Goal: Task Accomplishment & Management: Use online tool/utility

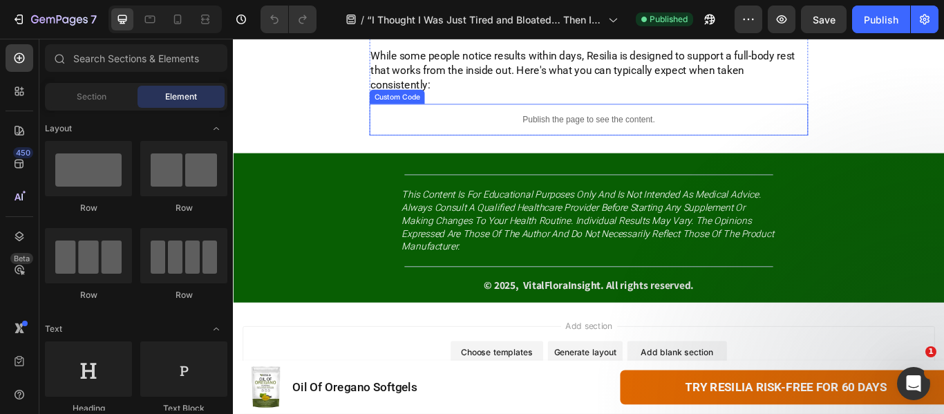
scroll to position [6635, 0]
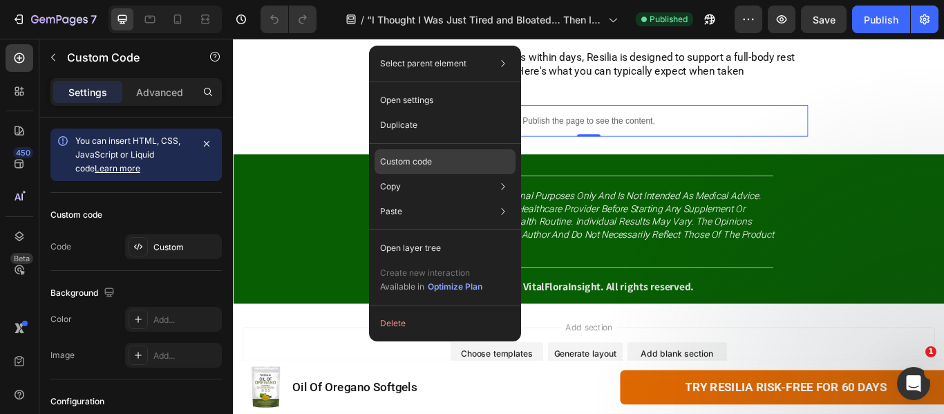
click at [448, 159] on div "Custom code" at bounding box center [445, 161] width 141 height 25
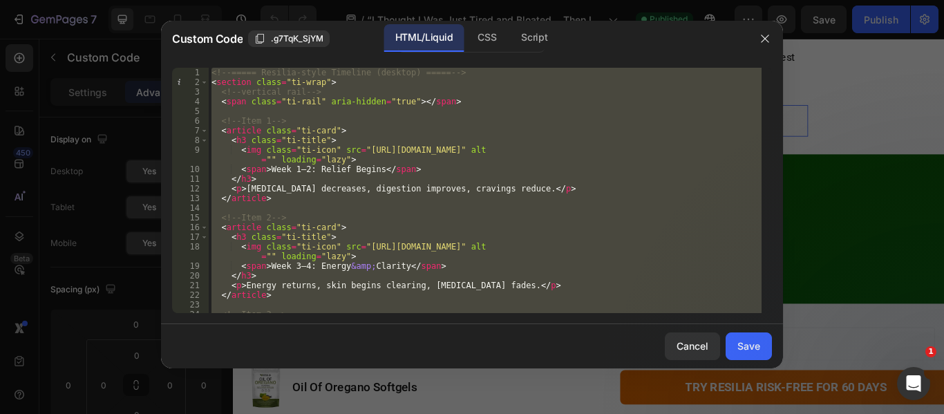
click at [395, 138] on div "<!-- ===== Resilia-style Timeline (desktop) ===== --> < section class = "ti-wra…" at bounding box center [485, 190] width 553 height 245
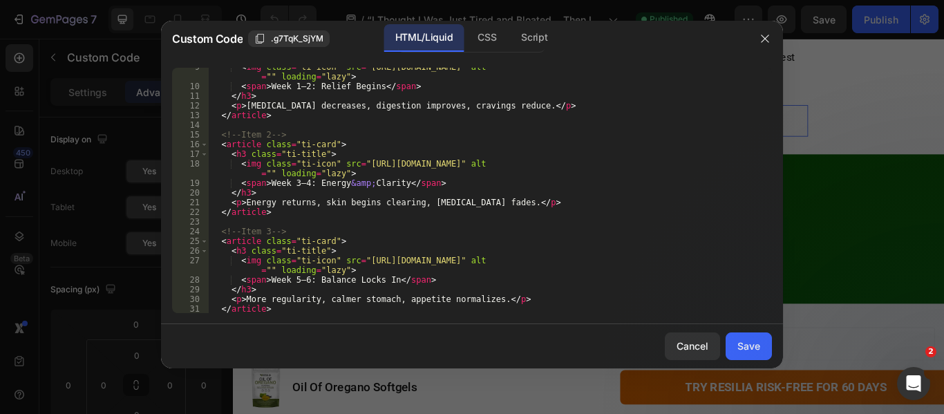
scroll to position [0, 0]
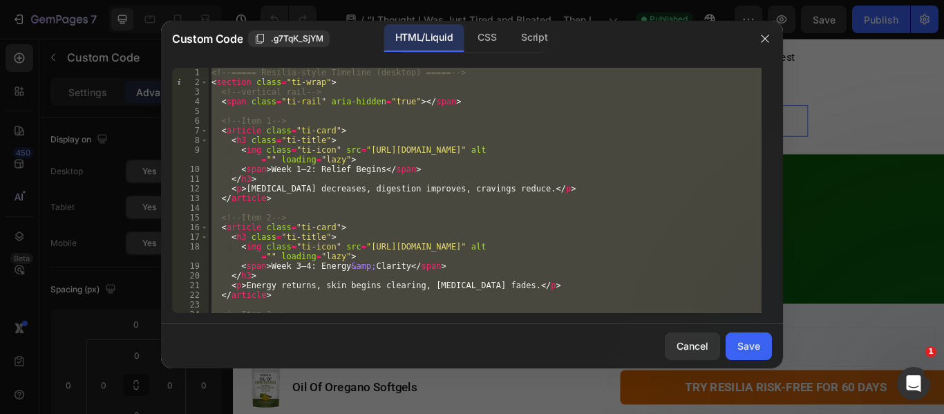
click at [514, 134] on div "<!-- ===== Resilia-style Timeline (desktop) ===== --> < section class = "ti-wra…" at bounding box center [485, 190] width 553 height 245
type textarea "<article class="ti-card">"
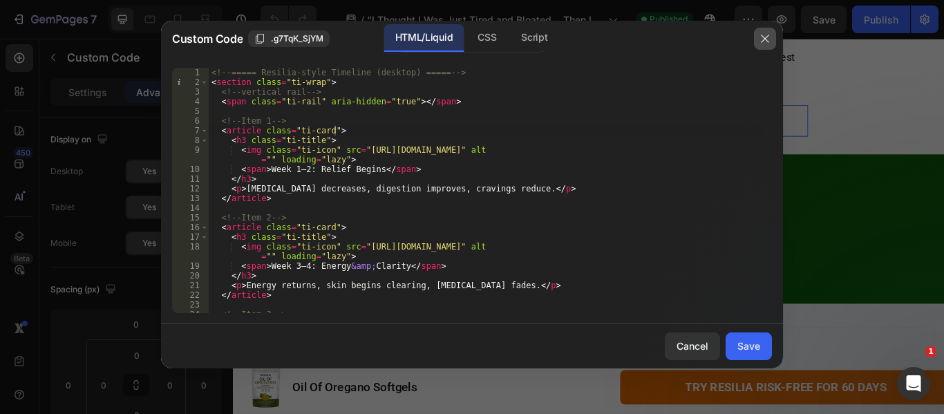
click at [765, 39] on icon "button" at bounding box center [765, 38] width 11 height 11
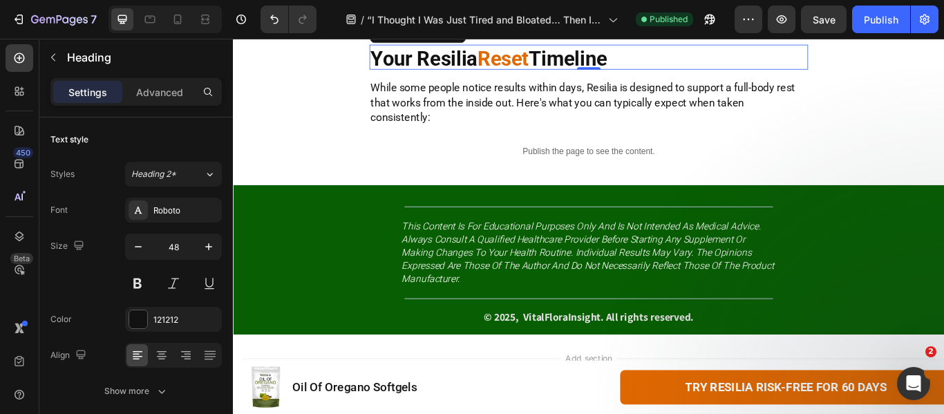
click at [539, 75] on strong "Reset" at bounding box center [548, 62] width 60 height 28
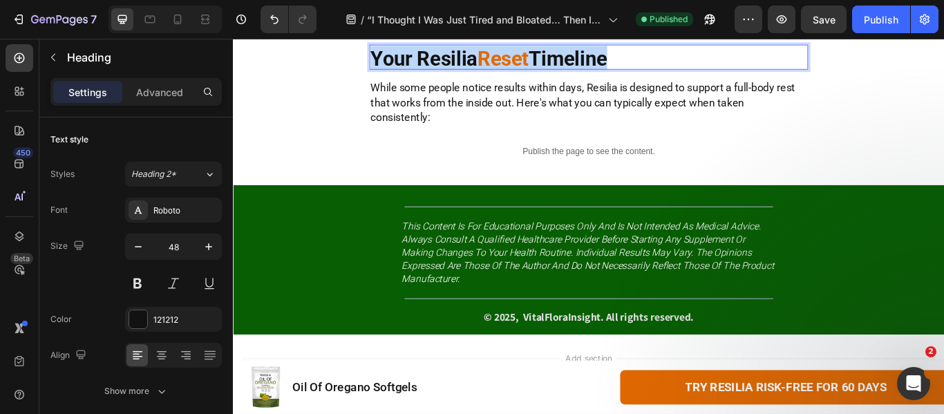
click at [539, 75] on strong "Reset" at bounding box center [548, 62] width 60 height 28
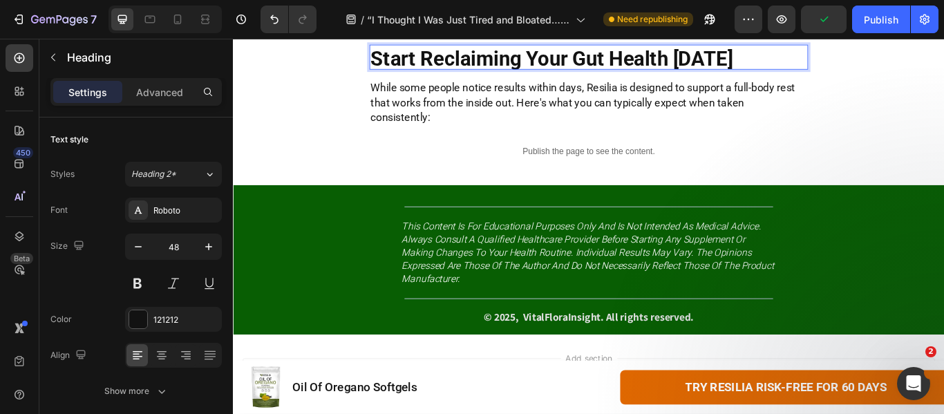
click at [480, 75] on strong "Start Reclaiming Your Gut Health [DATE]" at bounding box center [604, 62] width 422 height 28
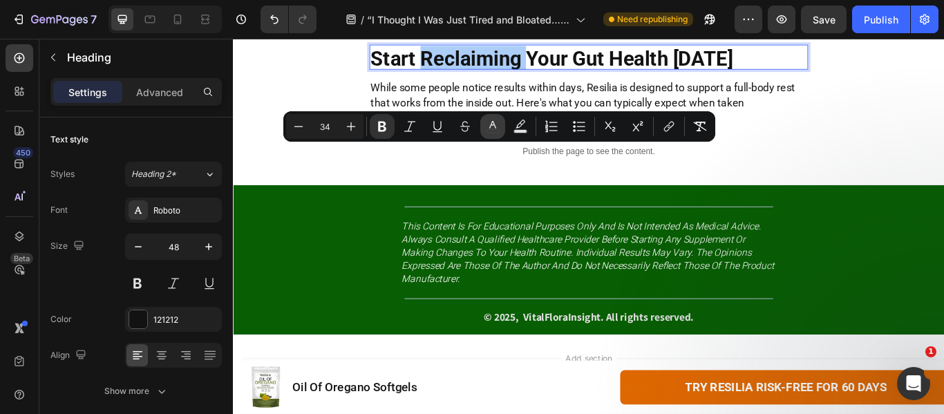
click at [501, 130] on button "color" at bounding box center [492, 126] width 25 height 25
type input "121212"
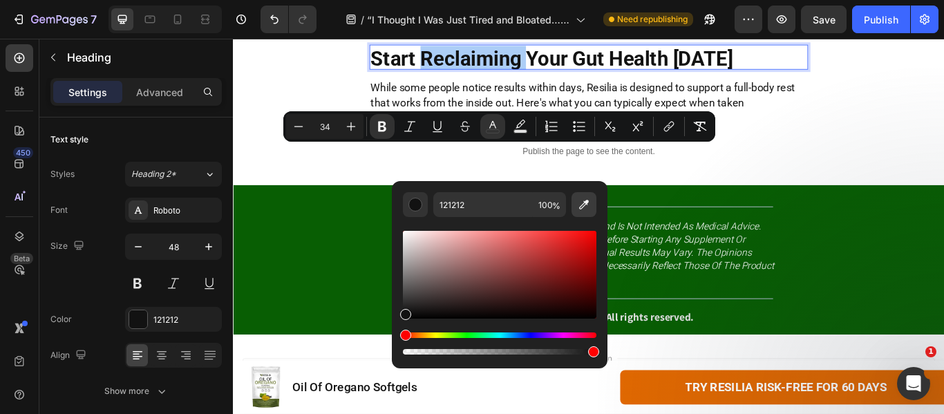
click at [586, 208] on icon "Editor contextual toolbar" at bounding box center [584, 205] width 14 height 14
type input "E26900"
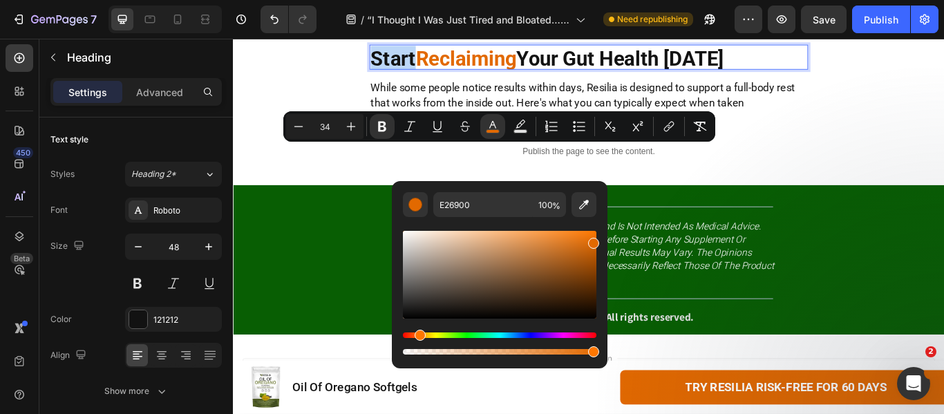
click at [850, 74] on p "Start Reclaiming Your Gut Health [DATE]" at bounding box center [647, 60] width 509 height 27
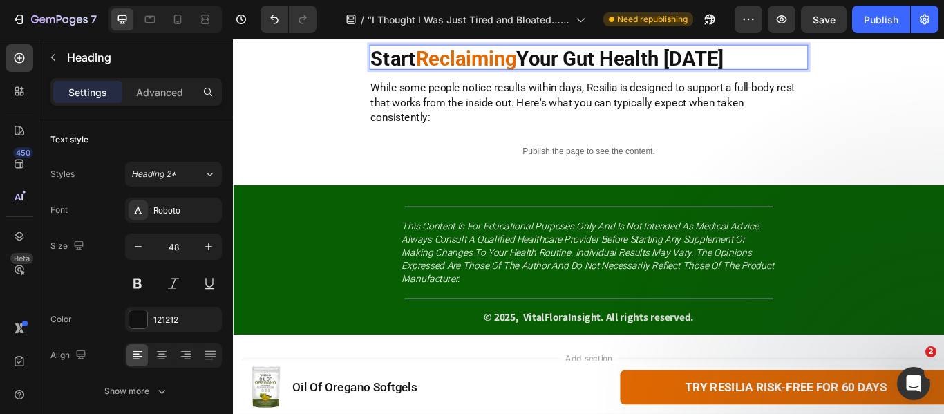
click at [591, 75] on strong "Your Gut Health [DATE]" at bounding box center [683, 62] width 241 height 28
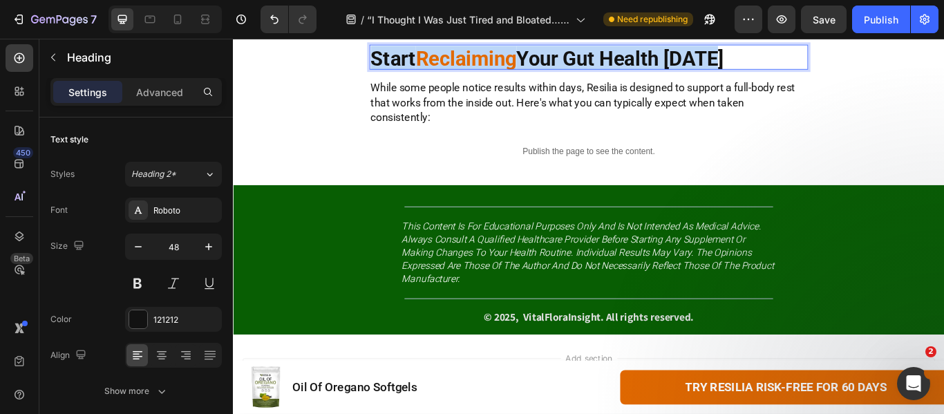
click at [591, 75] on strong "Your Gut Health [DATE]" at bounding box center [683, 62] width 241 height 28
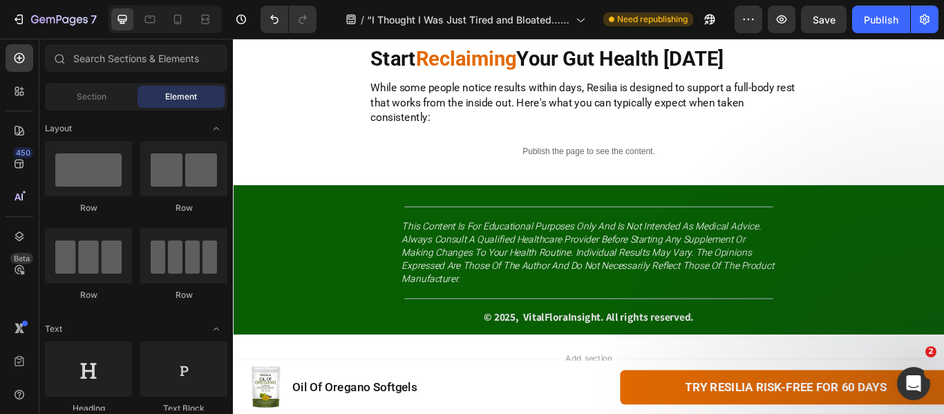
click at [430, 39] on strong "Your Resilia" at bounding box center [455, 25] width 124 height 28
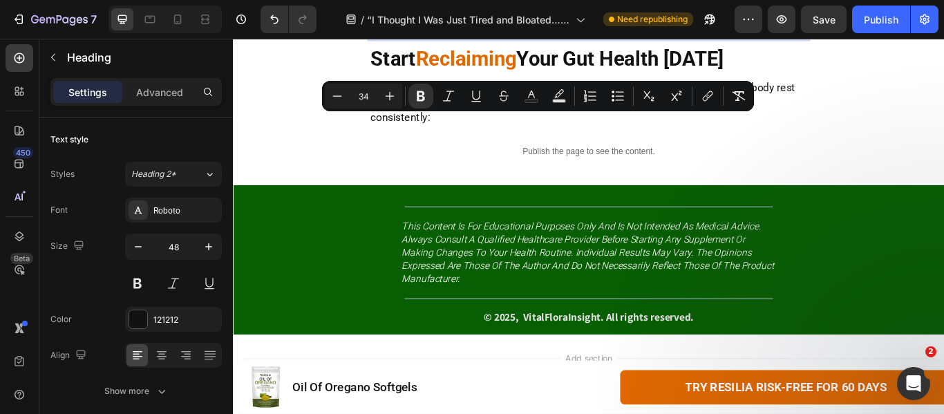
click at [433, 39] on strong "Your Resilia" at bounding box center [455, 25] width 124 height 28
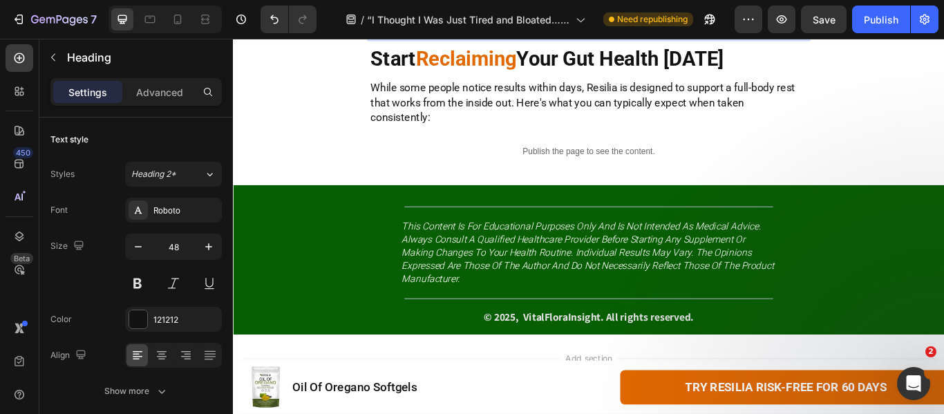
click at [418, 39] on strong "Your Resilia" at bounding box center [455, 25] width 124 height 28
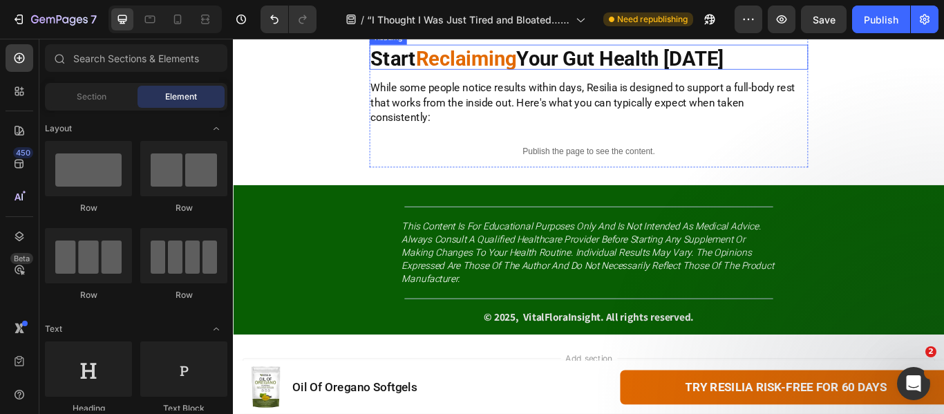
click at [563, 75] on strong "Reclaiming" at bounding box center [505, 62] width 118 height 28
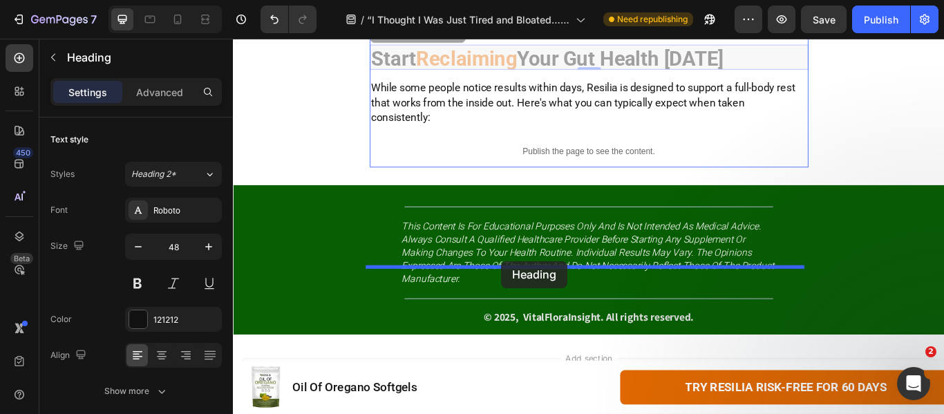
drag, startPoint x: 424, startPoint y: 156, endPoint x: 545, endPoint y: 298, distance: 186.8
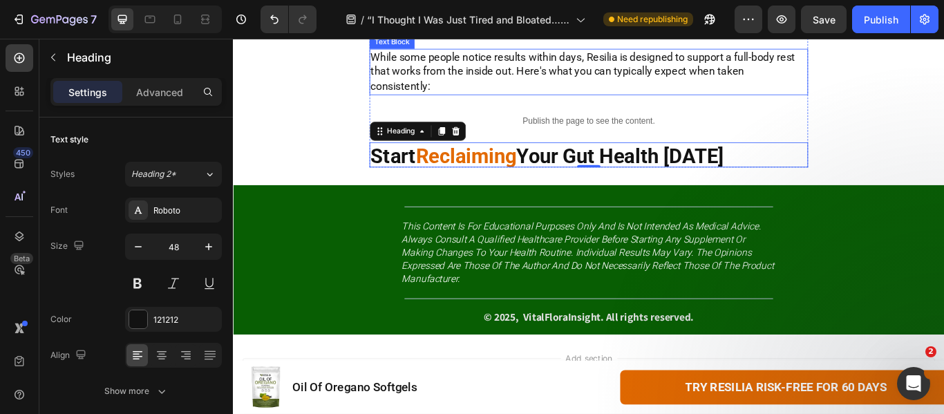
click at [523, 101] on span "While some people notice results within days, Resilia is designed to support a …" at bounding box center [640, 77] width 495 height 48
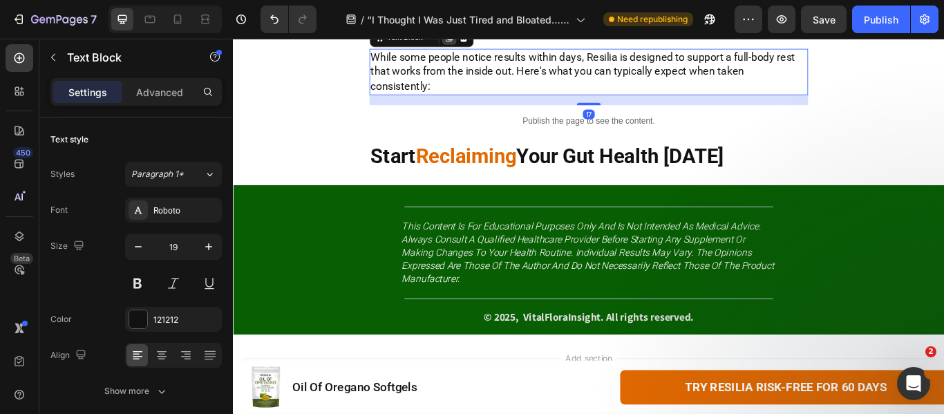
click at [481, 42] on icon at bounding box center [485, 37] width 8 height 10
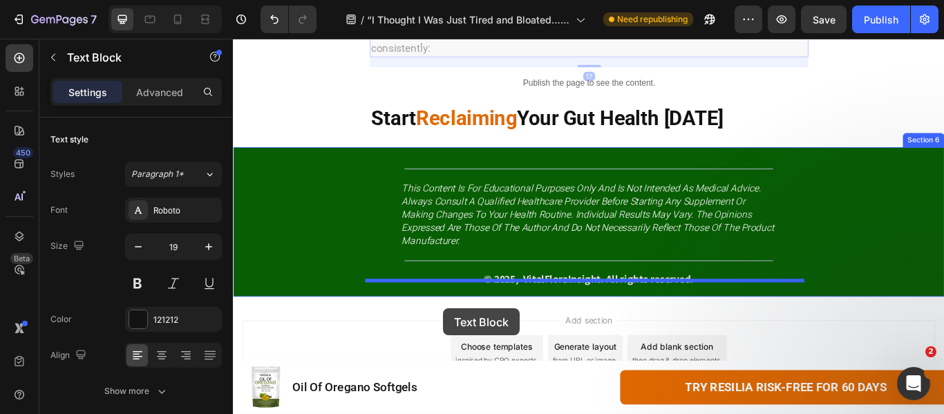
scroll to position [6762, 0]
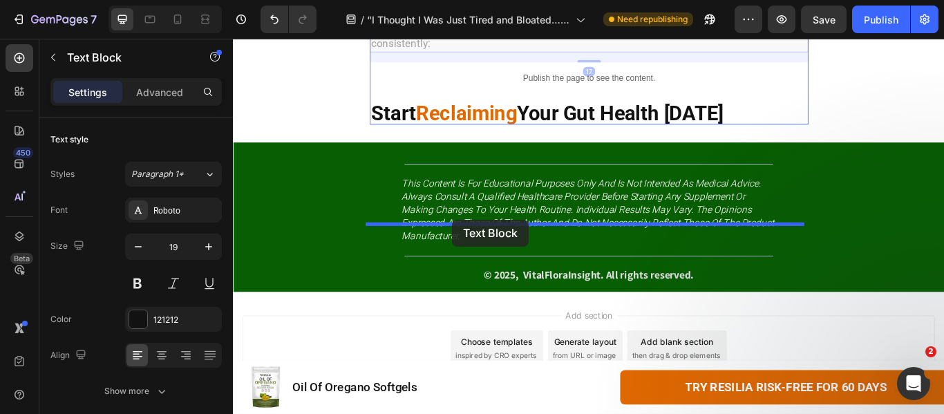
drag, startPoint x: 427, startPoint y: 236, endPoint x: 489, endPoint y: 250, distance: 63.1
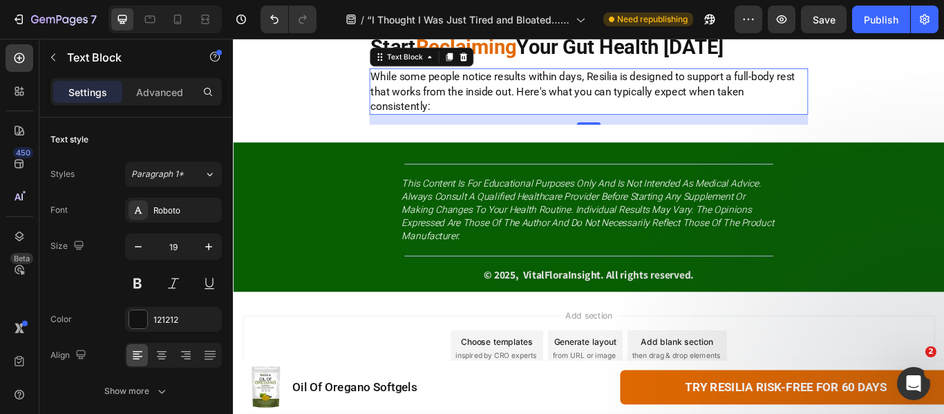
click at [507, 124] on span "While some people notice results within days, Resilia is designed to support a …" at bounding box center [640, 99] width 495 height 48
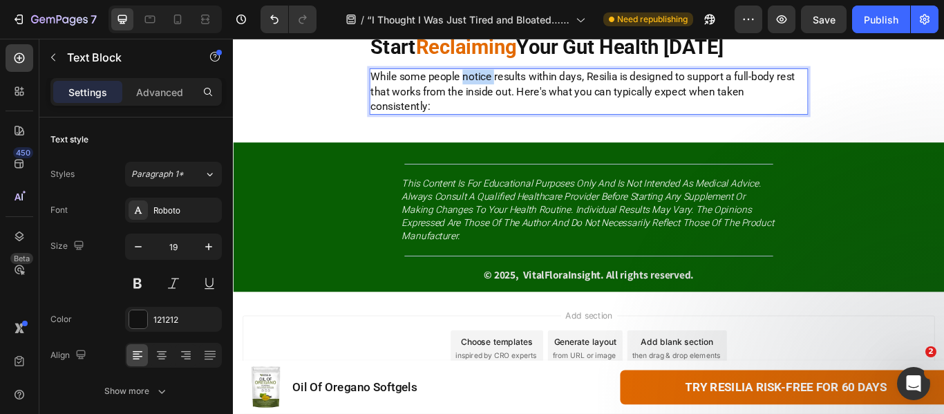
click at [507, 124] on span "While some people notice results within days, Resilia is designed to support a …" at bounding box center [640, 99] width 495 height 48
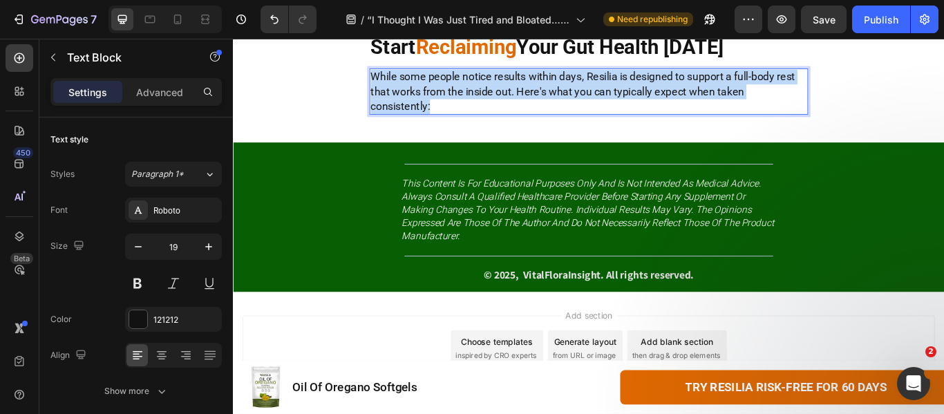
click at [507, 124] on span "While some people notice results within days, Resilia is designed to support a …" at bounding box center [640, 99] width 495 height 48
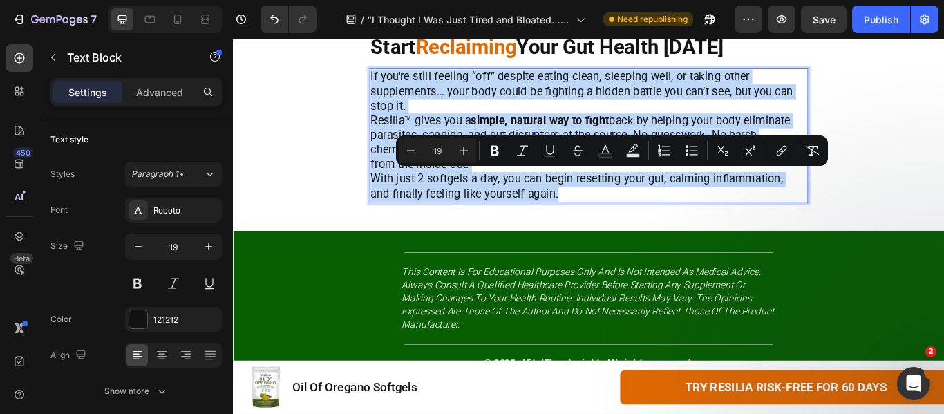
drag, startPoint x: 594, startPoint y: 333, endPoint x: 386, endPoint y: 200, distance: 246.6
click at [392, 200] on div "If you're still feeling “off” despite eating clean, sleeping well, or taking ot…" at bounding box center [645, 151] width 507 height 156
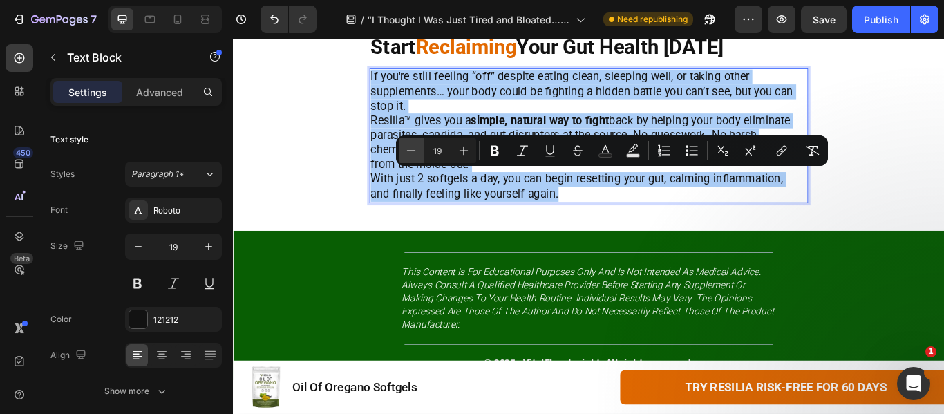
click at [418, 152] on button "Minus" at bounding box center [411, 150] width 25 height 25
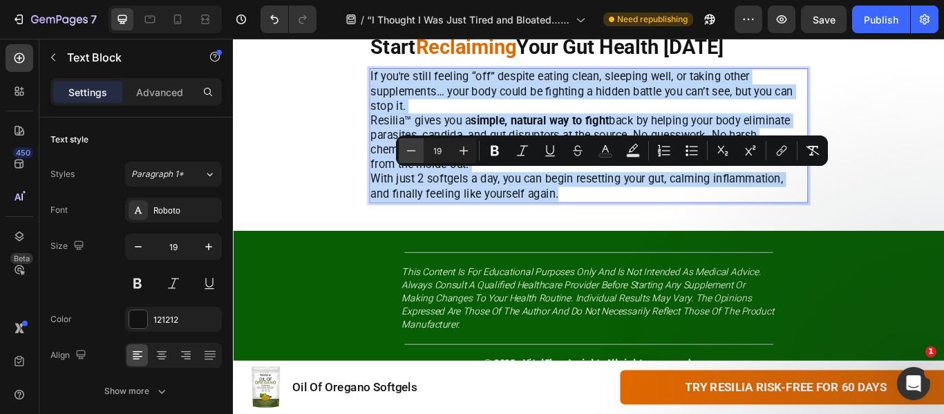
type input "18"
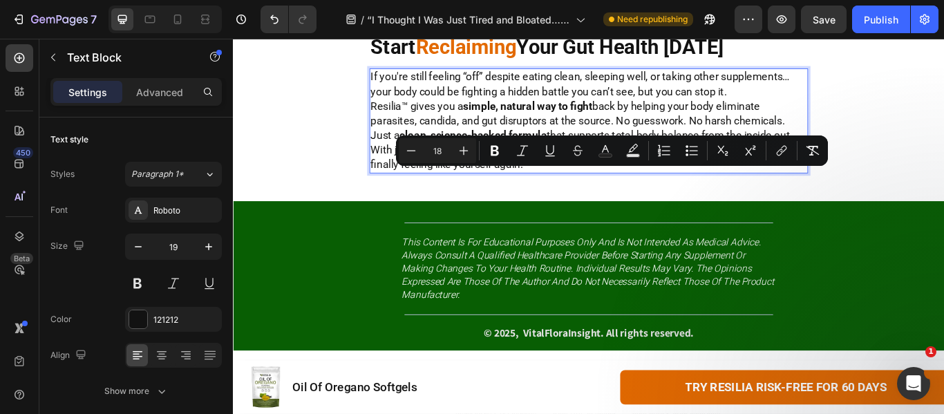
click at [807, 109] on p "If you're still feeling “off” despite eating clean, sleeping well, or taking ot…" at bounding box center [645, 92] width 504 height 34
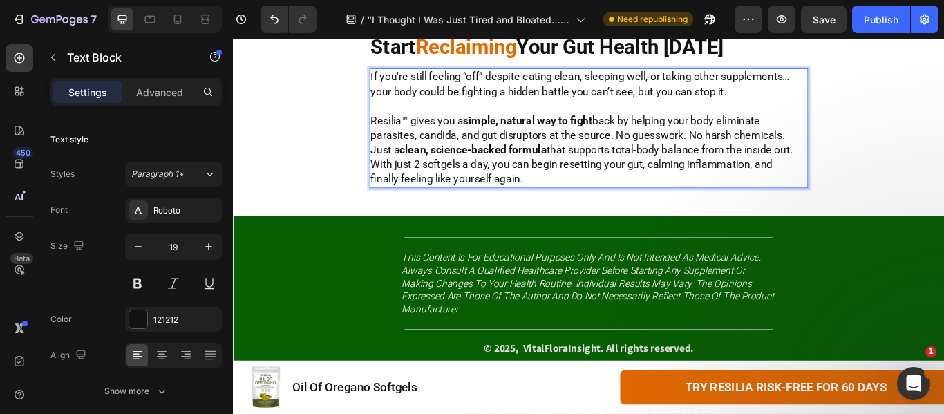
click at [433, 175] on span "Resilia™ gives you a simple, natural way to fight back by helping your body eli…" at bounding box center [639, 150] width 492 height 48
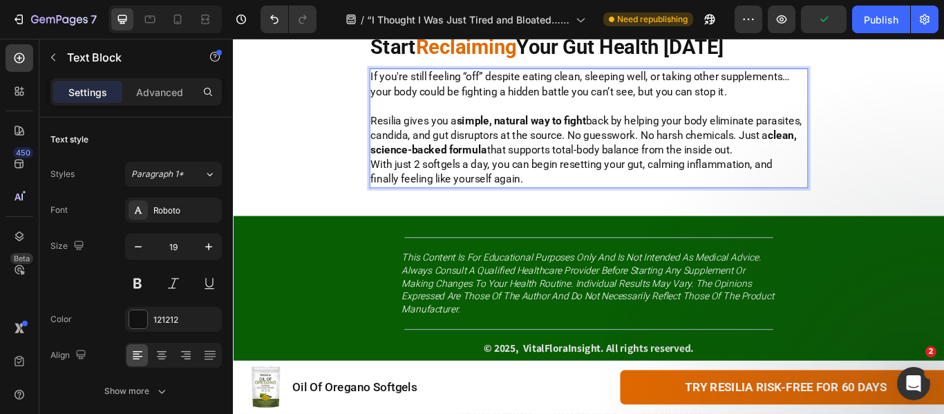
click at [891, 177] on p "Resilia gives you a simple, natural way to fight back by helping your body elim…" at bounding box center [645, 151] width 504 height 51
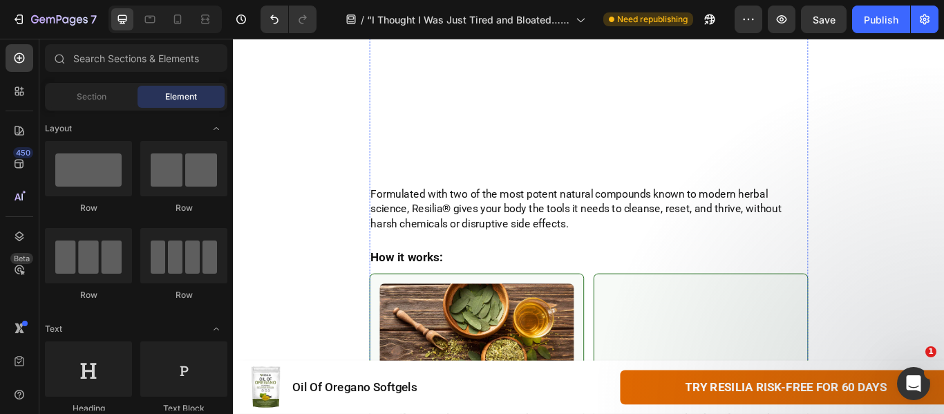
scroll to position [5933, 0]
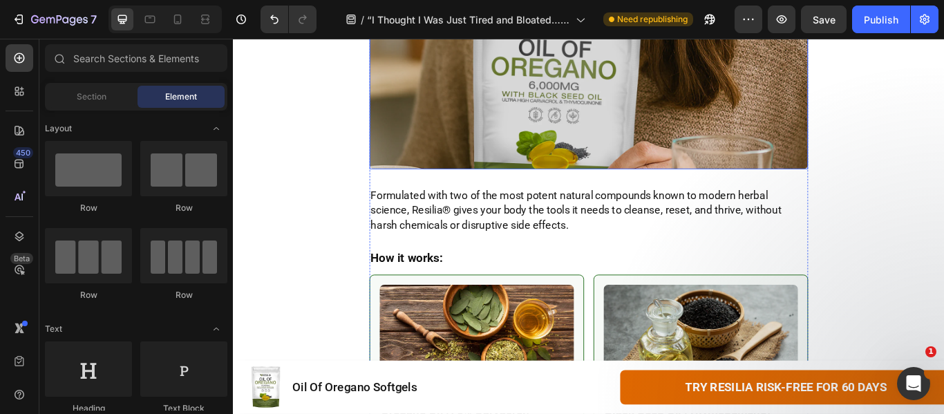
click at [673, 175] on img at bounding box center [648, 63] width 512 height 256
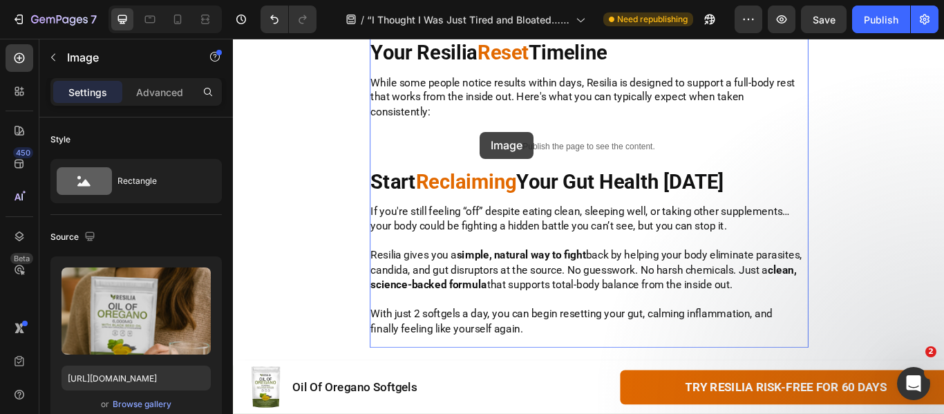
scroll to position [7276, 0]
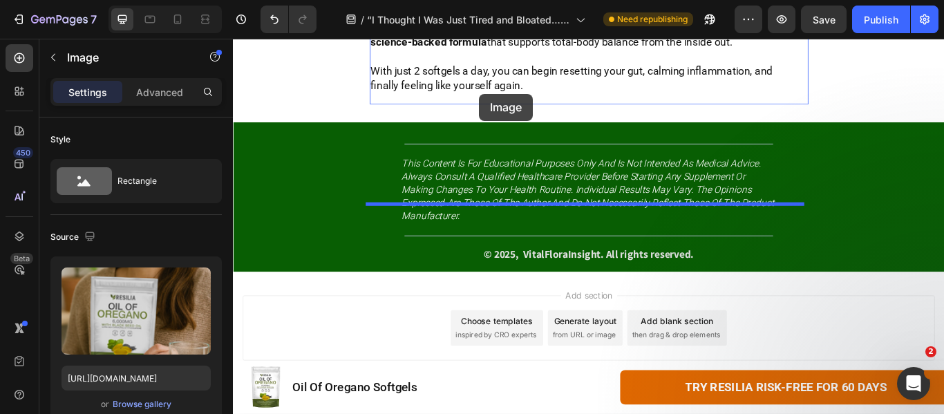
drag, startPoint x: 406, startPoint y: 72, endPoint x: 520, endPoint y: 103, distance: 117.6
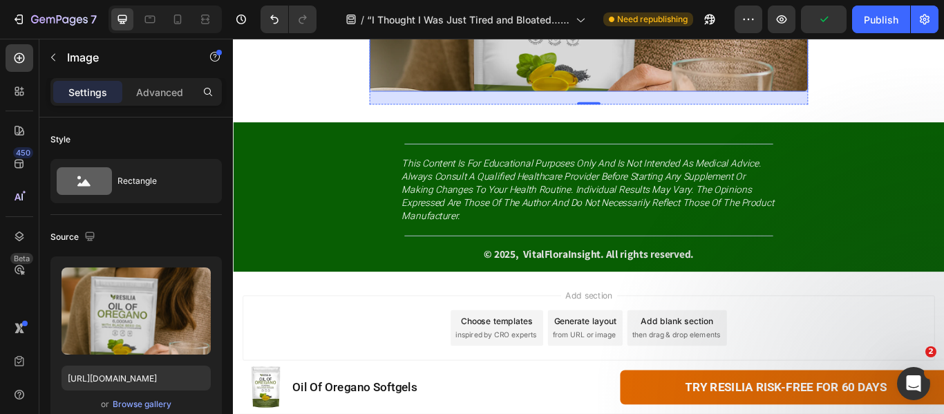
scroll to position [7143, 0]
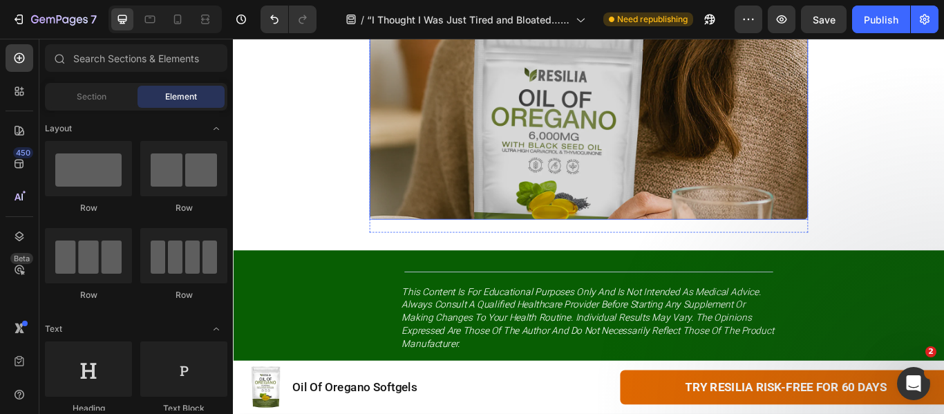
scroll to position [7005, 0]
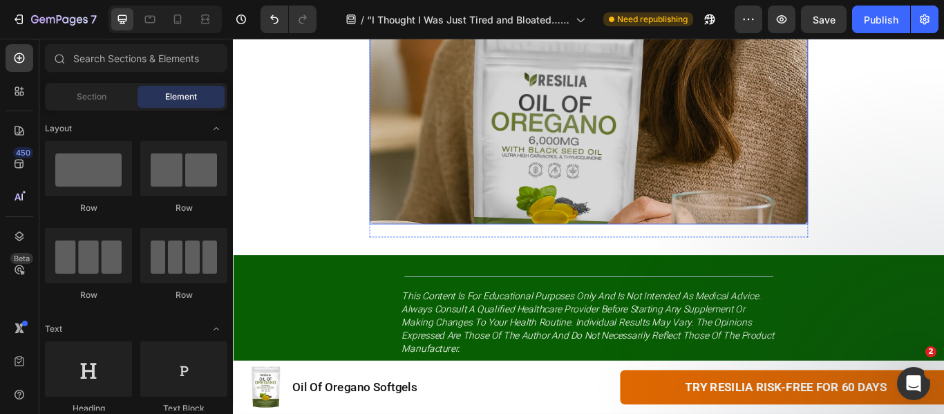
click at [706, 153] on img at bounding box center [648, 127] width 512 height 256
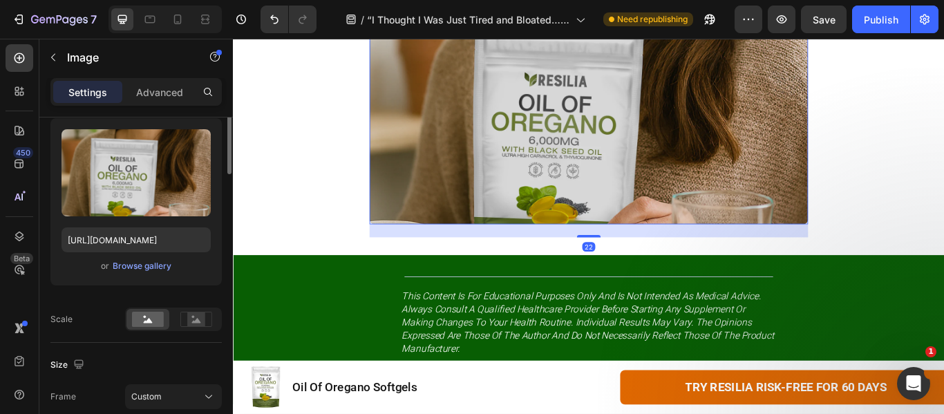
scroll to position [207, 0]
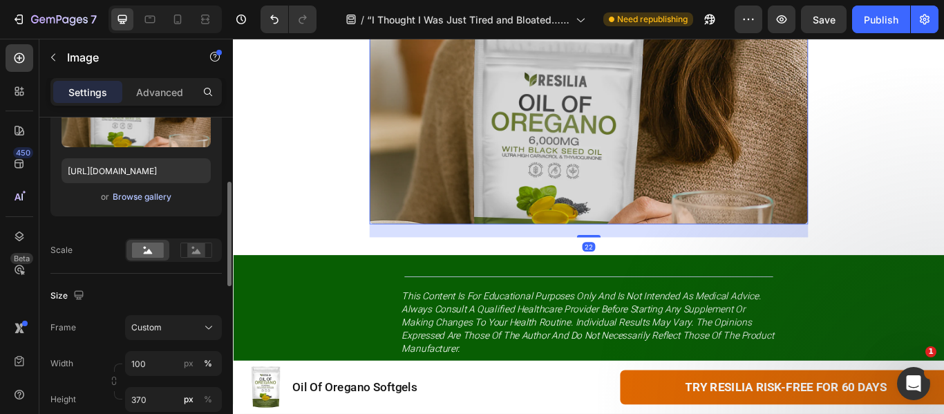
click at [156, 200] on div "Browse gallery" at bounding box center [142, 197] width 59 height 12
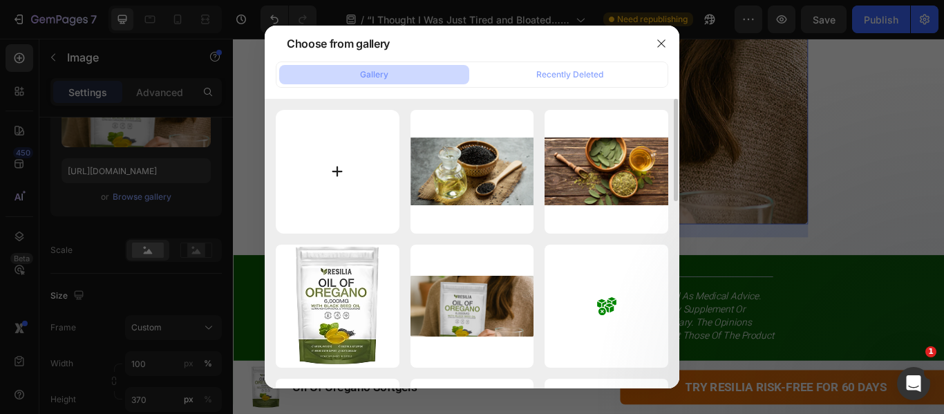
click at [374, 149] on input "file" at bounding box center [338, 172] width 124 height 124
type input "C:\fakepath\imgi_1_oil_of_oregano_2_desktop.png"
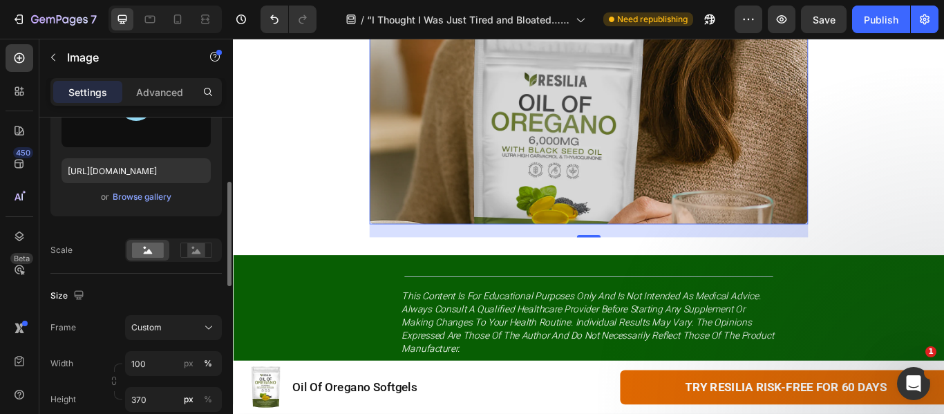
scroll to position [69, 0]
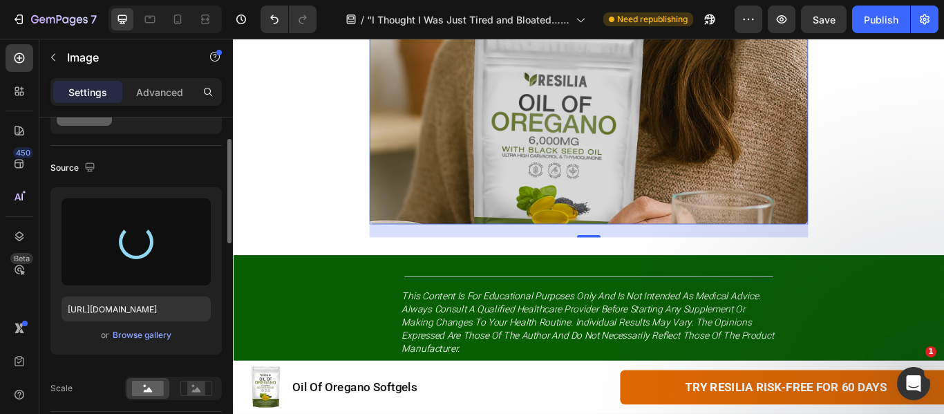
type input "[URL][DOMAIN_NAME]"
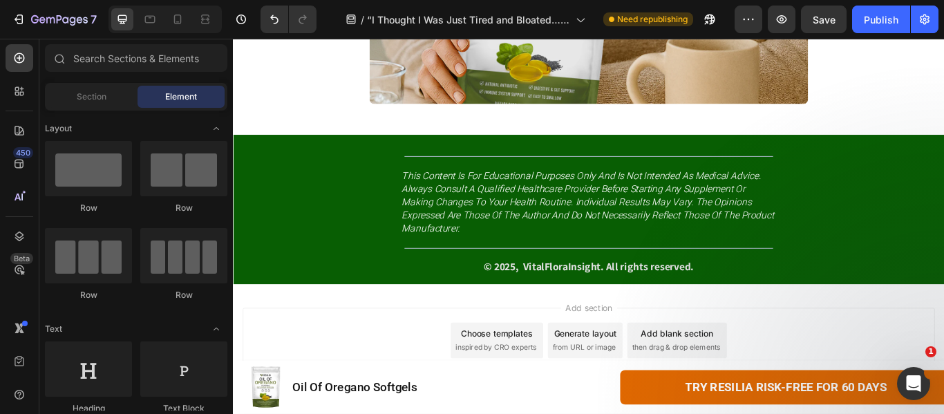
scroll to position [7069, 0]
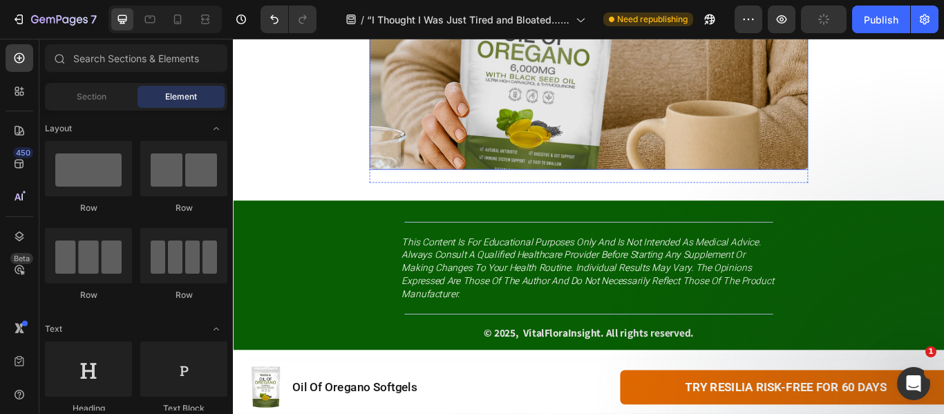
click at [448, 118] on img at bounding box center [648, 64] width 512 height 256
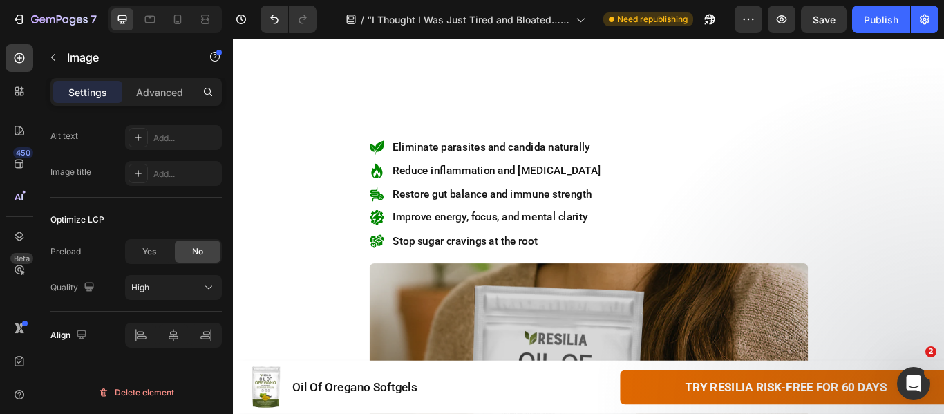
scroll to position [5617, 0]
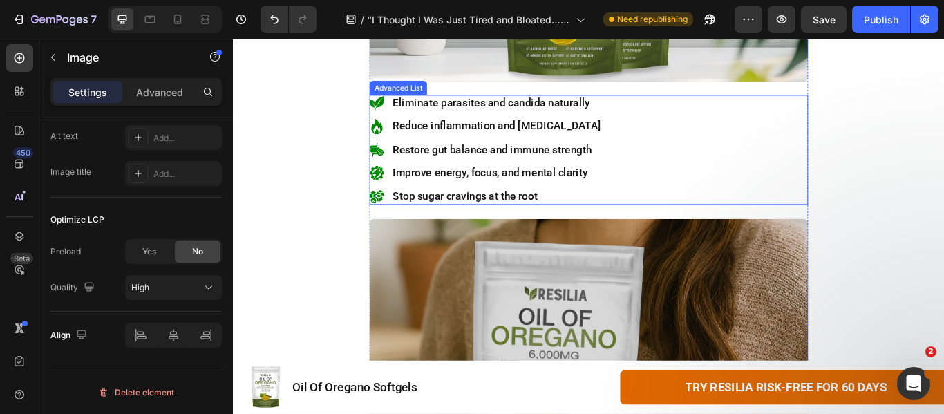
click at [727, 232] on div "Image Eliminate parasites and candida naturally Text Block Image Reduce inflamm…" at bounding box center [648, 168] width 512 height 128
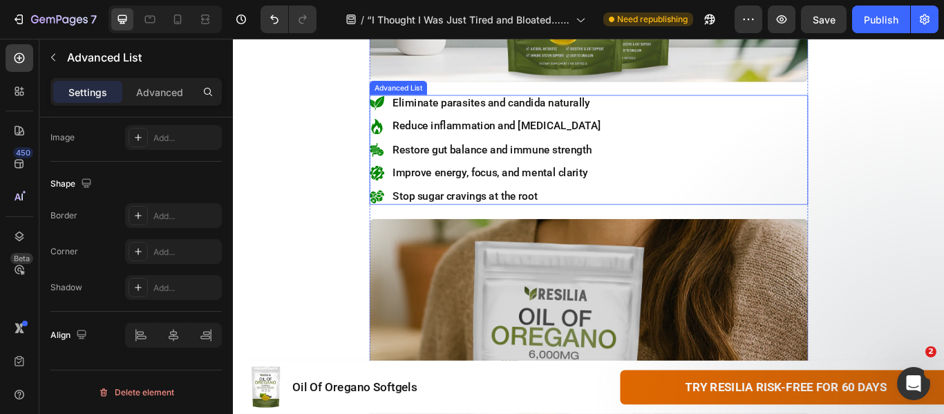
scroll to position [0, 0]
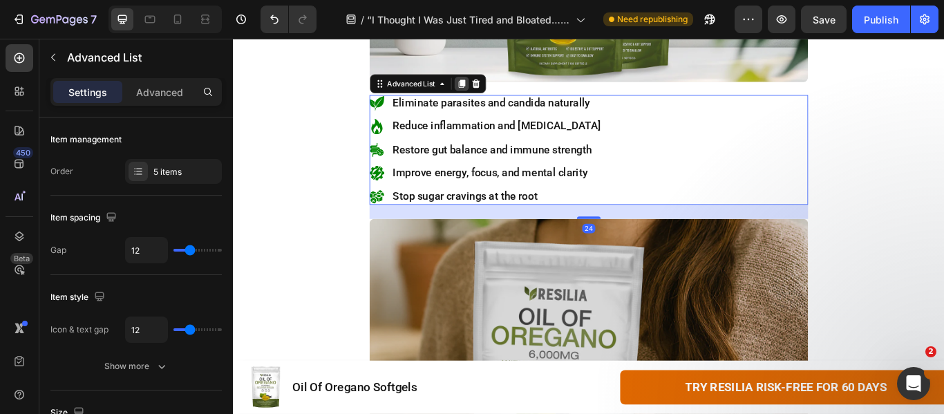
click at [497, 96] on icon at bounding box center [500, 91] width 8 height 10
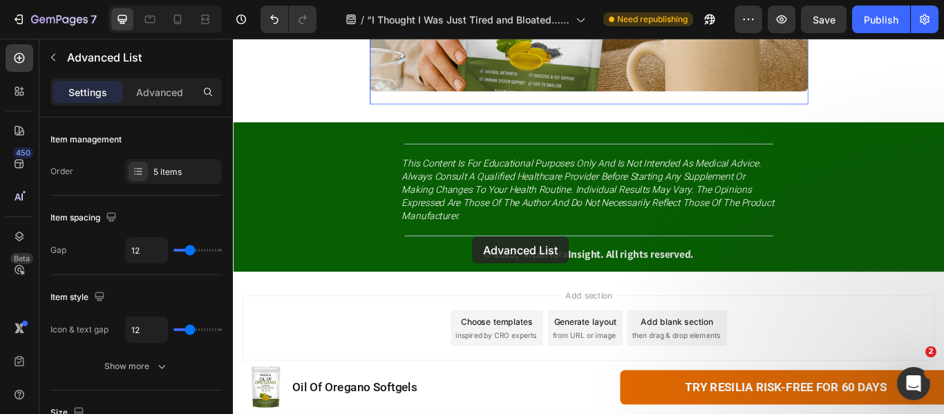
scroll to position [7414, 0]
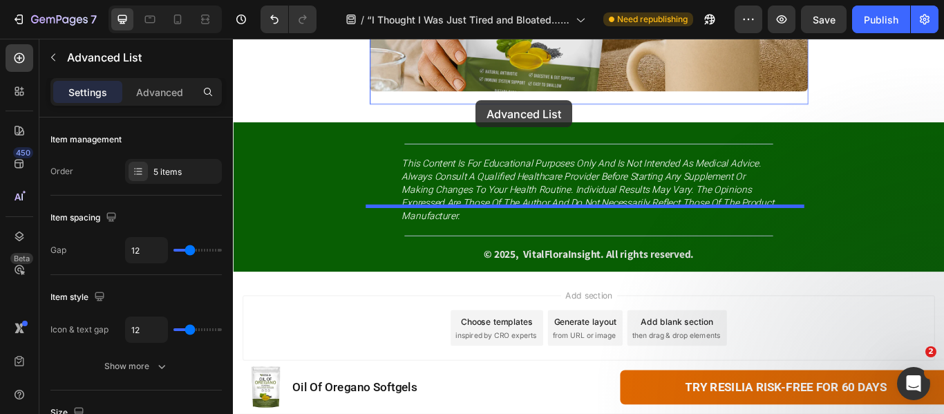
drag, startPoint x: 414, startPoint y: 235, endPoint x: 516, endPoint y: 111, distance: 160.6
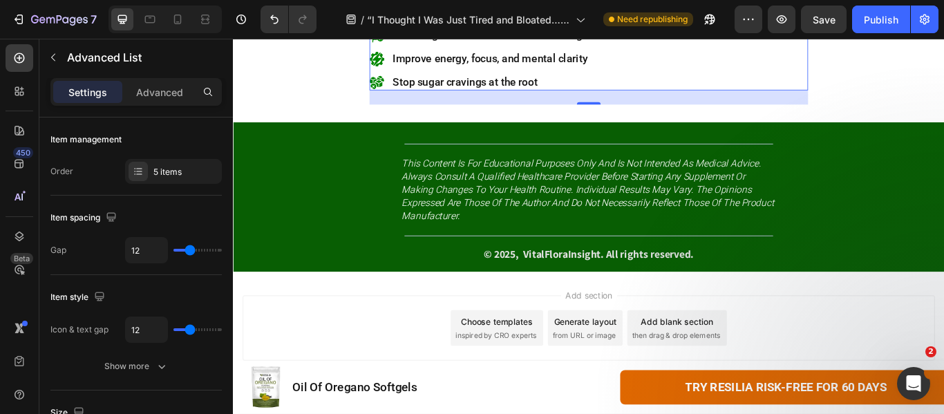
scroll to position [7270, 0]
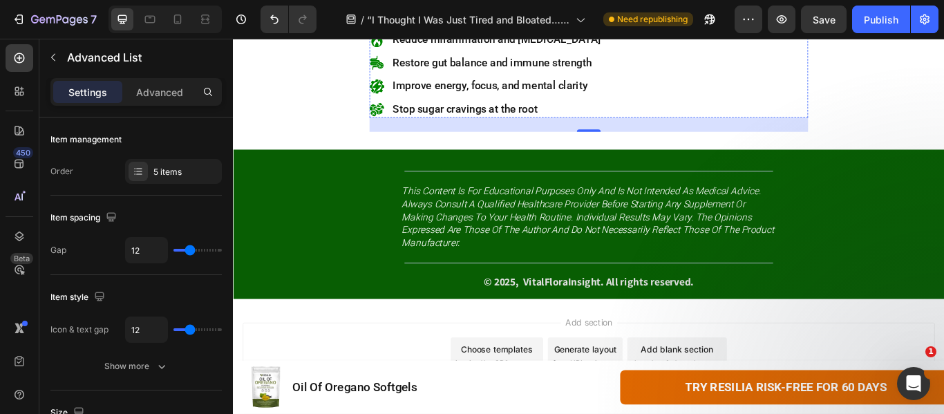
click at [527, 20] on p "Eliminate parasites and candida naturally" at bounding box center [541, 12] width 245 height 16
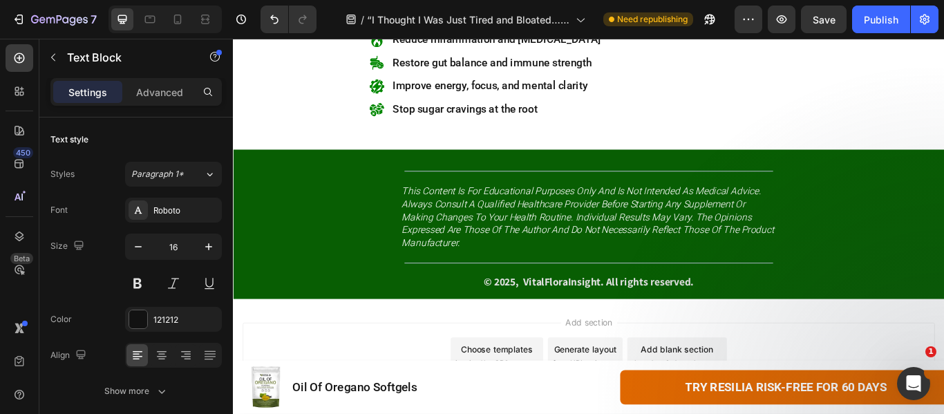
click at [533, 19] on span "Eliminate parasites and candida naturally" at bounding box center [534, 11] width 230 height 15
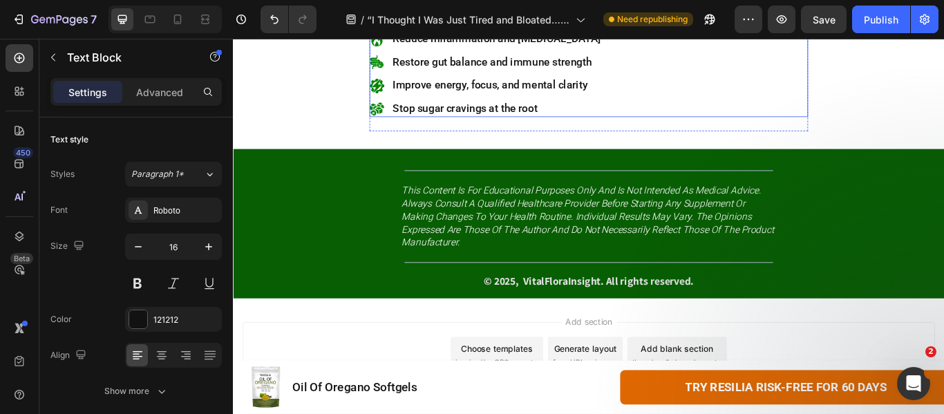
click at [671, 130] on div "Image 100% Natural, Plant-Based Ingredients Text Block 0 Image Reduce inflammat…" at bounding box center [648, 66] width 512 height 127
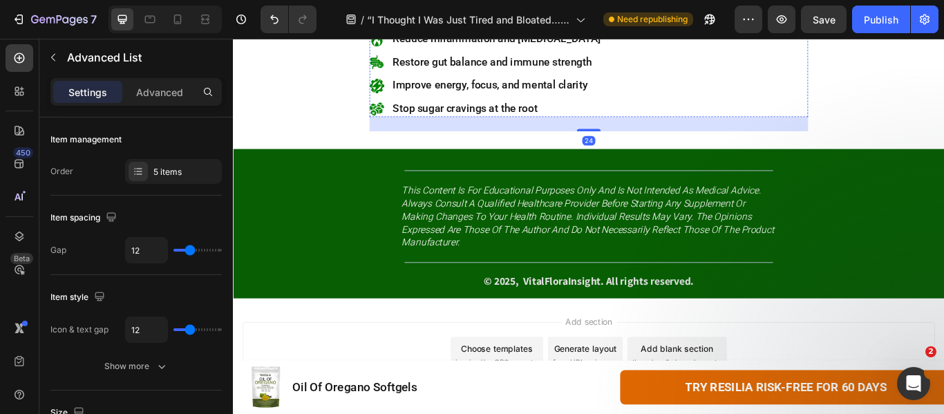
click at [392, 21] on img at bounding box center [400, 11] width 17 height 17
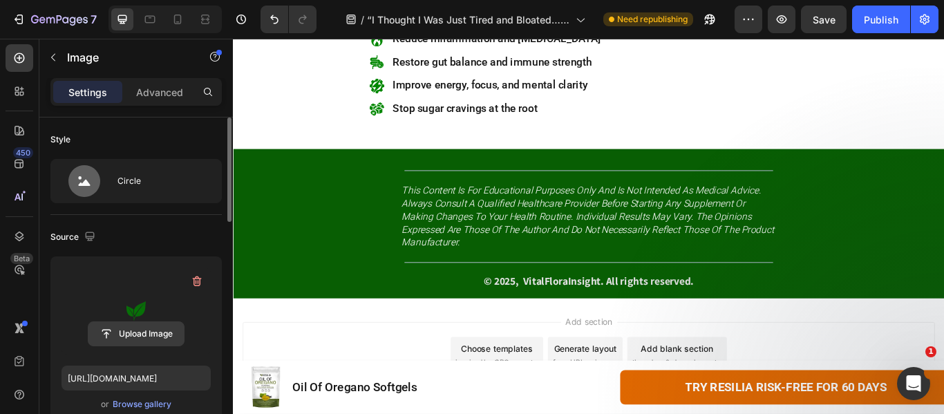
click at [126, 336] on input "file" at bounding box center [135, 334] width 95 height 24
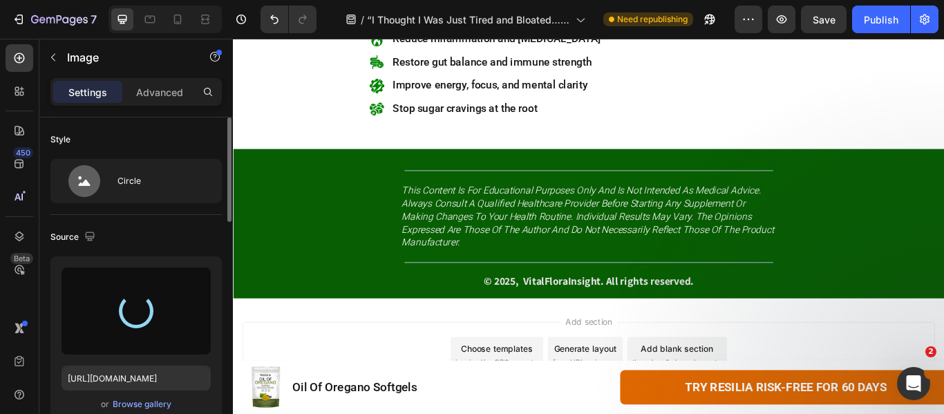
type input "[URL][DOMAIN_NAME]"
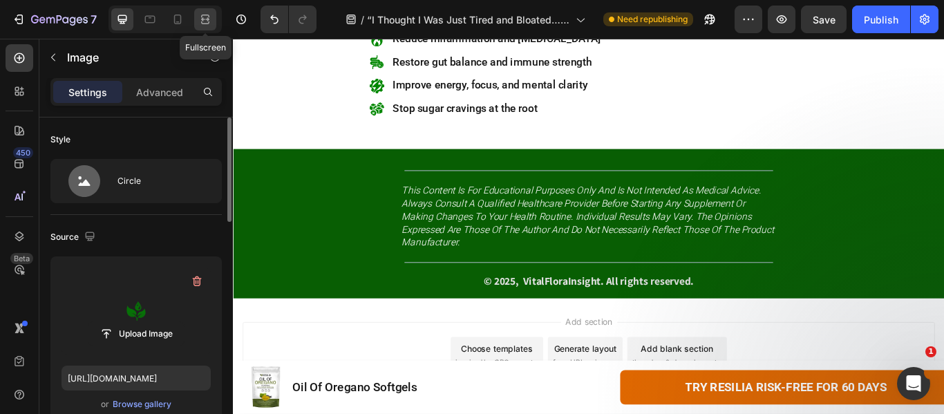
click at [201, 21] on icon at bounding box center [205, 19] width 14 height 14
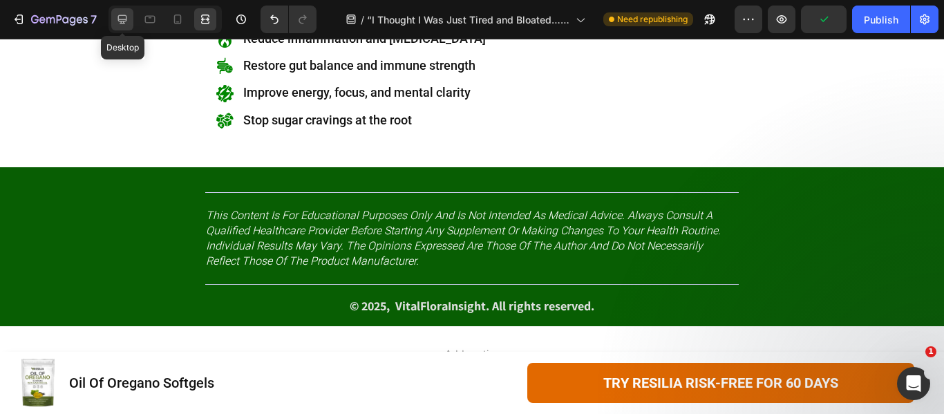
click at [126, 21] on icon at bounding box center [122, 19] width 9 height 9
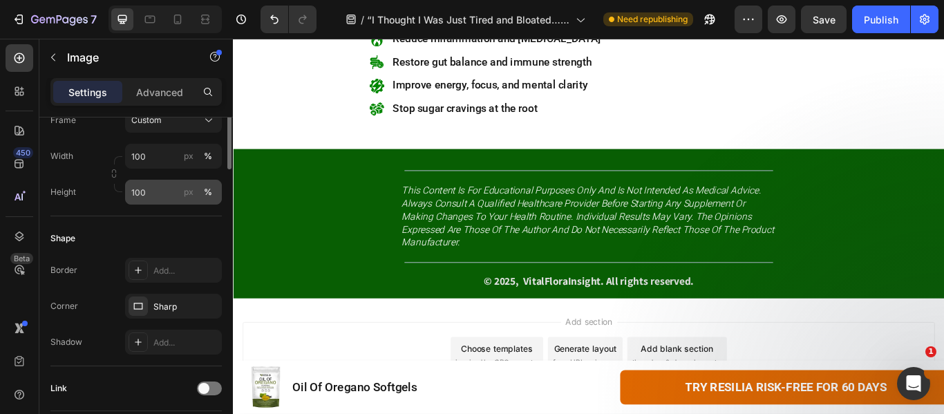
scroll to position [207, 0]
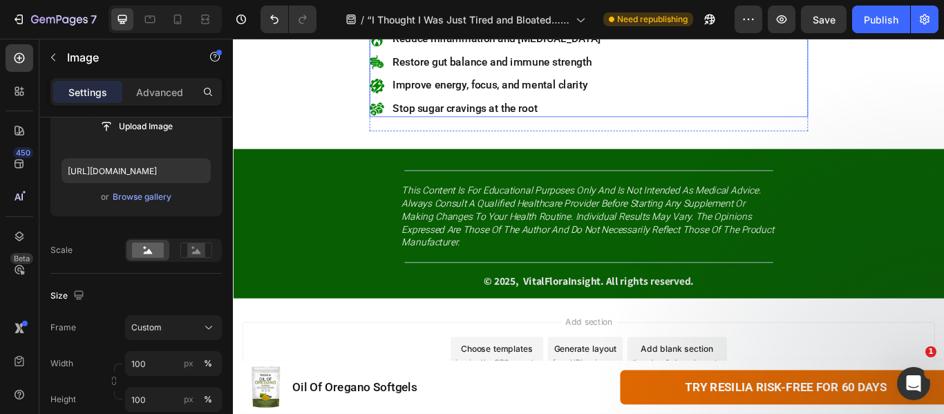
click at [686, 130] on div "Image 0 100% Natural, Plant-Based Ingredients Text Block Image Reduce inflammat…" at bounding box center [648, 66] width 512 height 127
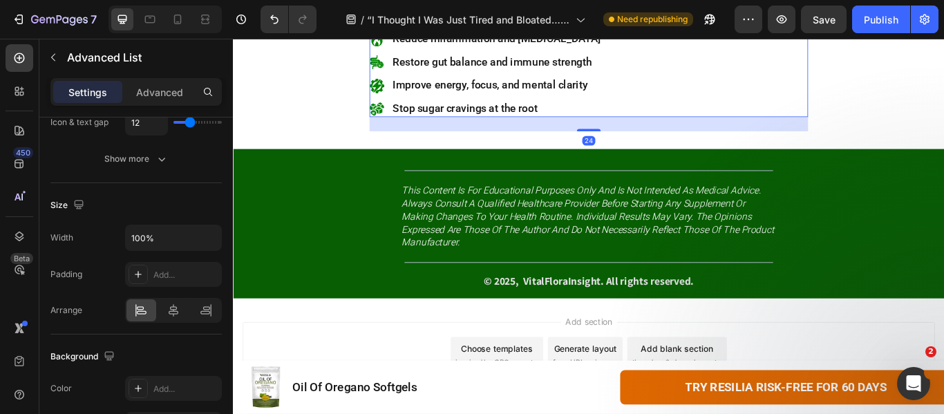
scroll to position [0, 0]
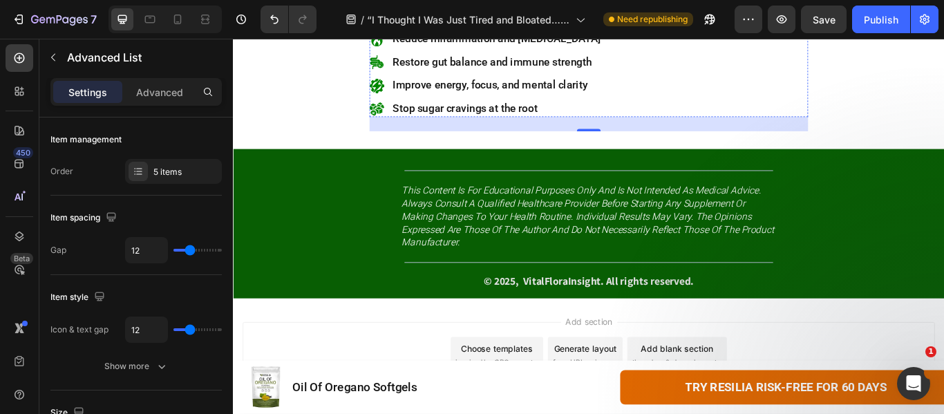
click at [401, 21] on img at bounding box center [400, 11] width 17 height 17
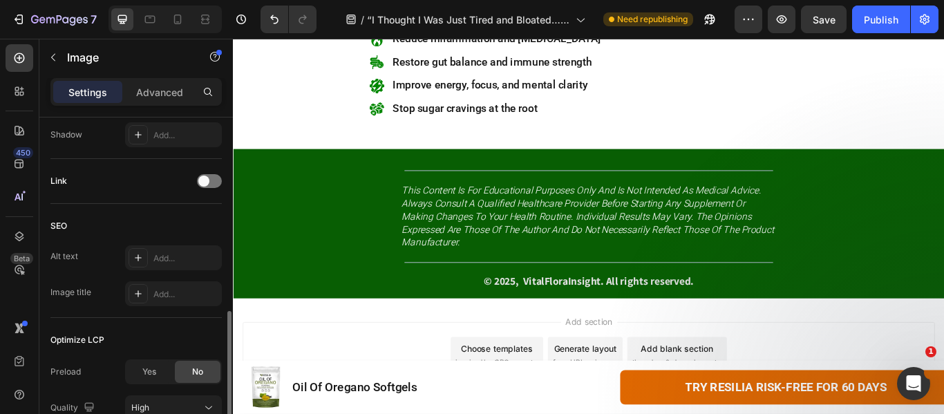
scroll to position [553, 0]
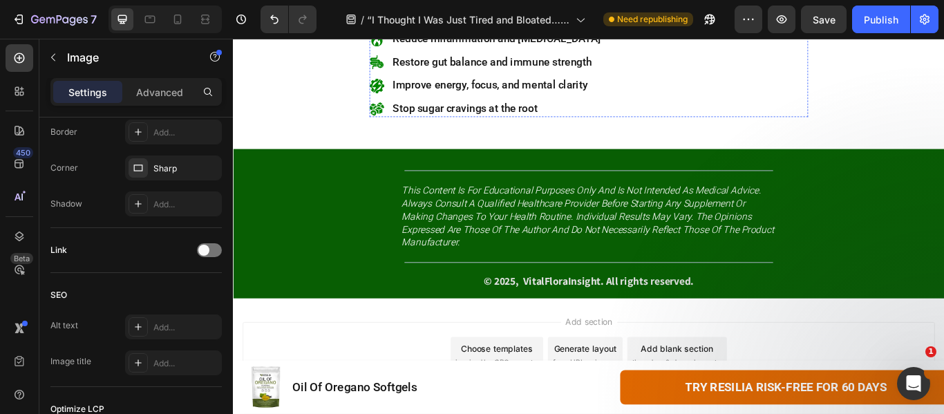
click at [418, 21] on div "100% Natural, Plant-Based Ingredients" at bounding box center [541, 12] width 247 height 18
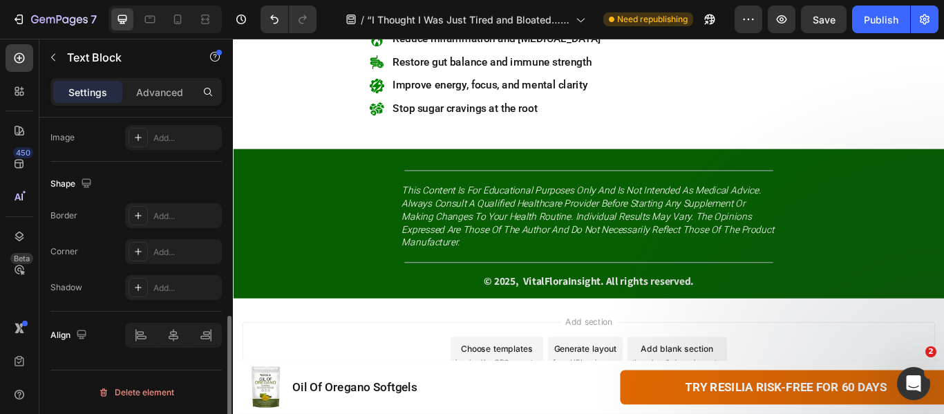
scroll to position [0, 0]
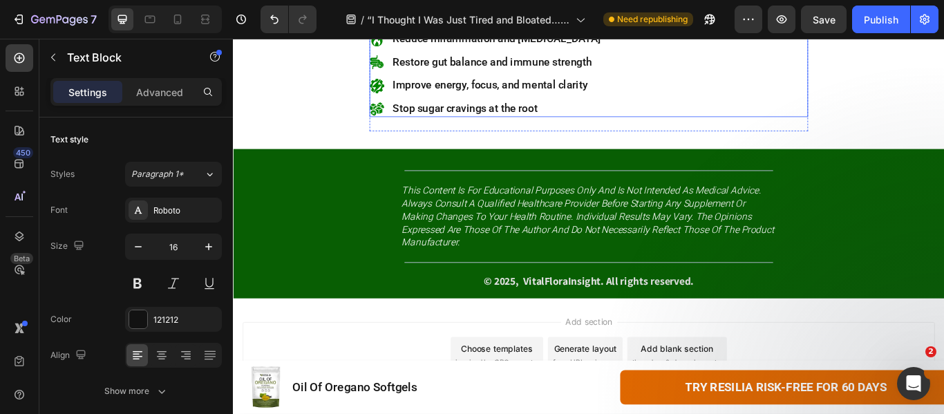
click at [735, 130] on div "Image 100% Natural, Plant-Based Ingredients Text Block 0 Image Reduce inflammat…" at bounding box center [648, 66] width 512 height 127
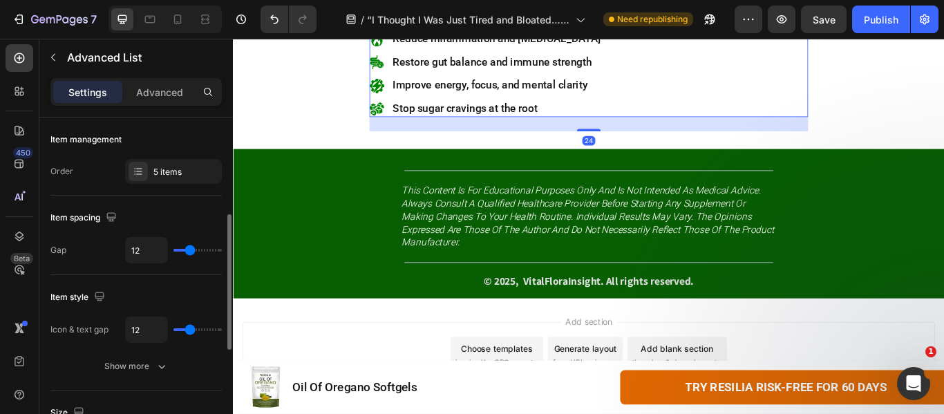
scroll to position [69, 0]
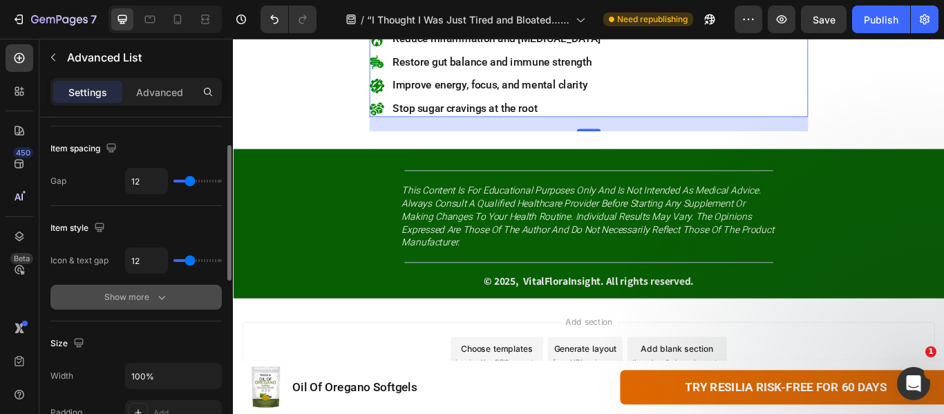
click at [136, 298] on div "Show more" at bounding box center [136, 297] width 64 height 14
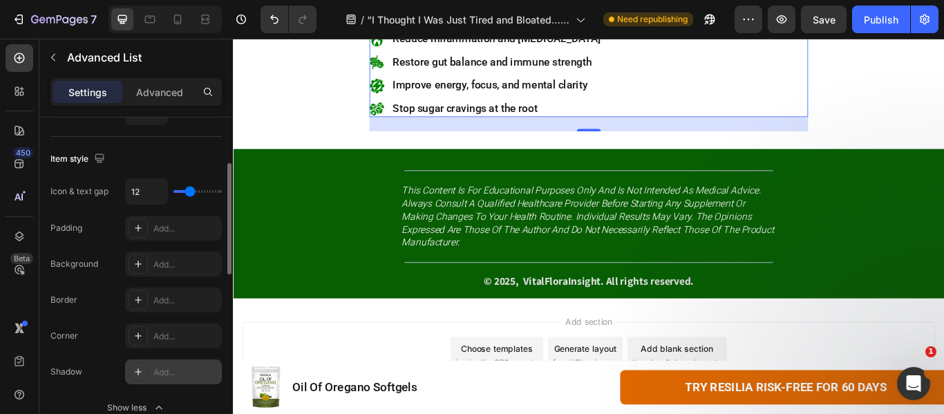
scroll to position [0, 0]
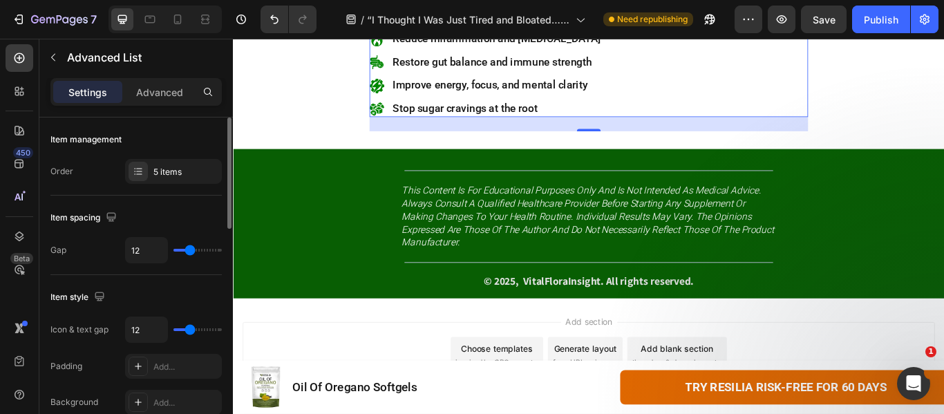
type input "10"
type input "11"
type input "12"
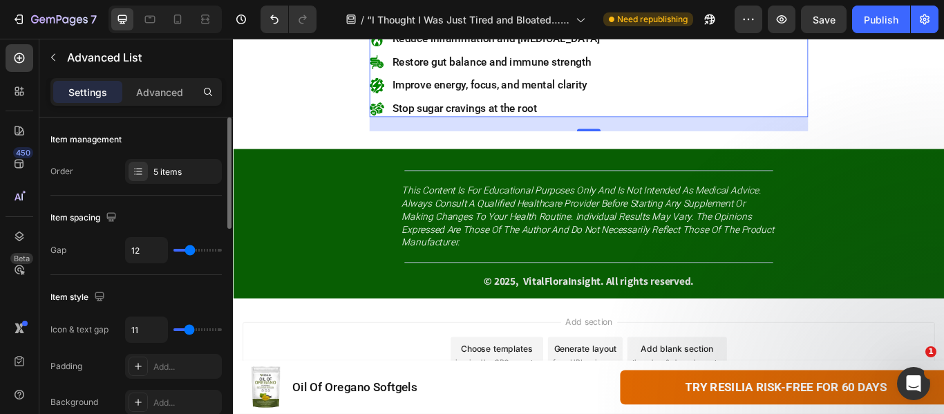
type input "12"
type input "13"
type input "14"
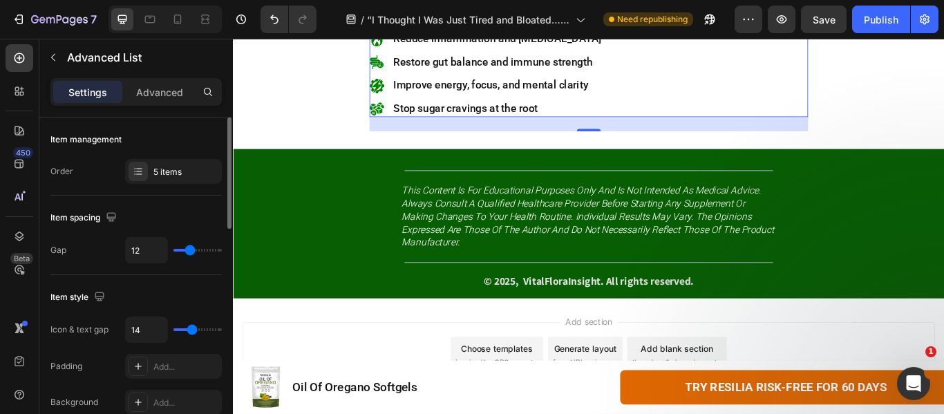
type input "15"
type input "16"
type input "15"
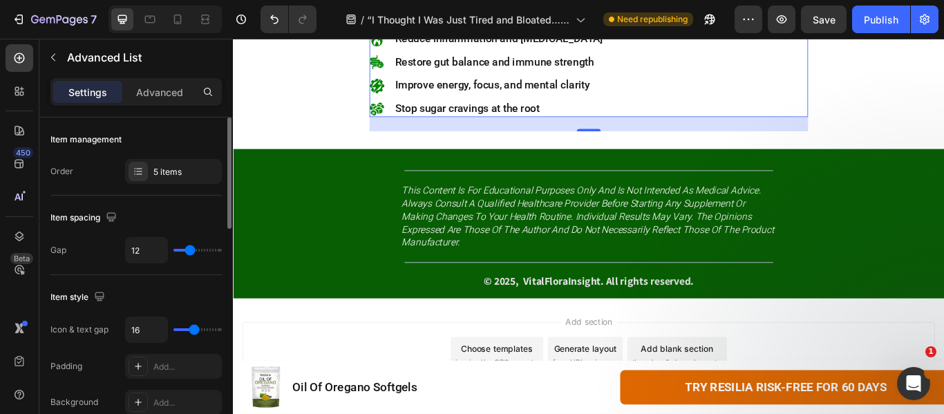
type input "15"
type input "14"
type input "13"
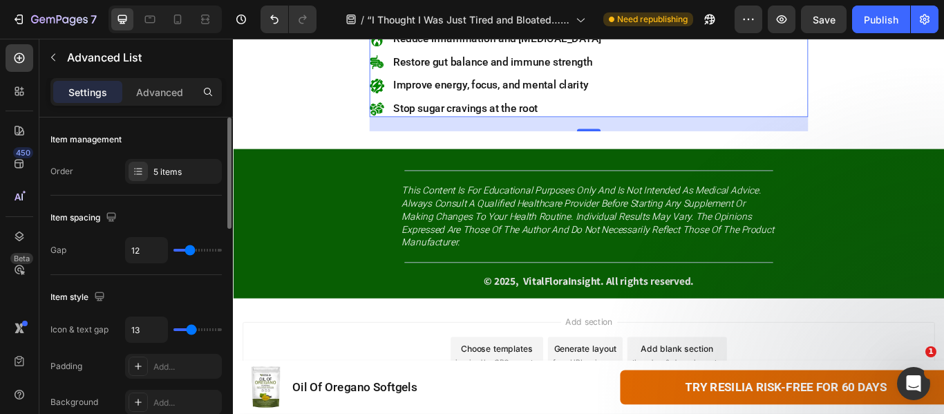
type input "12"
type input "11"
type input "10"
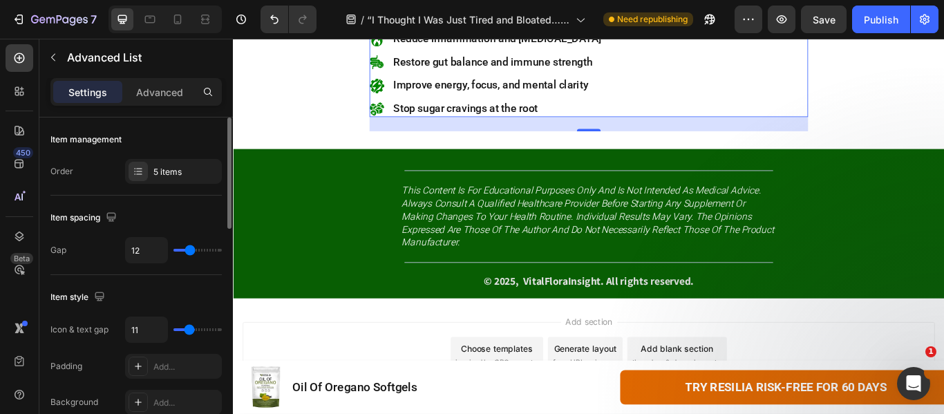
type input "10"
type input "9"
click at [187, 329] on input "range" at bounding box center [198, 329] width 48 height 3
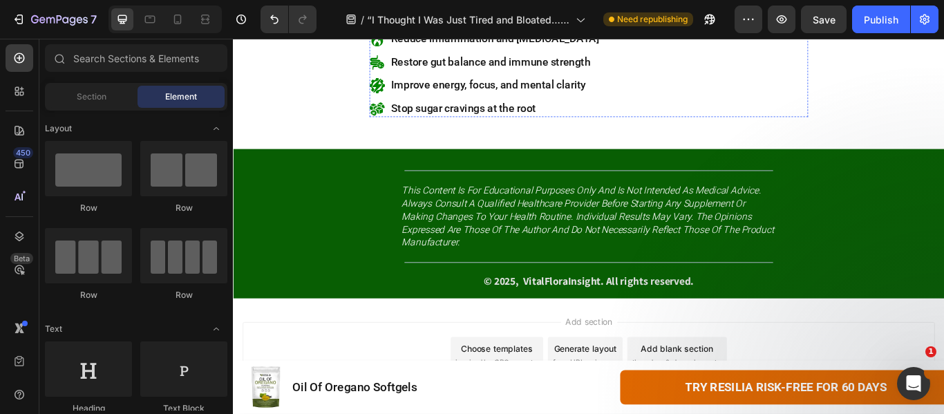
click at [392, 21] on img at bounding box center [401, 12] width 18 height 18
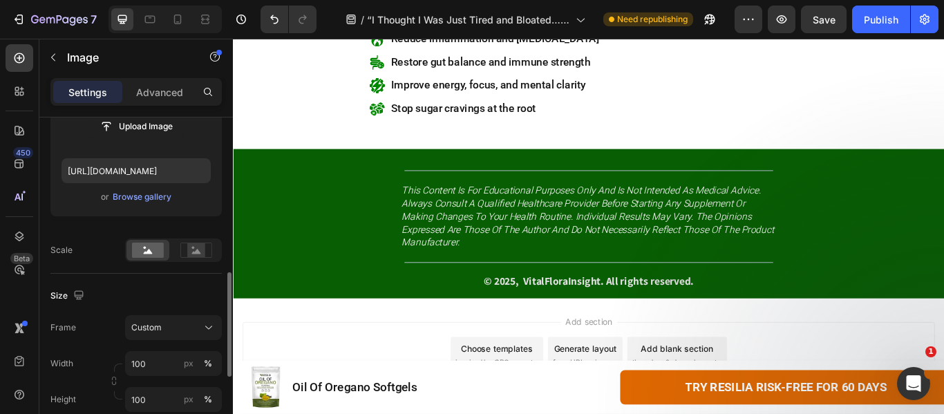
scroll to position [346, 0]
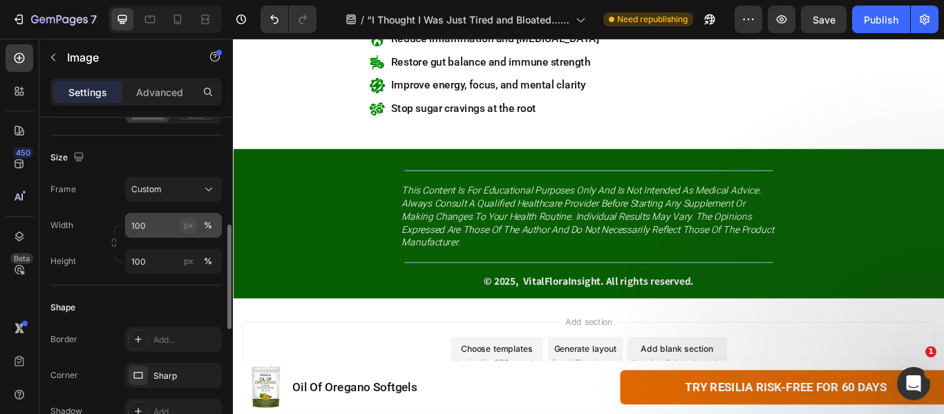
click at [185, 225] on div "px" at bounding box center [189, 225] width 10 height 12
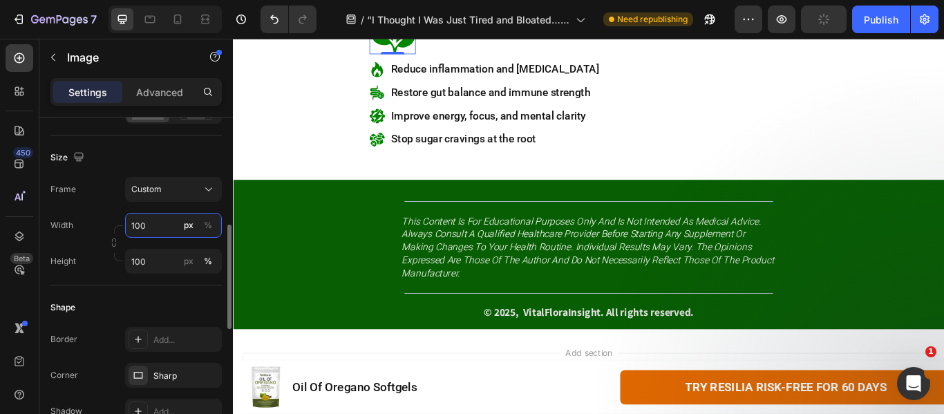
click at [167, 228] on input "100" at bounding box center [173, 225] width 97 height 25
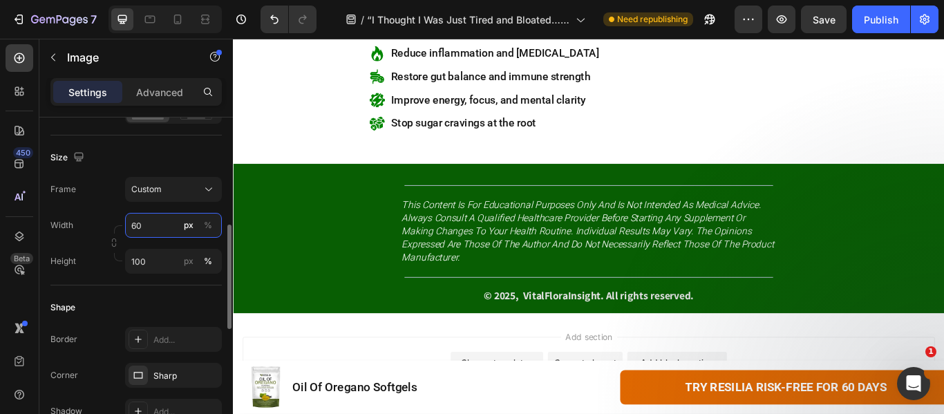
type input "6"
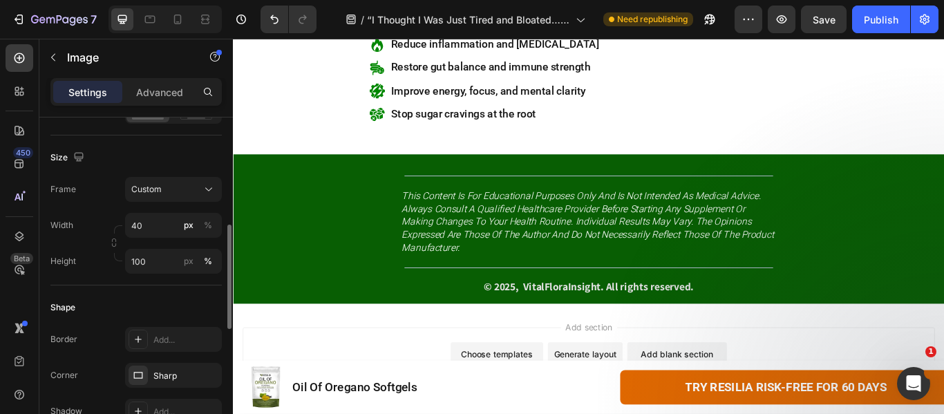
click at [106, 206] on div "Frame Custom Width 40 px % Height 100 px %" at bounding box center [135, 225] width 171 height 97
click at [153, 227] on input "40" at bounding box center [173, 225] width 97 height 25
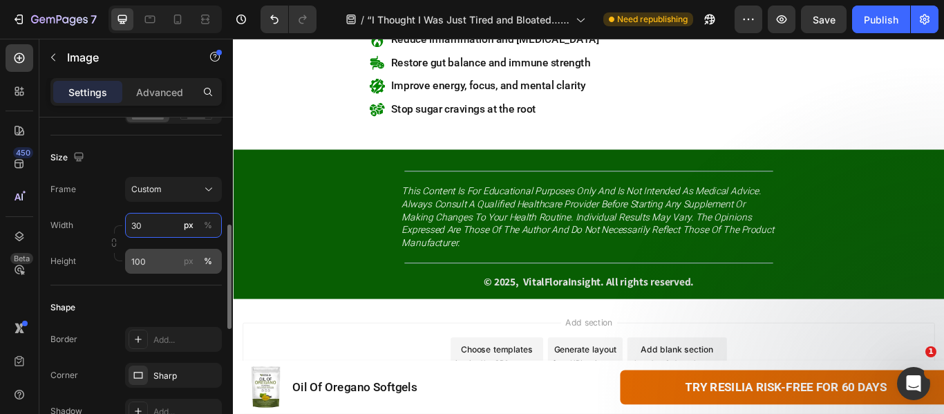
type input "30"
click at [148, 259] on input "100" at bounding box center [173, 261] width 97 height 25
type input "30"
click at [189, 267] on div "px" at bounding box center [189, 261] width 10 height 12
click at [152, 283] on div "Size Frame Custom Width 30 px % Height 30 px %" at bounding box center [135, 210] width 171 height 150
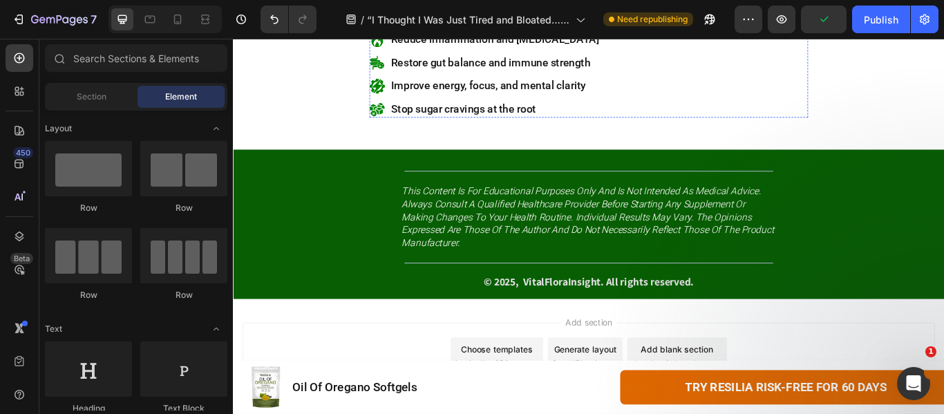
click at [402, 21] on img at bounding box center [401, 12] width 19 height 19
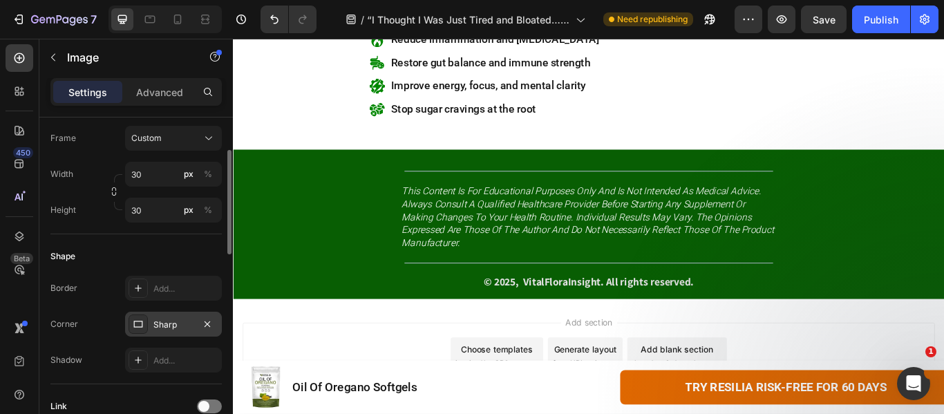
scroll to position [328, 0]
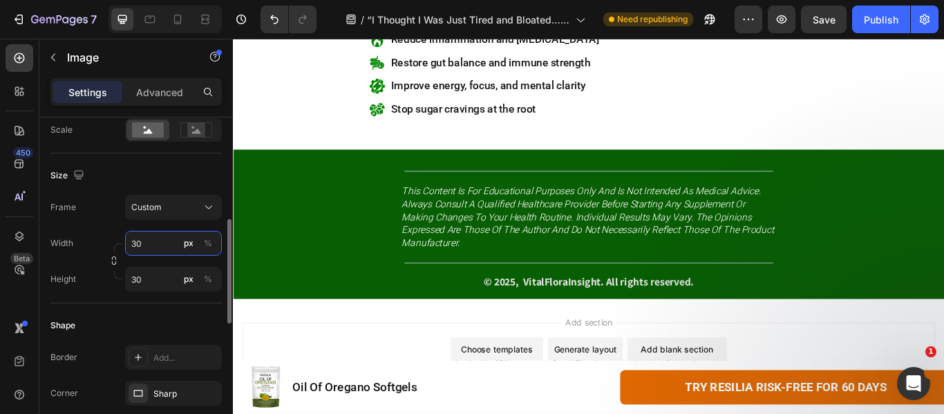
click at [142, 240] on input "30" at bounding box center [173, 243] width 97 height 25
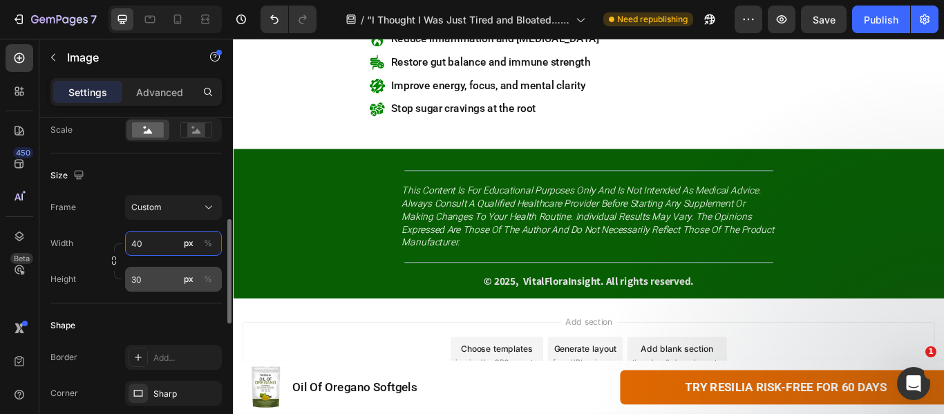
type input "40"
click at [144, 275] on input "30" at bounding box center [173, 279] width 97 height 25
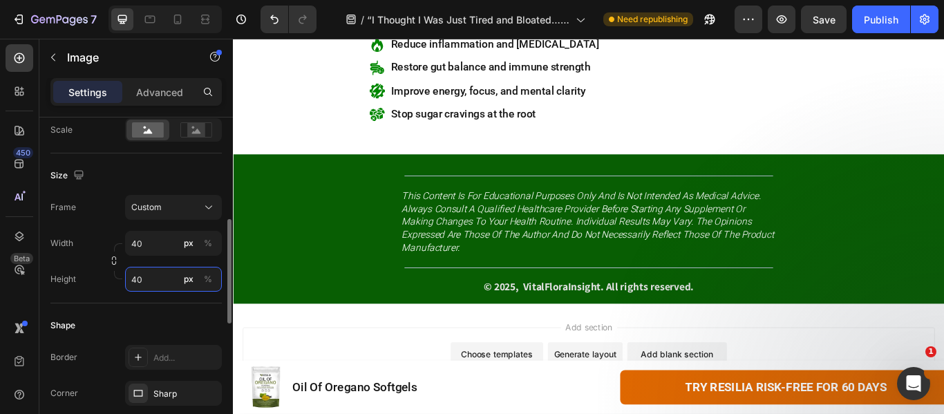
type input "40"
click at [96, 268] on div "Height 40 px %" at bounding box center [135, 279] width 171 height 25
click at [205, 15] on icon at bounding box center [205, 16] width 8 height 3
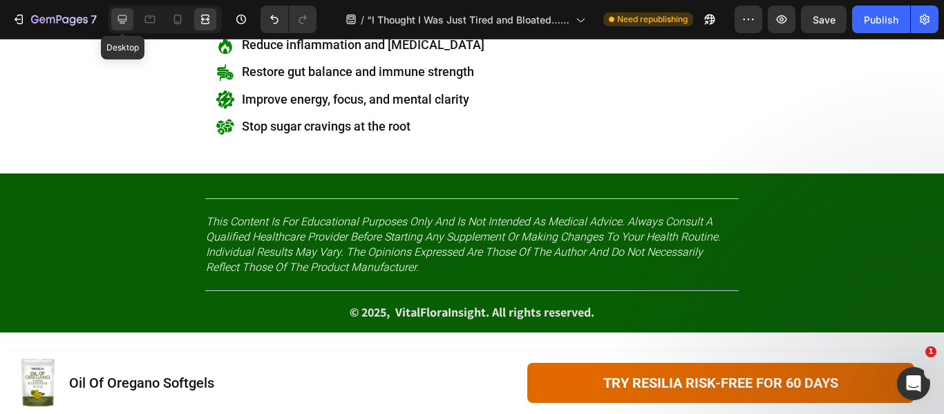
click at [122, 17] on icon at bounding box center [122, 19] width 14 height 14
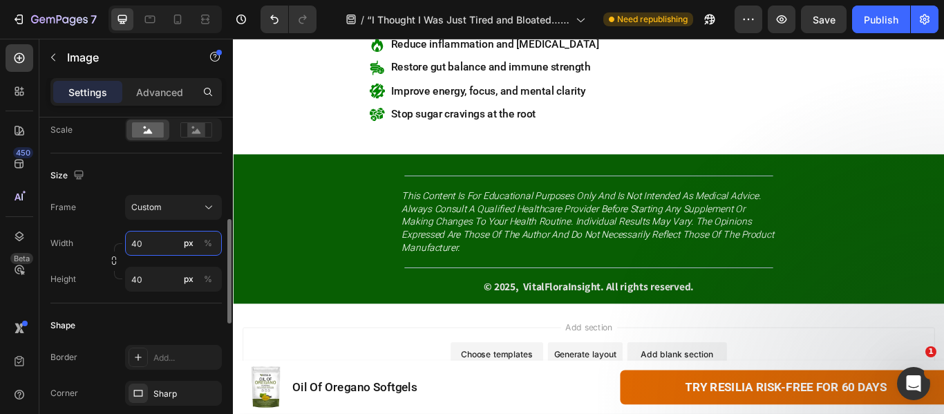
click at [142, 250] on input "40" at bounding box center [173, 243] width 97 height 25
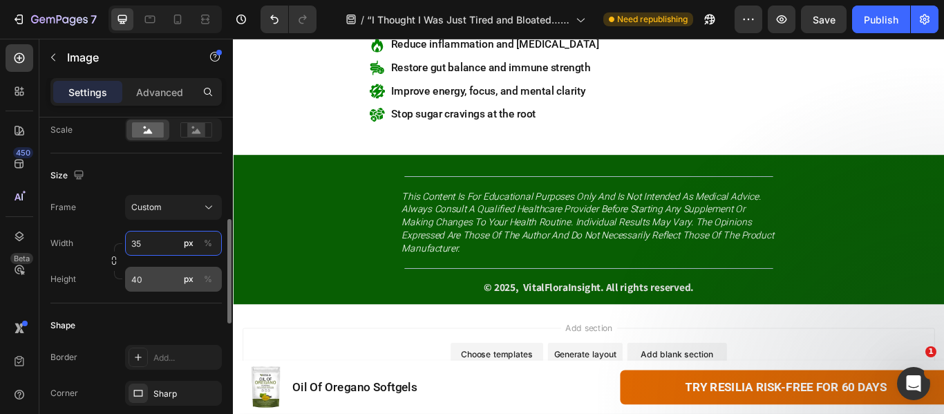
type input "35"
click at [151, 276] on input "40" at bounding box center [173, 279] width 97 height 25
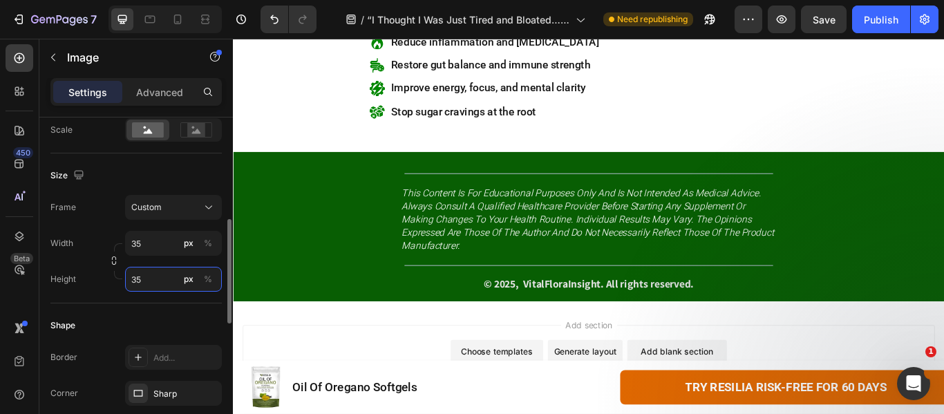
type input "35"
click at [161, 178] on div "Size" at bounding box center [135, 176] width 171 height 22
click at [212, 13] on icon at bounding box center [205, 19] width 14 height 14
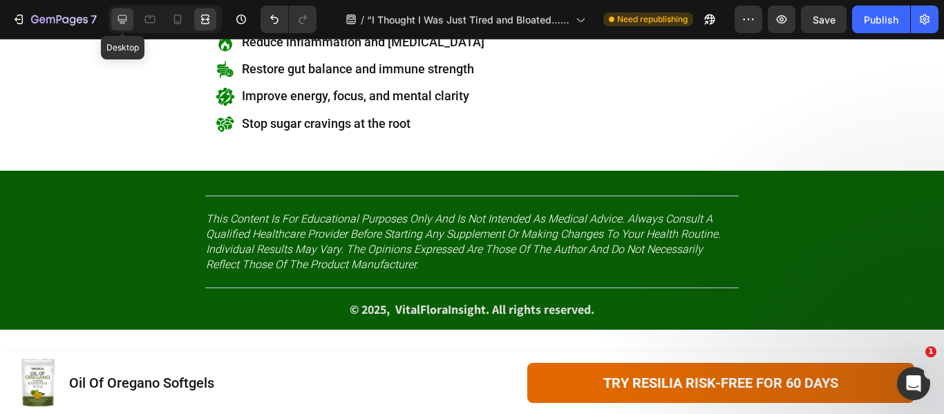
click at [122, 24] on icon at bounding box center [122, 19] width 14 height 14
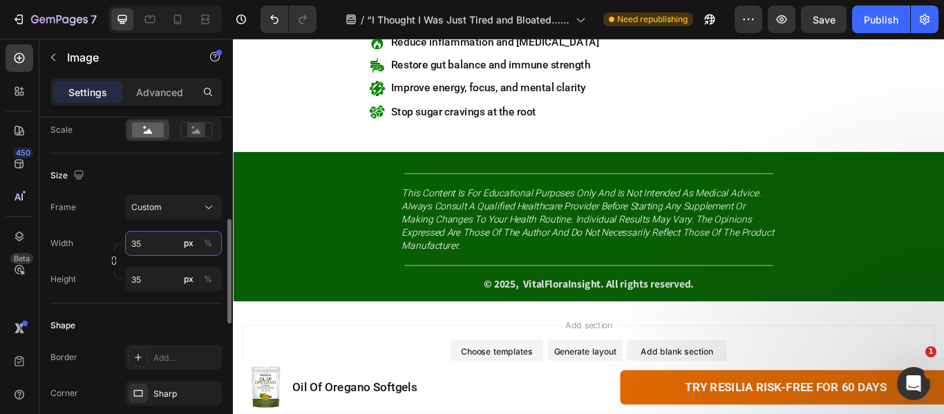
click at [133, 250] on input "35" at bounding box center [173, 243] width 97 height 25
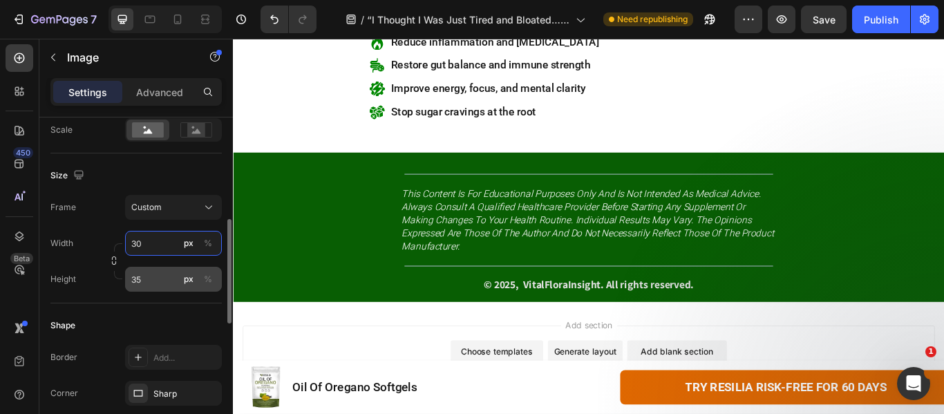
type input "30"
click at [142, 280] on input "35" at bounding box center [173, 279] width 97 height 25
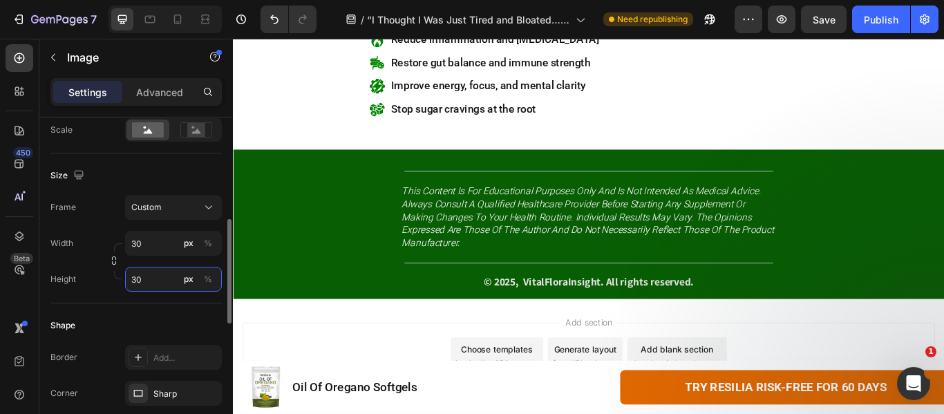
type input "30"
click at [115, 189] on div "Size Frame Custom Width 30 px % Height 30 px %" at bounding box center [135, 228] width 171 height 150
click at [196, 12] on div at bounding box center [205, 19] width 22 height 22
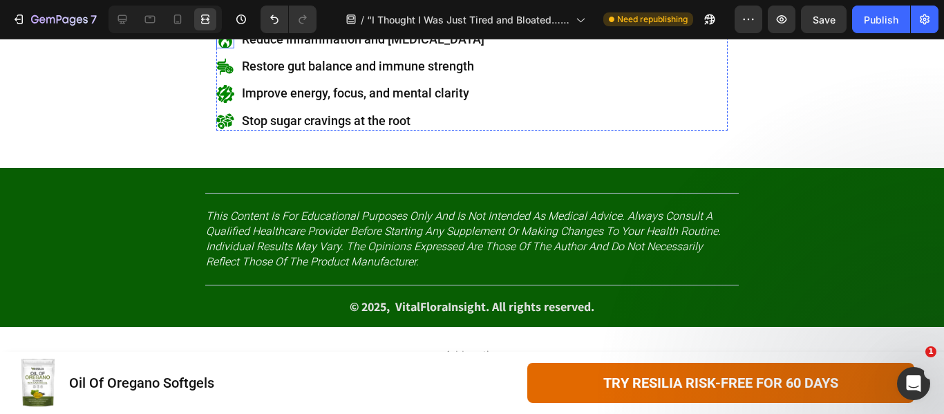
click at [218, 48] on img at bounding box center [225, 39] width 18 height 18
click at [514, 131] on div "Image 100% Natural, Plant-Based Ingredients Text Block Image 0 Reduce inflammat…" at bounding box center [472, 67] width 512 height 128
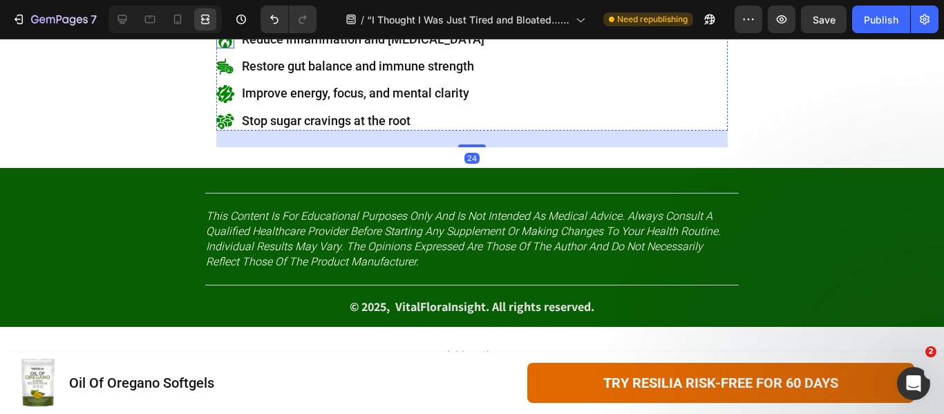
click at [220, 48] on img at bounding box center [225, 39] width 18 height 18
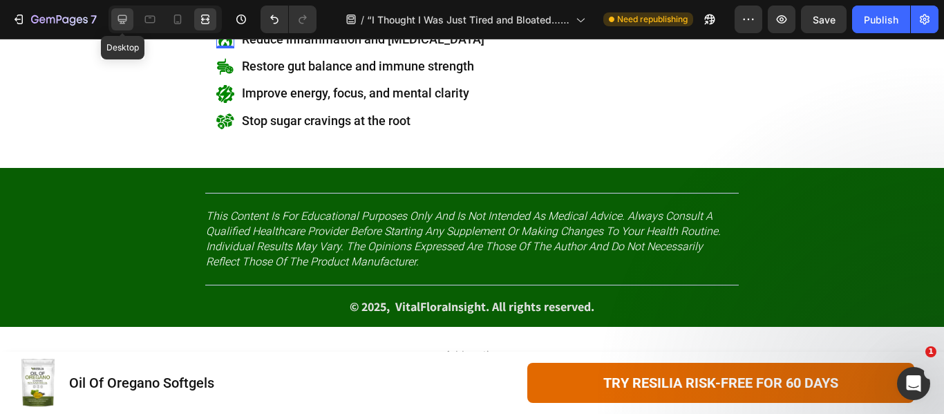
click at [113, 24] on div at bounding box center [122, 19] width 22 height 22
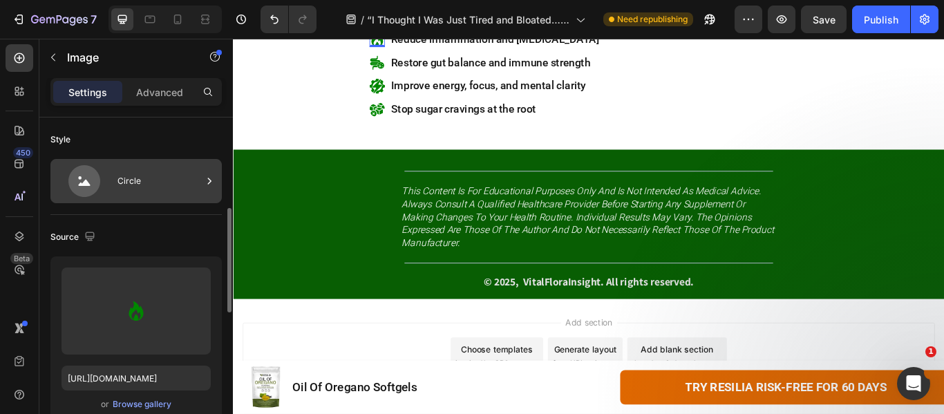
scroll to position [276, 0]
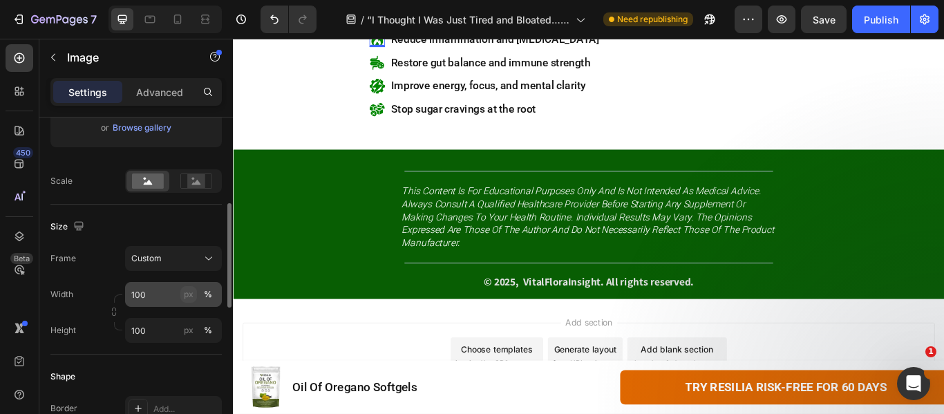
click at [189, 289] on div "px" at bounding box center [189, 294] width 10 height 12
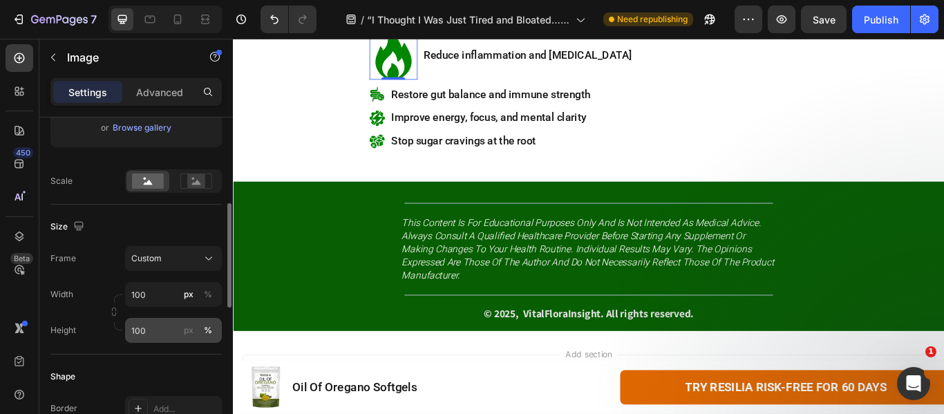
click at [187, 340] on div "px %" at bounding box center [198, 330] width 36 height 25
click at [187, 340] on input "100" at bounding box center [173, 330] width 97 height 25
click at [188, 326] on div "px" at bounding box center [189, 330] width 10 height 12
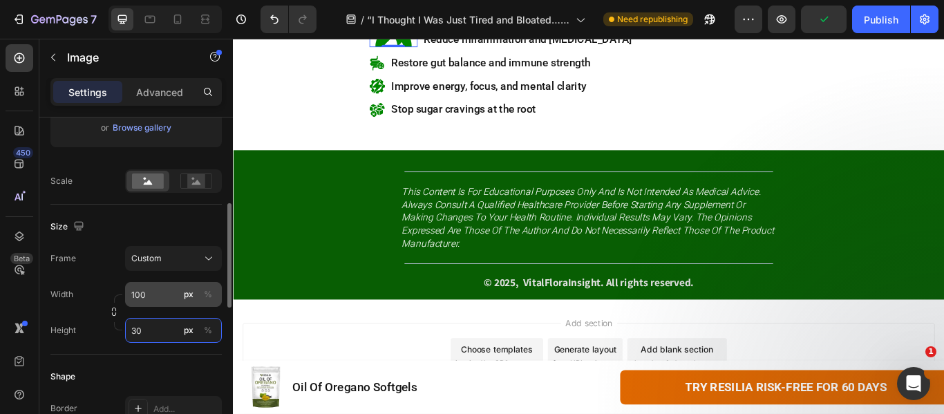
type input "30"
click at [140, 301] on input "100" at bounding box center [173, 294] width 97 height 25
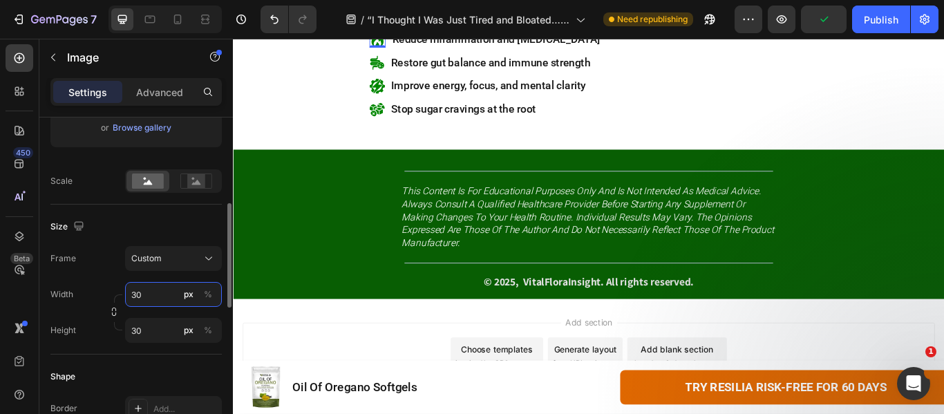
type input "30"
click at [152, 231] on div "Size" at bounding box center [135, 227] width 171 height 22
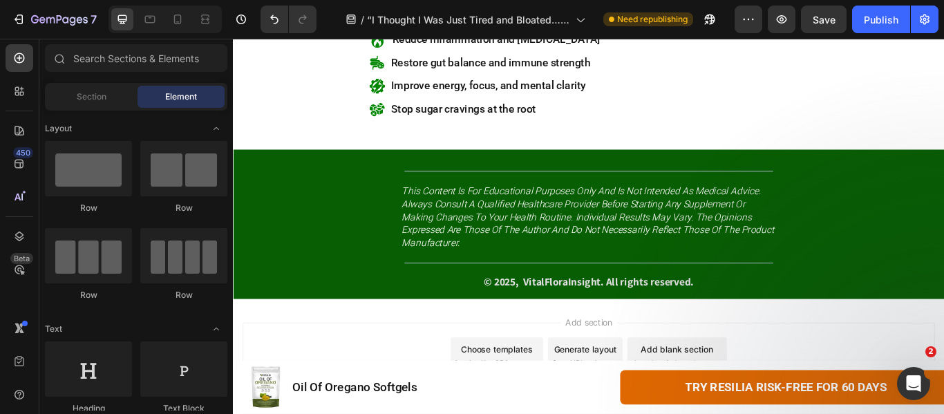
click at [392, 49] on img at bounding box center [401, 39] width 19 height 19
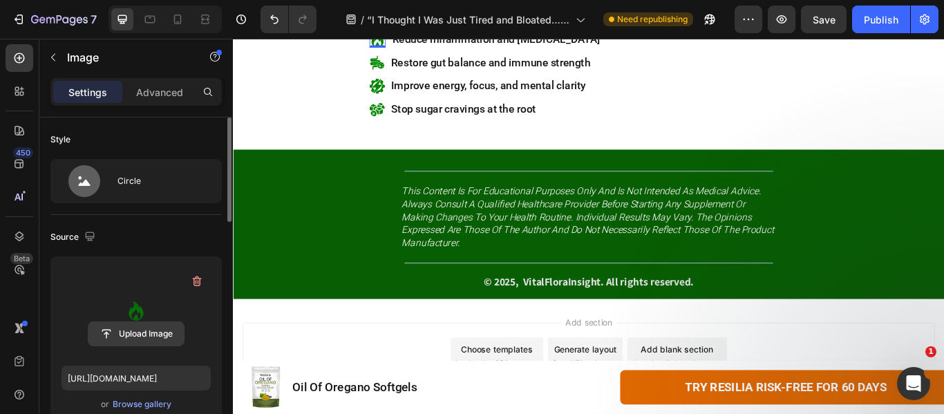
click at [135, 332] on input "file" at bounding box center [135, 334] width 95 height 24
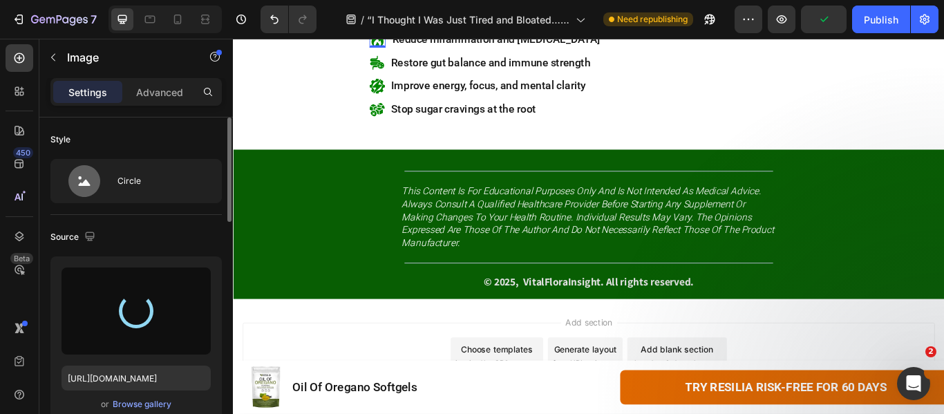
type input "[URL][DOMAIN_NAME]"
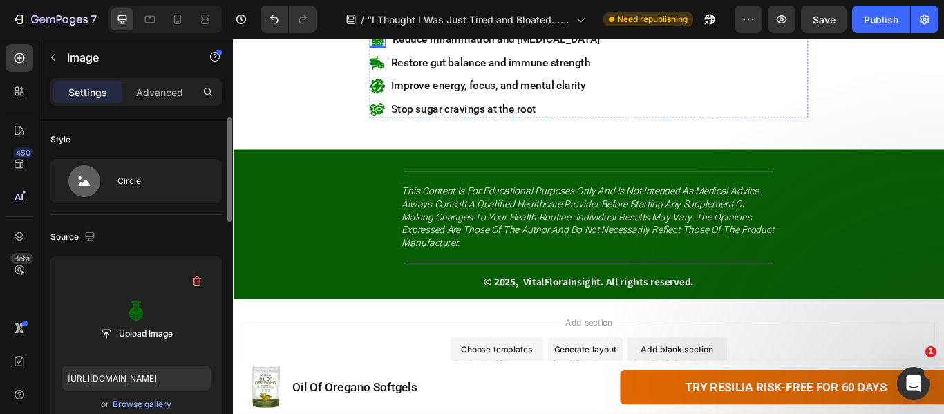
click at [525, 20] on p "100% Natural, Plant-Based Ingredients" at bounding box center [540, 12] width 245 height 15
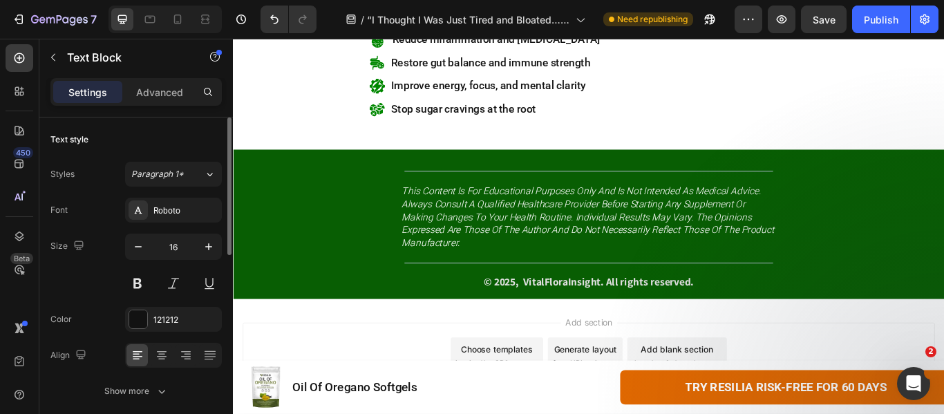
click at [534, 27] on div "0" at bounding box center [541, 21] width 14 height 11
click at [527, 20] on p "100% Natural, Plant-Based Ingredients" at bounding box center [540, 12] width 245 height 15
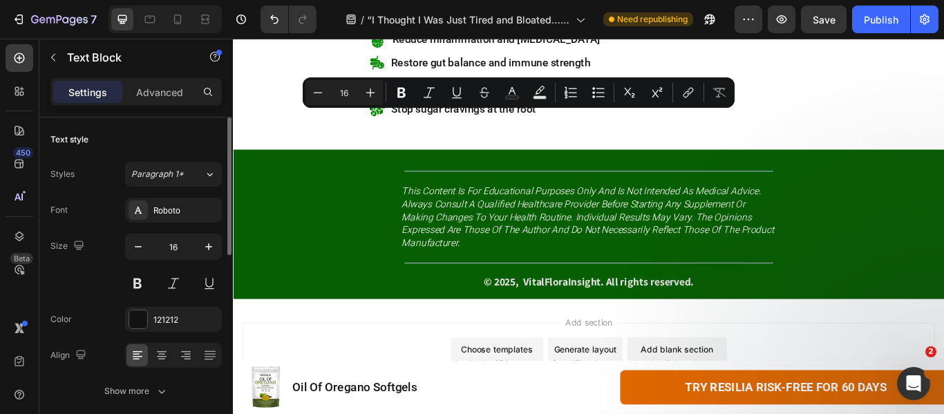
click at [527, 20] on p "100% Natural, Plant-Based Ingredients" at bounding box center [540, 12] width 245 height 15
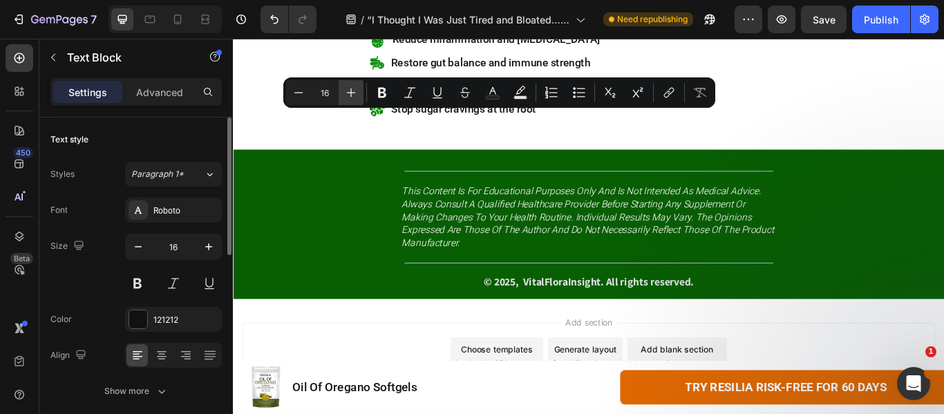
click at [343, 94] on button "Plus" at bounding box center [351, 92] width 25 height 25
type input "18"
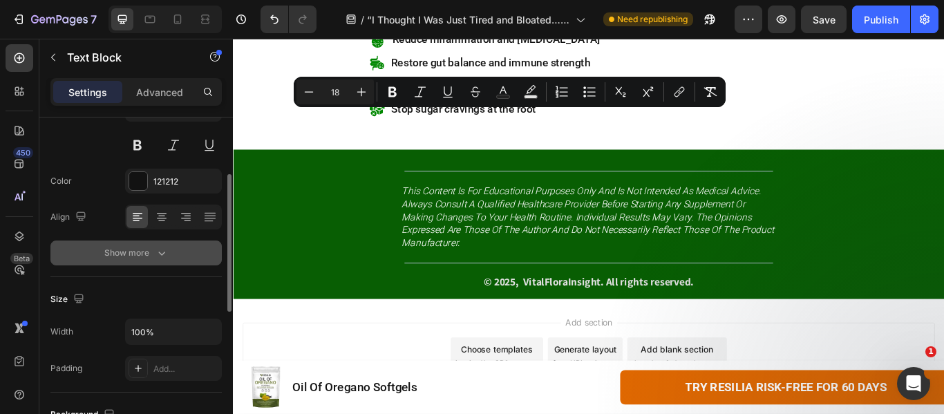
click at [144, 252] on div "Show more" at bounding box center [136, 253] width 64 height 14
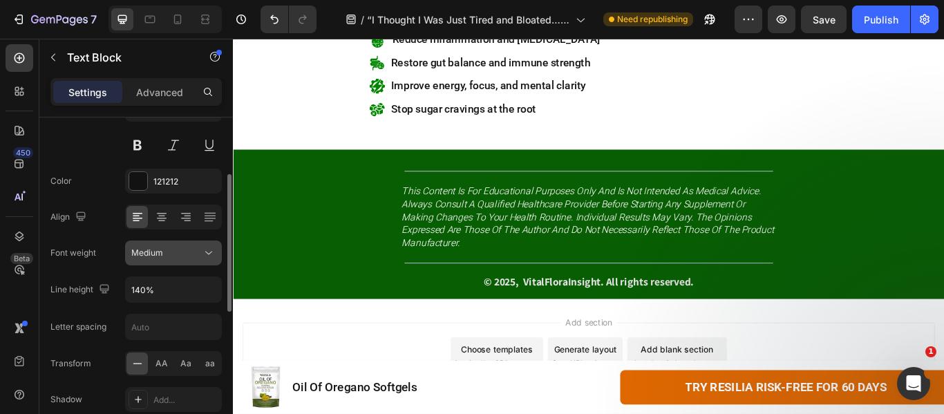
click at [162, 256] on span "Medium" at bounding box center [147, 252] width 32 height 10
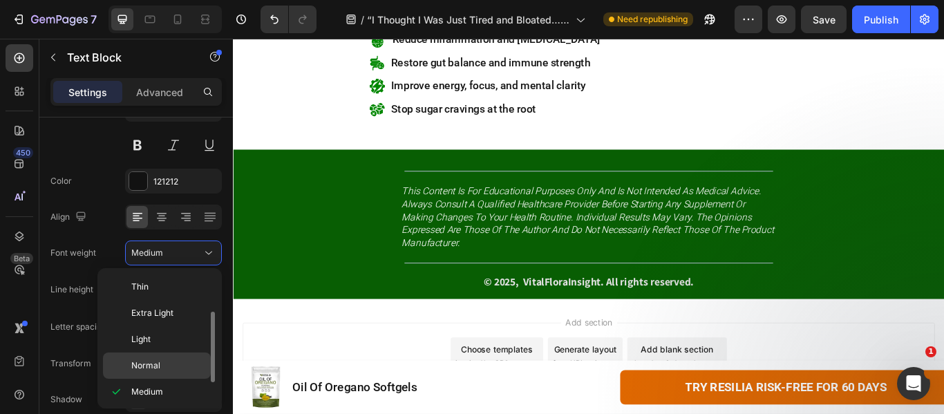
scroll to position [25, 0]
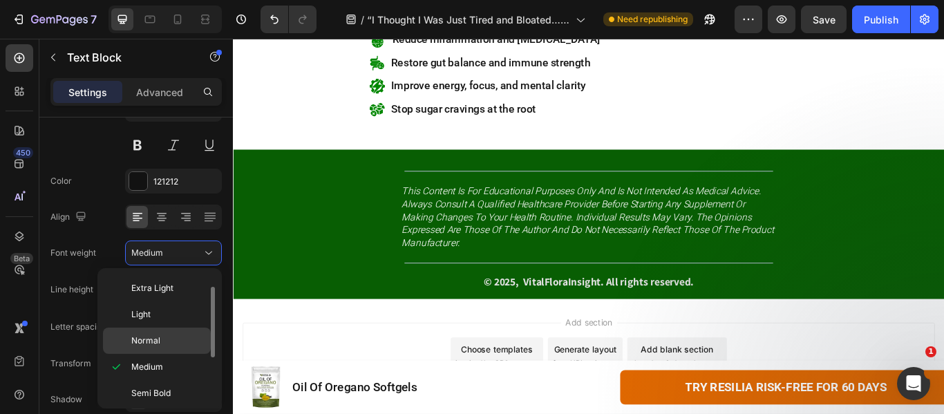
click at [158, 341] on span "Normal" at bounding box center [145, 341] width 29 height 12
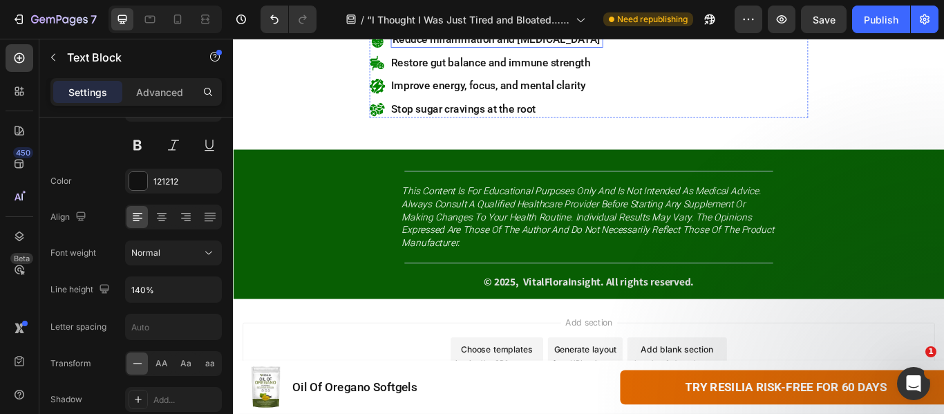
click at [462, 46] on span "Reduce inflammation and [MEDICAL_DATA]" at bounding box center [539, 39] width 243 height 15
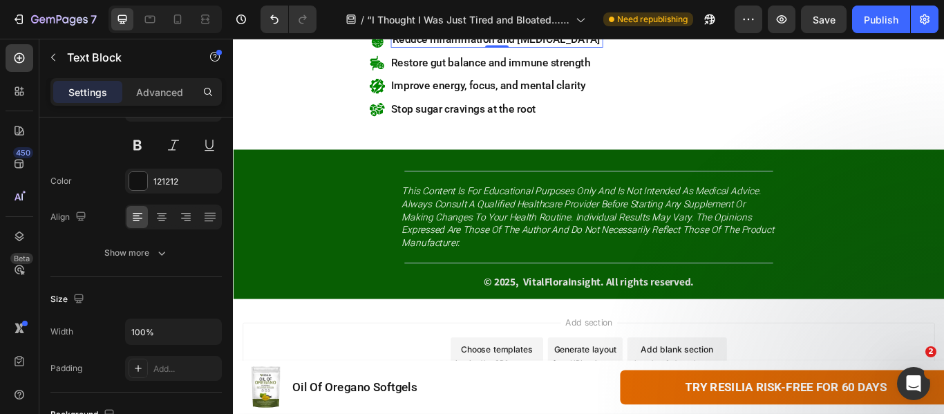
click at [462, 46] on span "Reduce inflammation and [MEDICAL_DATA]" at bounding box center [539, 39] width 243 height 15
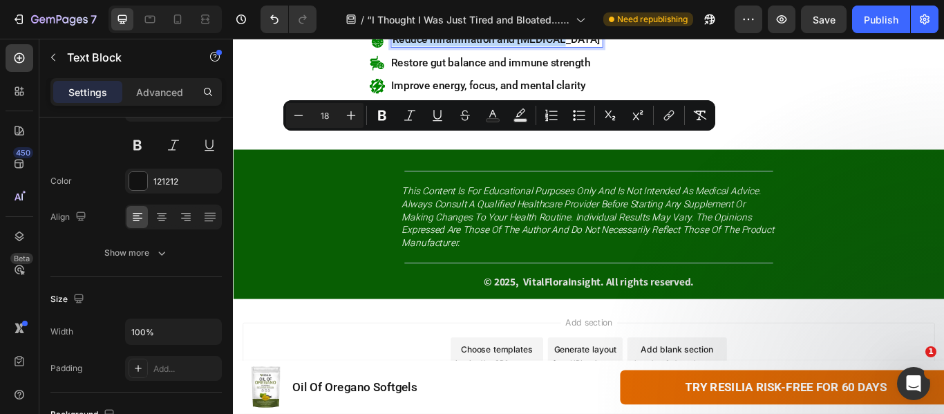
click at [452, 73] on span "Restore gut balance and immune strength" at bounding box center [534, 66] width 232 height 15
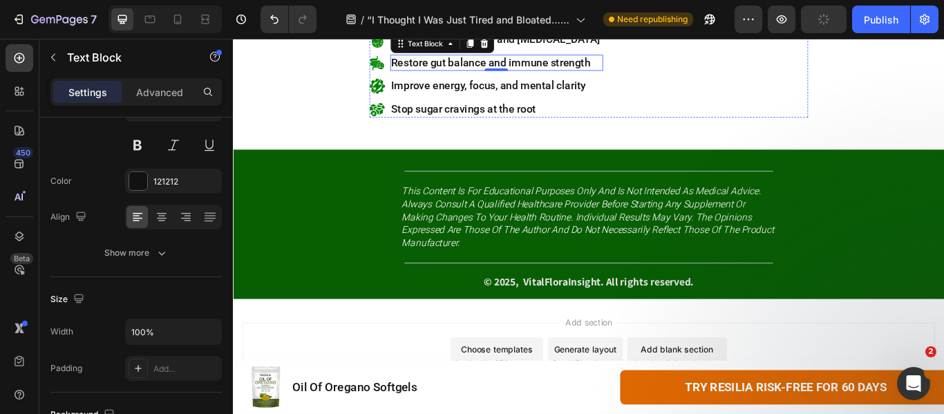
click at [585, 19] on span "100% Natural, Plant-Based Ingredients" at bounding box center [523, 11] width 210 height 15
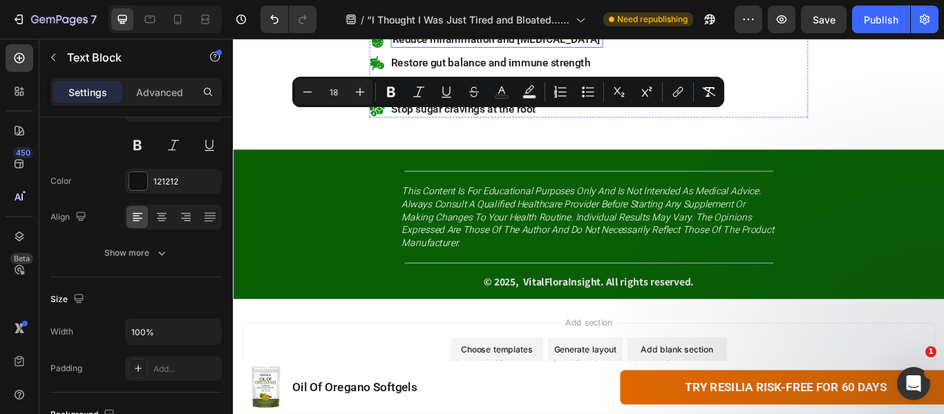
click at [462, 46] on span "Reduce inflammation and [MEDICAL_DATA]" at bounding box center [539, 39] width 243 height 15
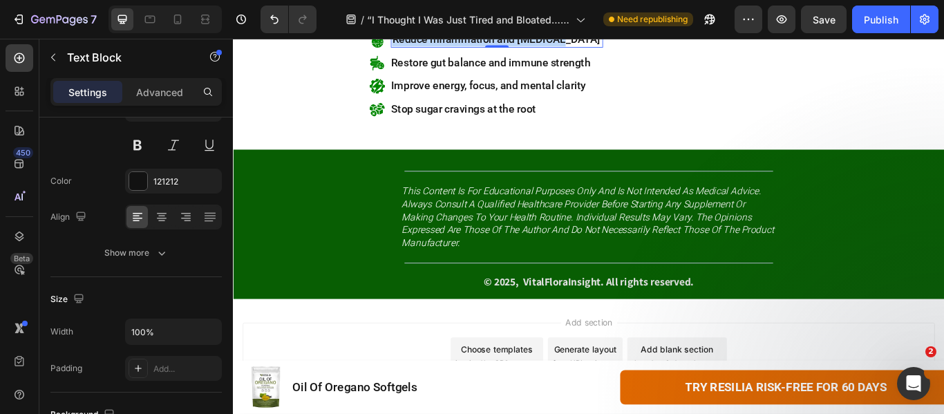
click at [462, 46] on span "Reduce inflammation and [MEDICAL_DATA]" at bounding box center [539, 39] width 243 height 15
click at [505, 47] on p "Clinically Supported Formula" at bounding box center [534, 39] width 233 height 15
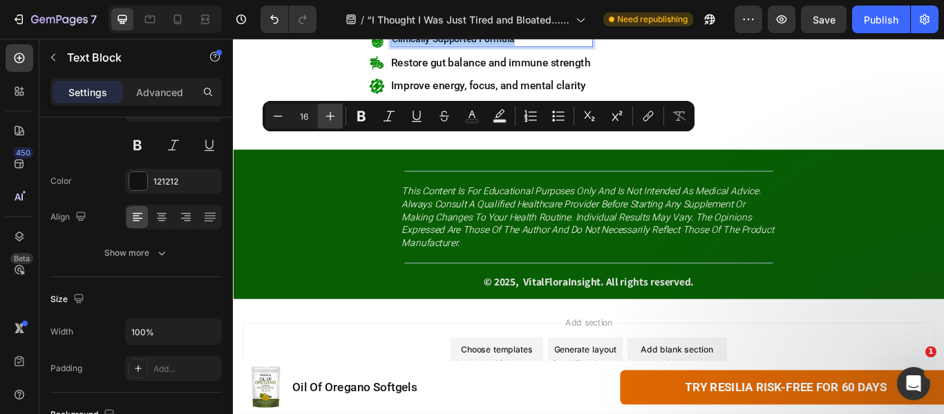
click at [323, 117] on button "Plus" at bounding box center [330, 116] width 25 height 25
type input "18"
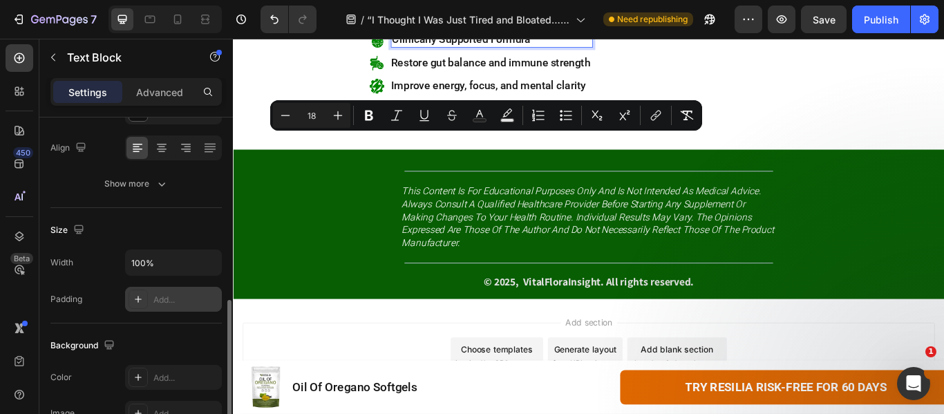
scroll to position [276, 0]
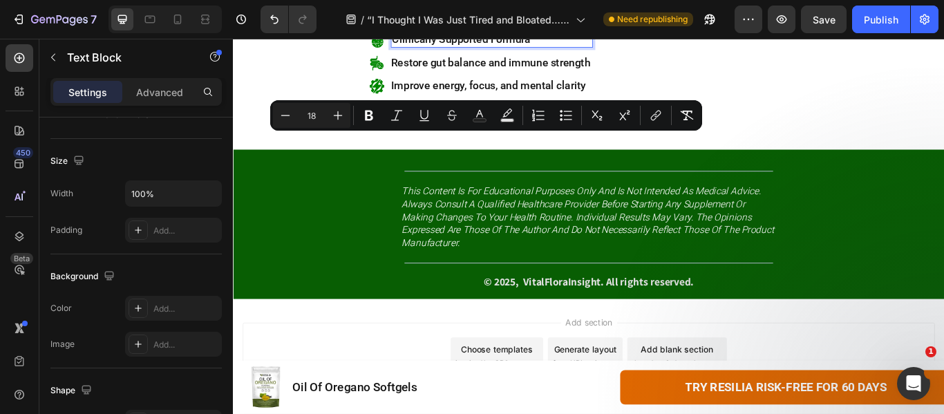
click at [102, 200] on div "Width 100%" at bounding box center [135, 193] width 171 height 26
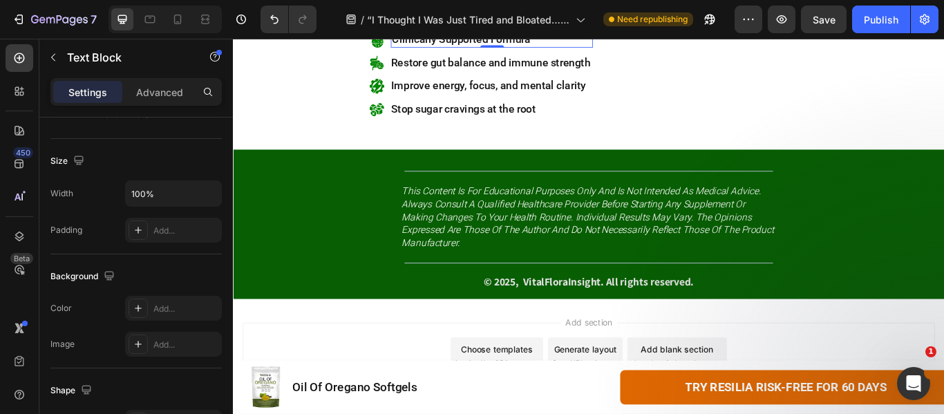
scroll to position [138, 0]
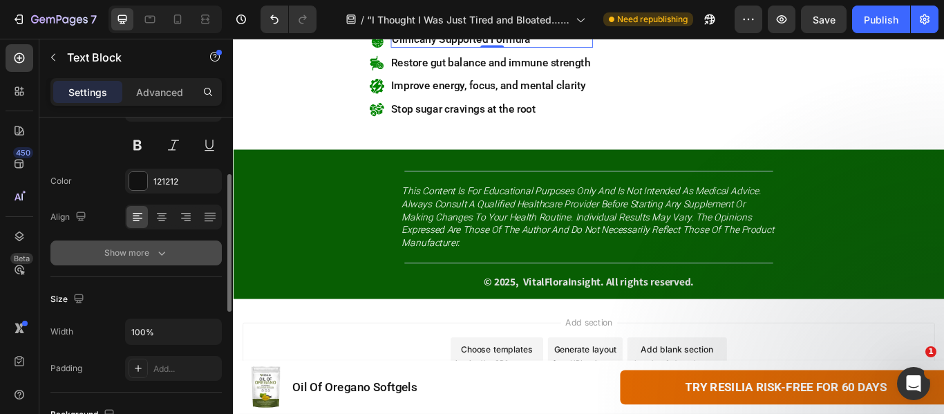
click at [130, 254] on div "Show more" at bounding box center [136, 253] width 64 height 14
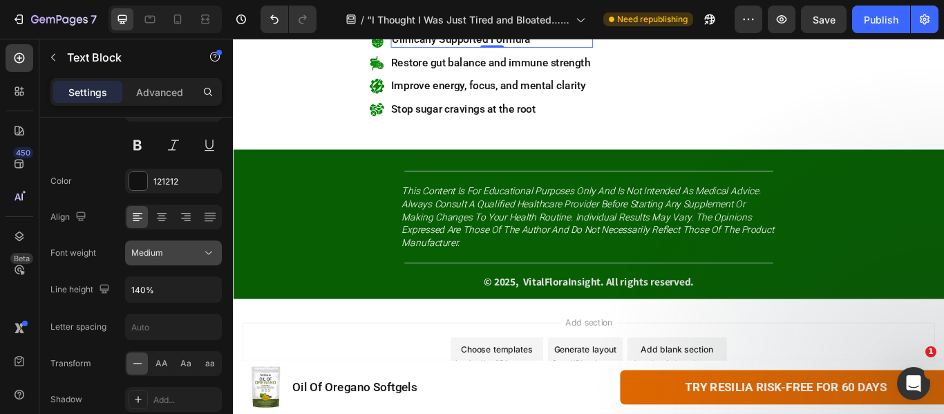
click at [159, 254] on span "Medium" at bounding box center [147, 252] width 32 height 10
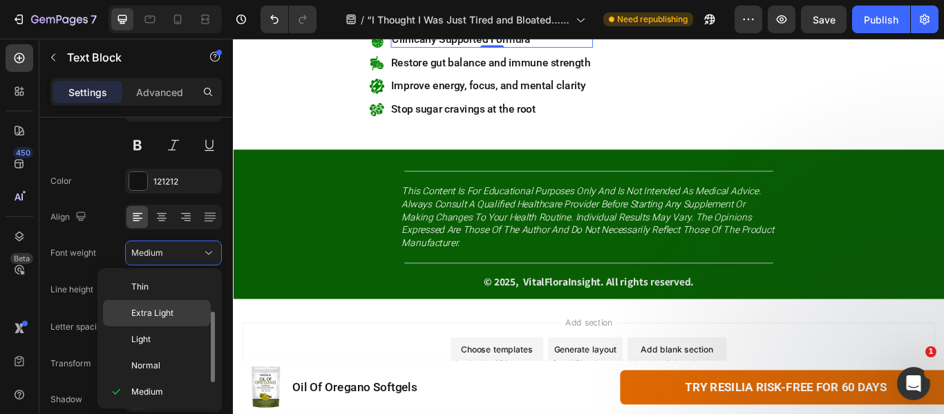
scroll to position [25, 0]
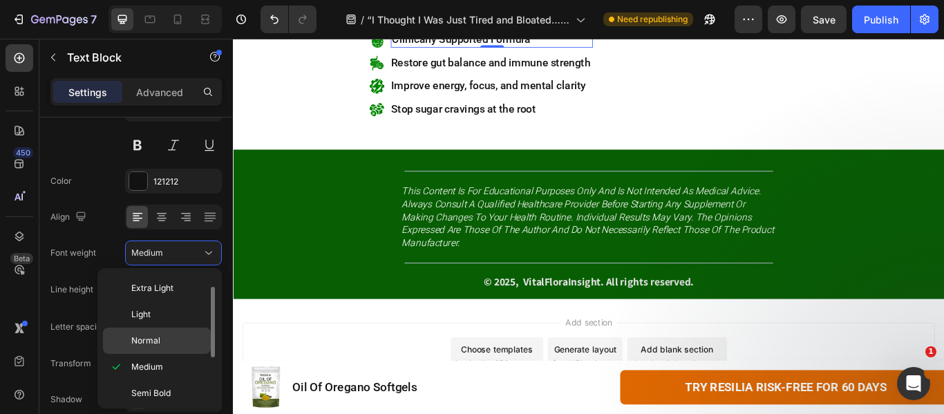
click at [160, 346] on p "Normal" at bounding box center [167, 341] width 73 height 12
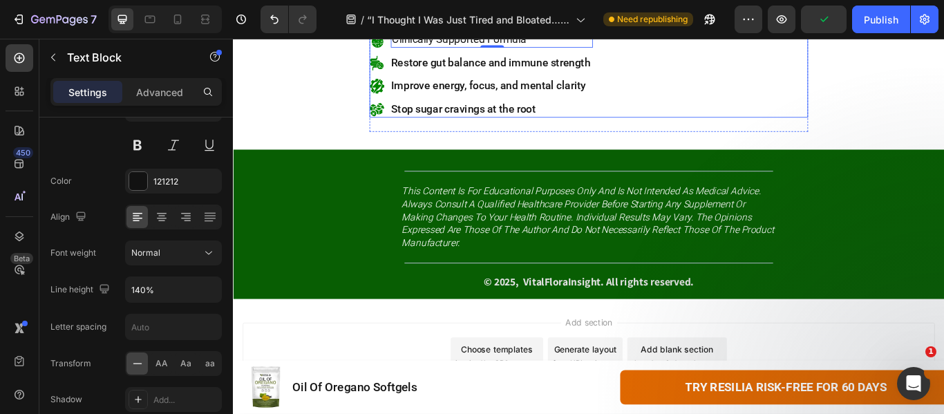
click at [770, 131] on div "Image 100% Natural, Plant-Based Ingredients Text Block Image Clinically Support…" at bounding box center [648, 67] width 512 height 128
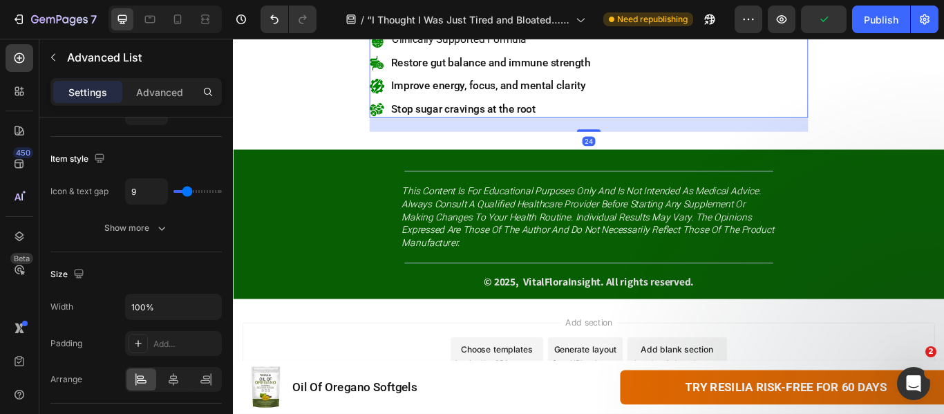
scroll to position [0, 0]
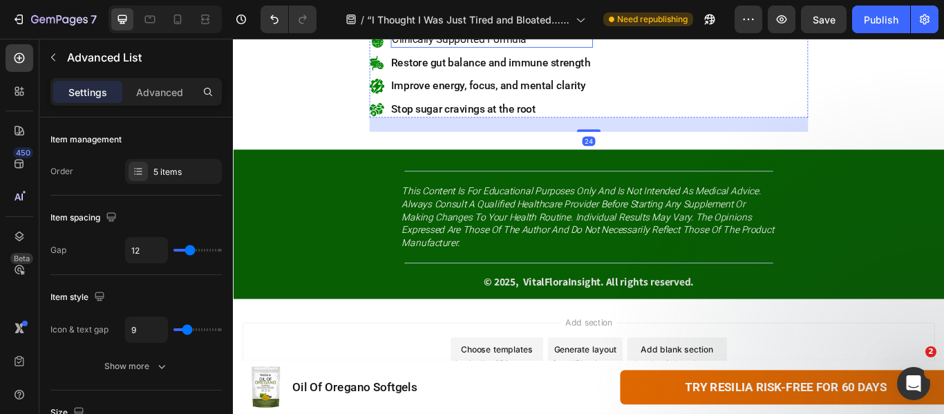
click at [561, 46] on span "Clinically Supported Formula" at bounding box center [496, 39] width 157 height 15
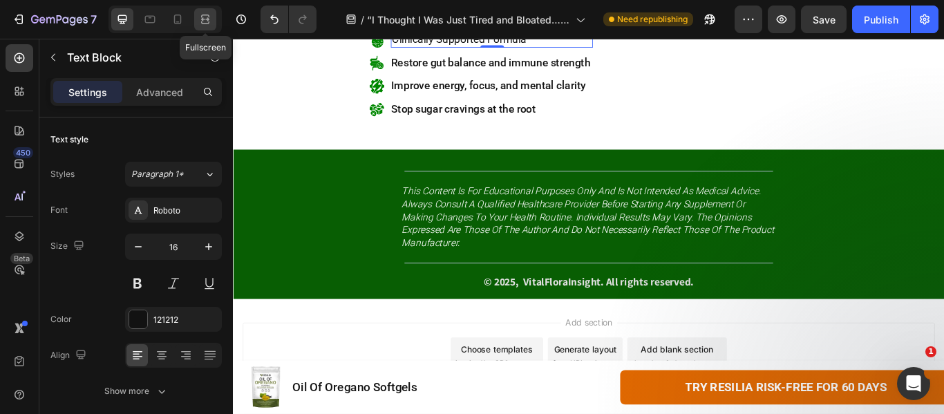
click at [209, 25] on icon at bounding box center [205, 19] width 14 height 14
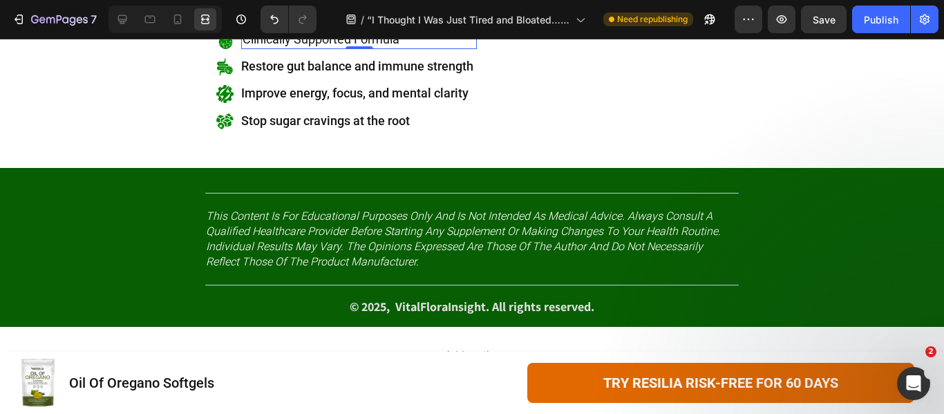
click at [355, 73] on span "Restore gut balance and immune strength" at bounding box center [357, 66] width 232 height 15
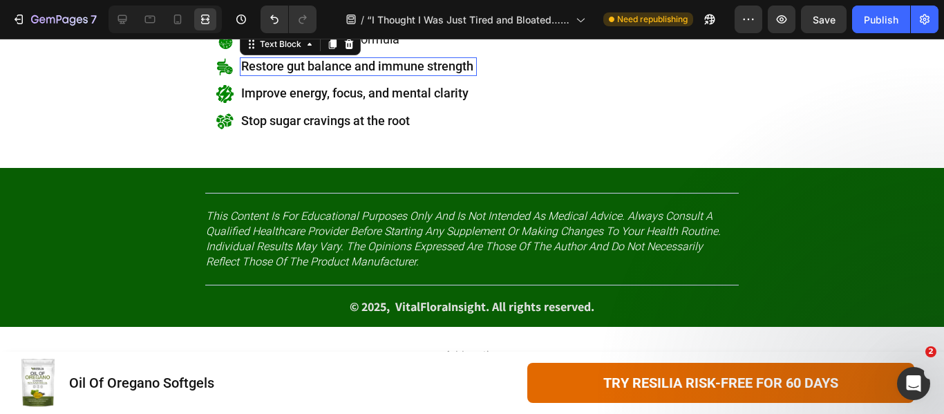
click at [355, 73] on span "Restore gut balance and immune strength" at bounding box center [357, 66] width 232 height 15
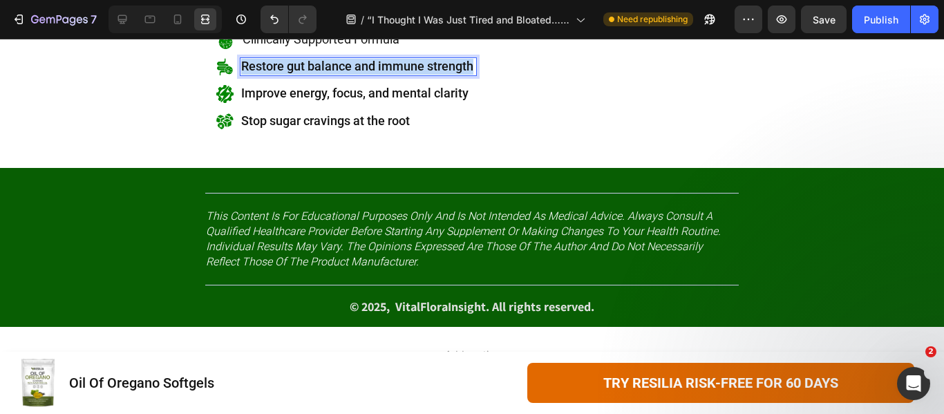
click at [355, 73] on span "Restore gut balance and immune strength" at bounding box center [357, 66] width 232 height 15
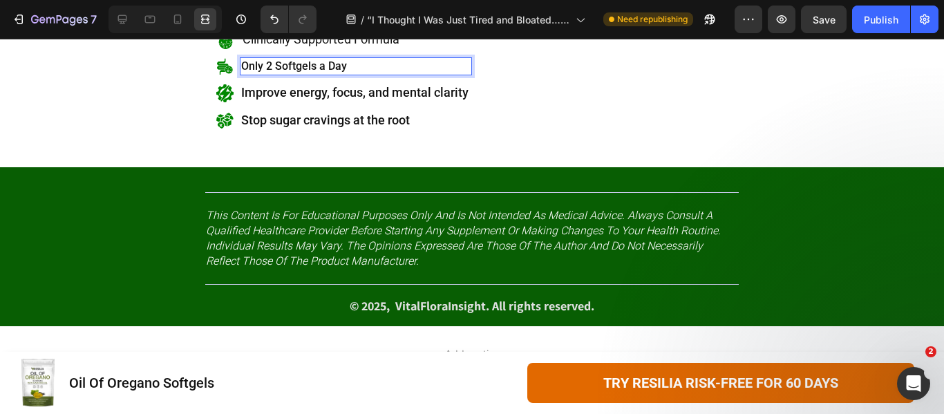
click at [326, 74] on p "Only 2 Softgels a Day" at bounding box center [355, 66] width 229 height 15
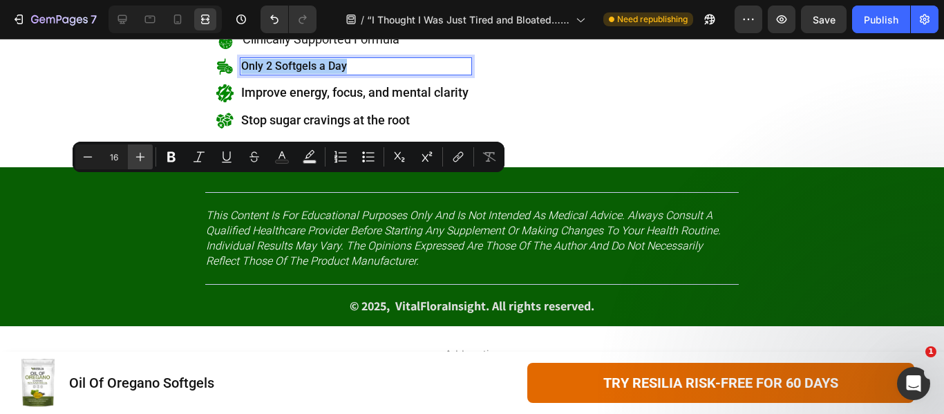
click at [149, 156] on button "Plus" at bounding box center [140, 156] width 25 height 25
type input "18"
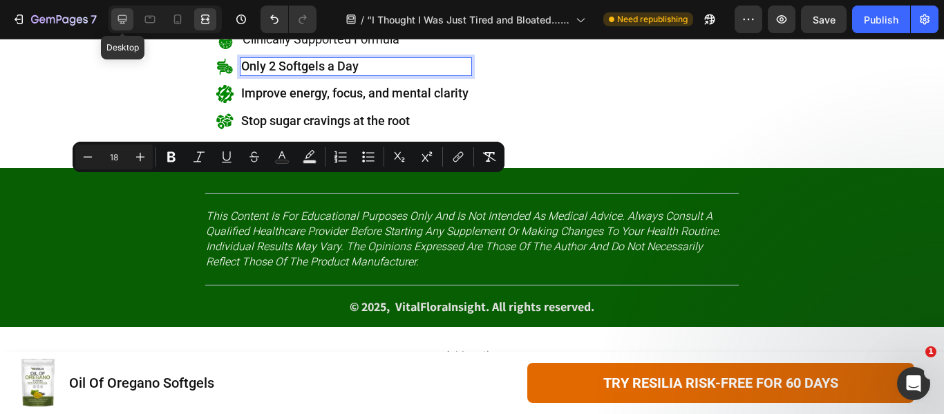
click at [123, 15] on icon at bounding box center [122, 19] width 14 height 14
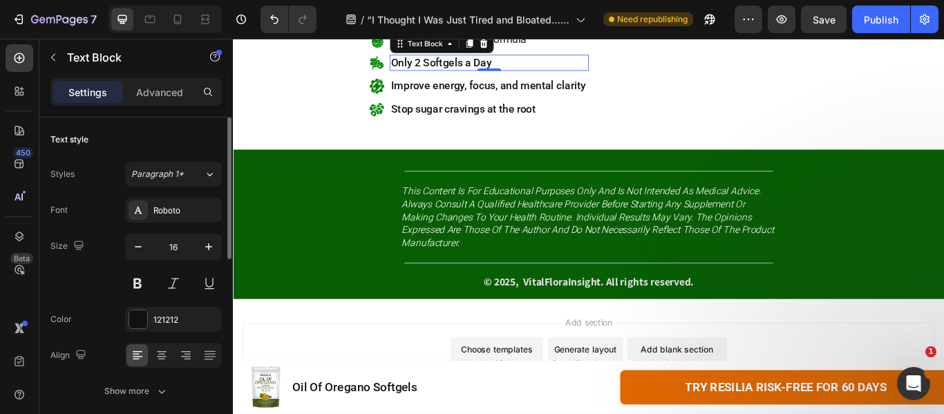
scroll to position [138, 0]
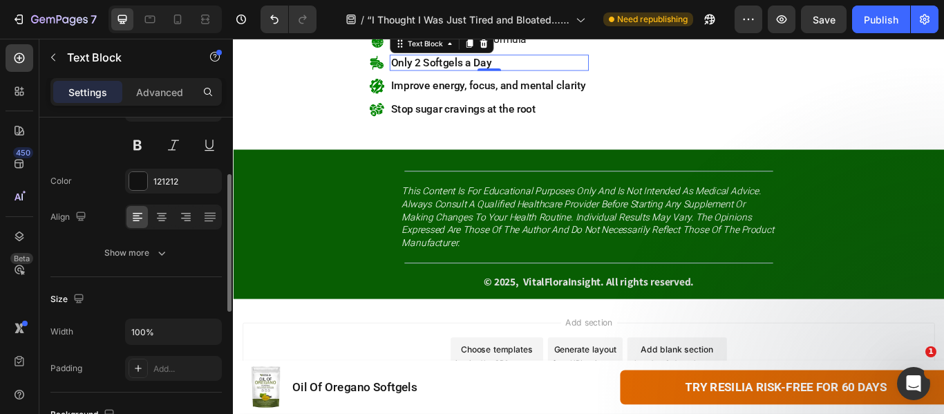
click at [131, 266] on div "Text style Styles Paragraph 1* Font Roboto Size 16 Color 121212 Align Show more" at bounding box center [135, 128] width 171 height 298
click at [137, 258] on div "Show more" at bounding box center [136, 253] width 64 height 14
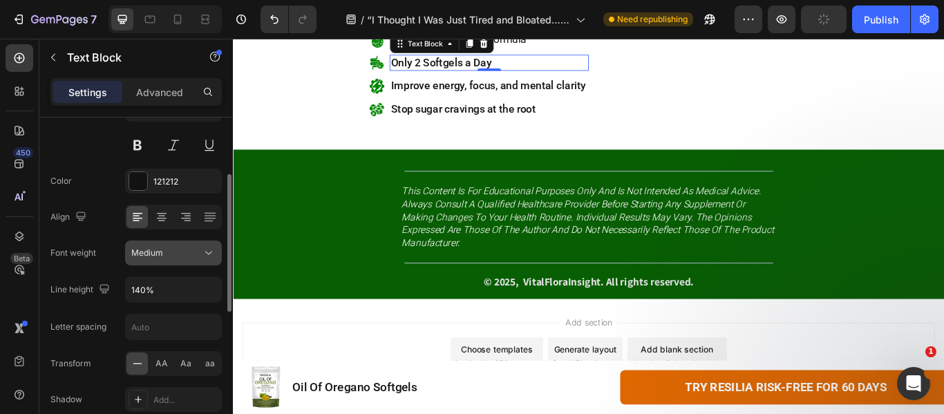
click at [164, 248] on div "Medium" at bounding box center [166, 253] width 71 height 12
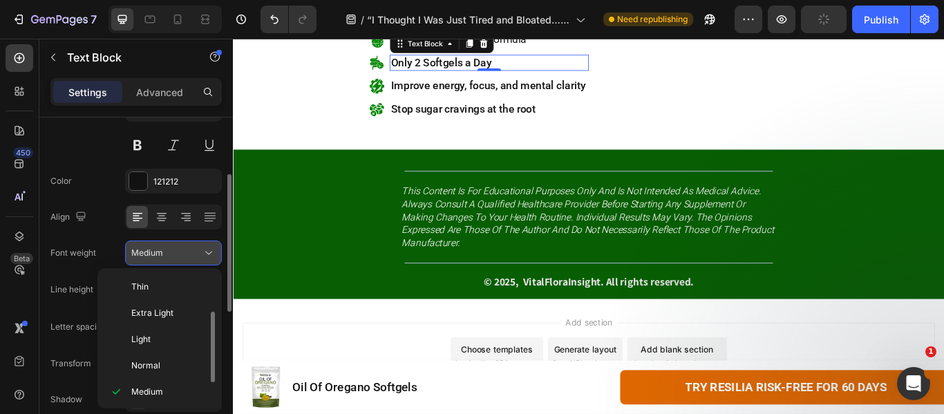
scroll to position [25, 0]
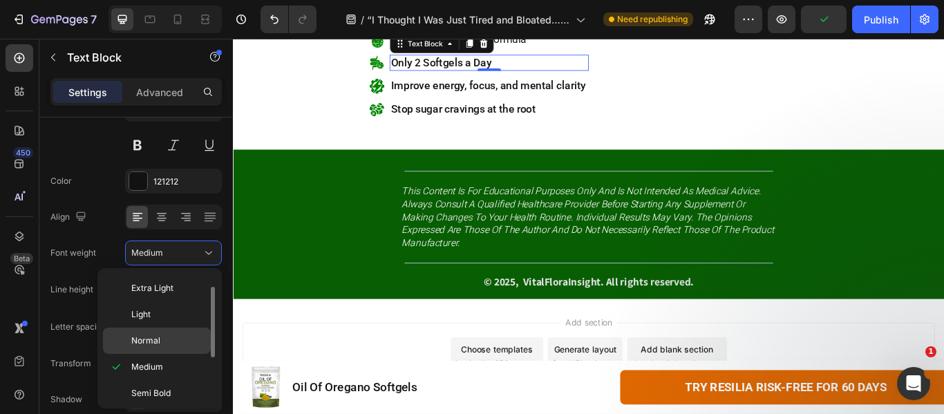
click at [154, 344] on span "Normal" at bounding box center [145, 341] width 29 height 12
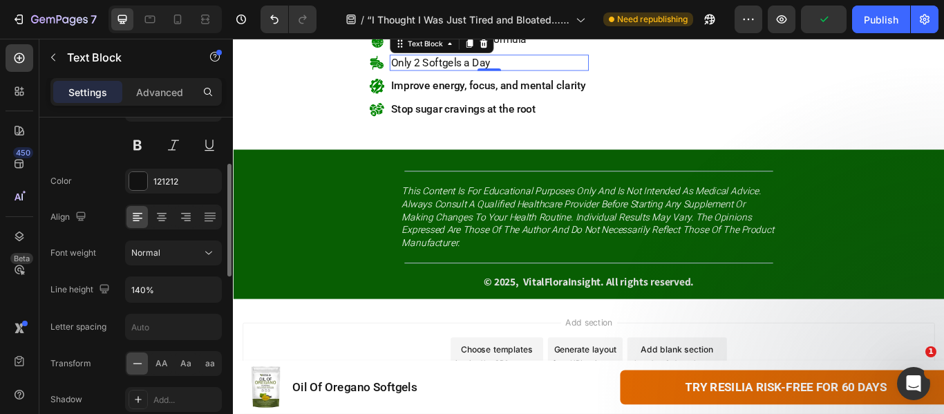
click at [106, 232] on div "Font Roboto Size 16 Color 121212 Align Font weight Normal Line height 140% Lett…" at bounding box center [135, 253] width 171 height 388
click at [392, 75] on img at bounding box center [400, 66] width 17 height 17
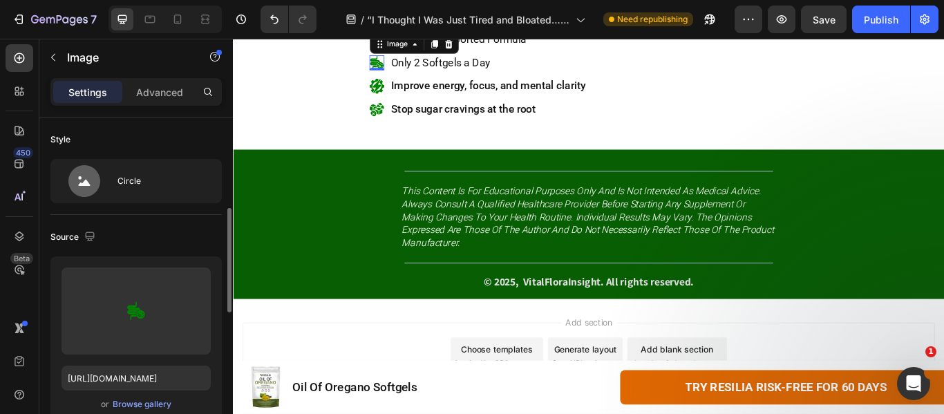
scroll to position [207, 0]
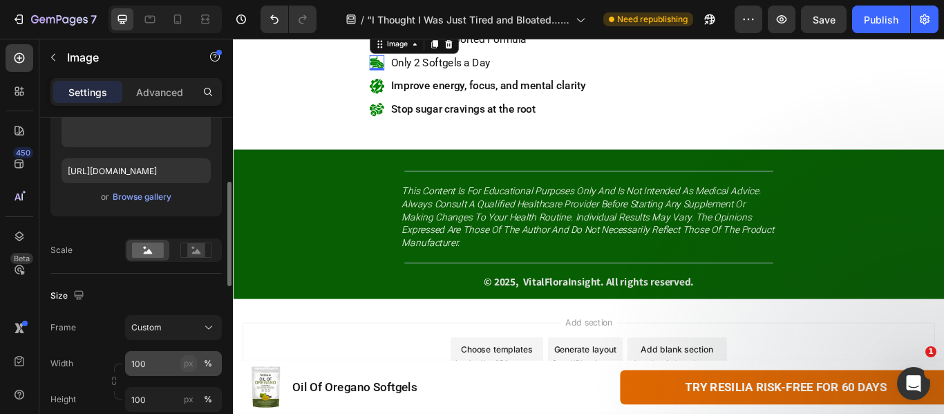
click at [183, 364] on button "px" at bounding box center [188, 363] width 17 height 17
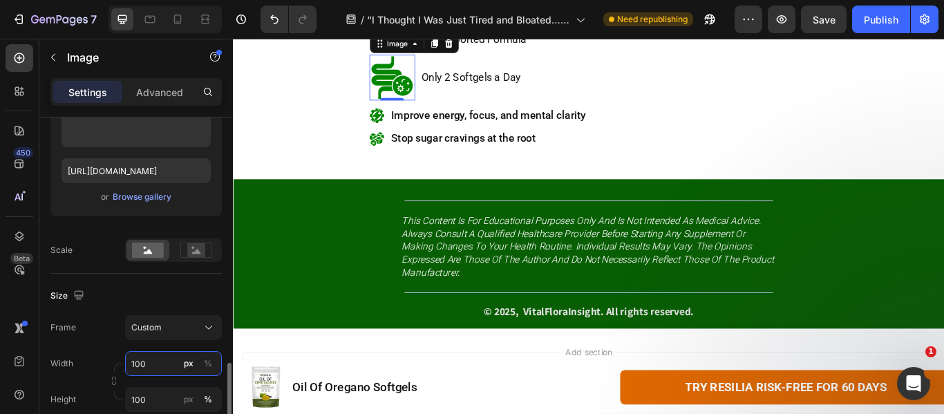
scroll to position [346, 0]
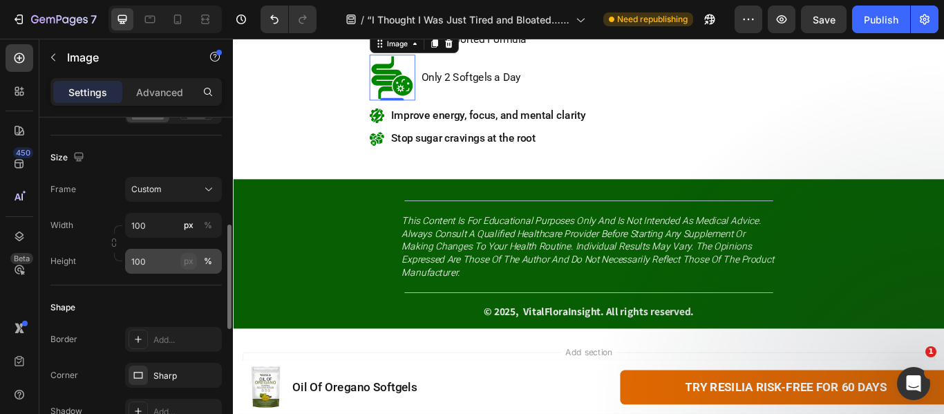
click at [187, 261] on div "px" at bounding box center [189, 261] width 10 height 12
click at [158, 265] on input "100" at bounding box center [173, 261] width 97 height 25
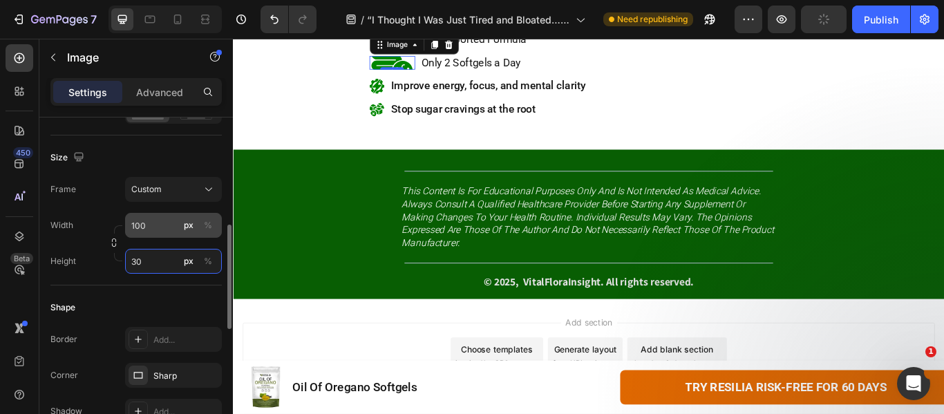
type input "30"
click at [160, 227] on input "100" at bounding box center [173, 225] width 97 height 25
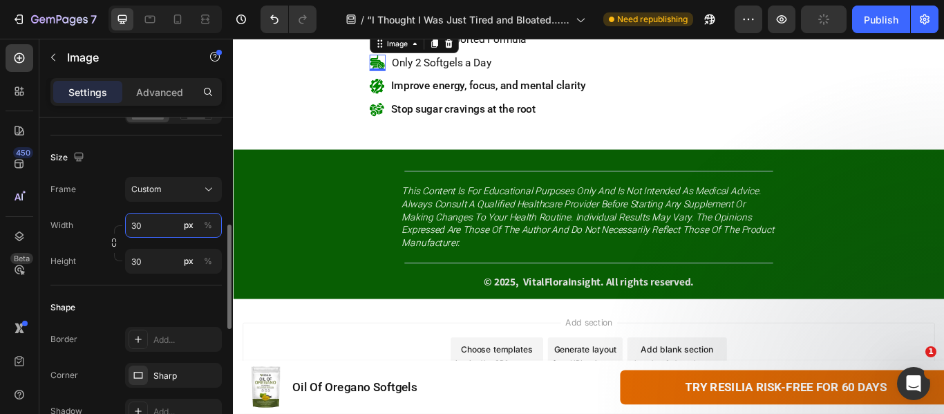
type input "30"
click at [162, 157] on div "Size" at bounding box center [135, 158] width 171 height 22
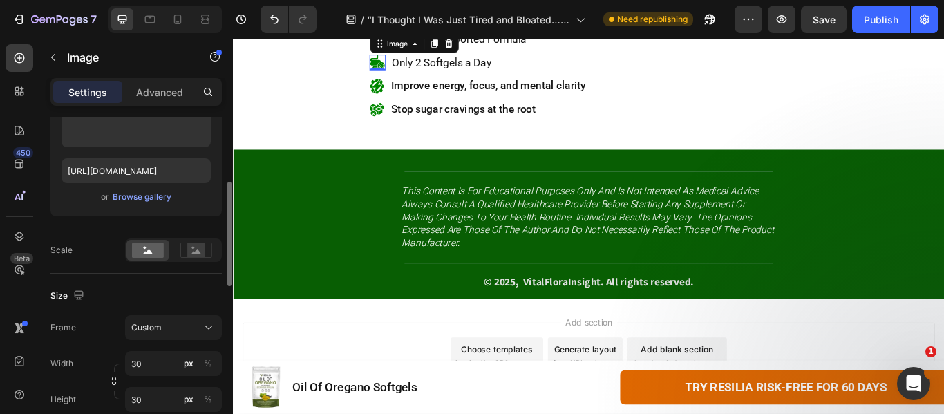
scroll to position [0, 0]
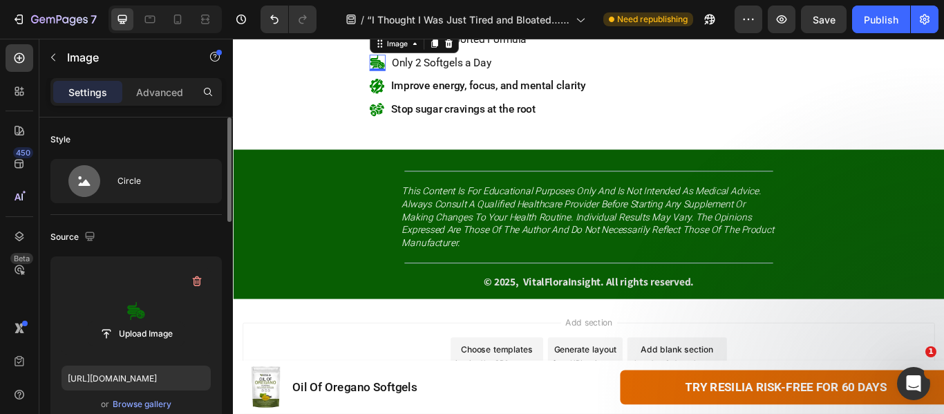
click at [133, 308] on label at bounding box center [136, 311] width 149 height 87
click at [133, 322] on input "file" at bounding box center [135, 334] width 95 height 24
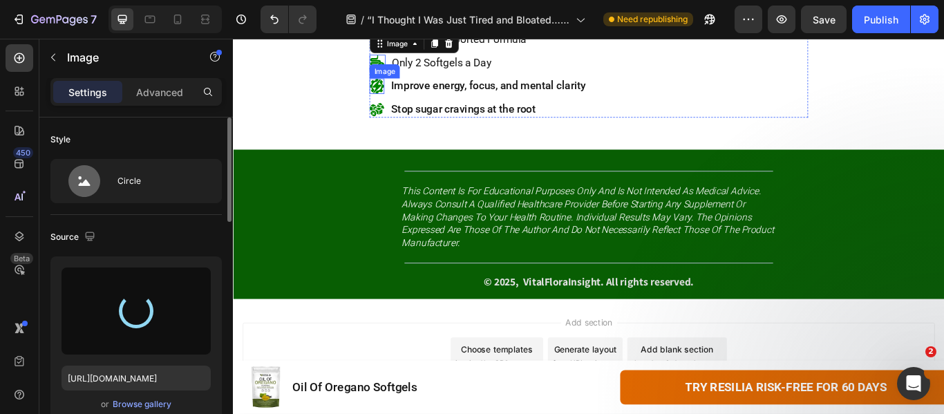
type input "[URL][DOMAIN_NAME]"
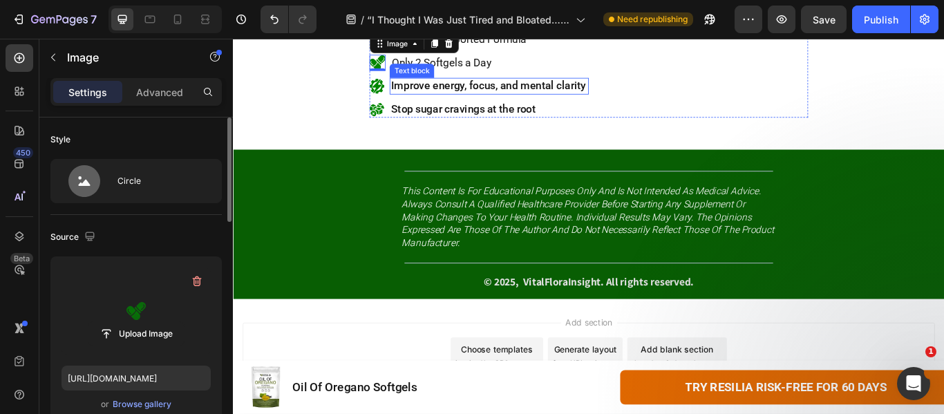
click at [486, 100] on span "Improve energy, focus, and mental clarity" at bounding box center [530, 93] width 227 height 15
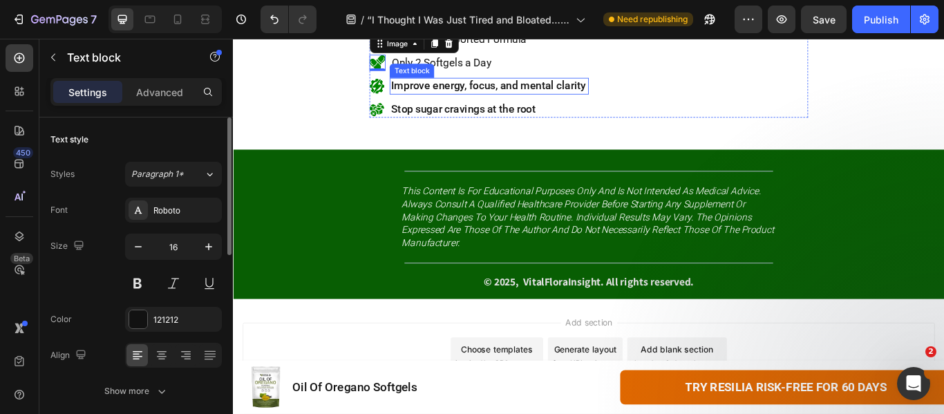
click at [486, 100] on span "Improve energy, focus, and mental clarity" at bounding box center [530, 93] width 227 height 15
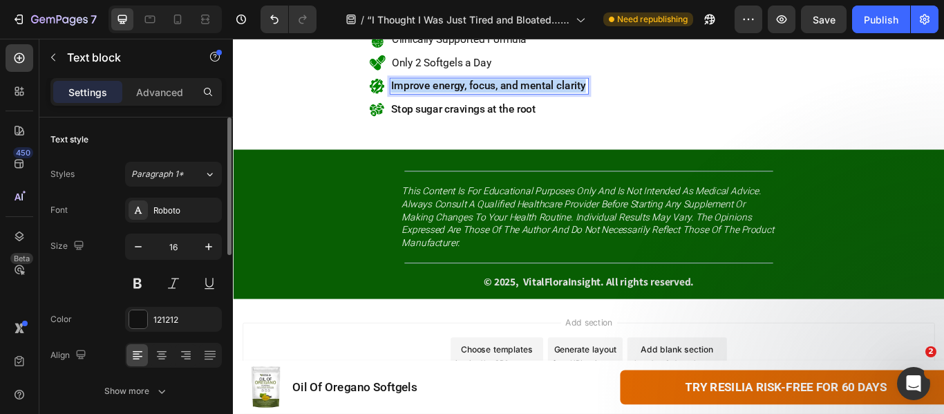
click at [486, 100] on span "Improve energy, focus, and mental clarity" at bounding box center [530, 93] width 227 height 15
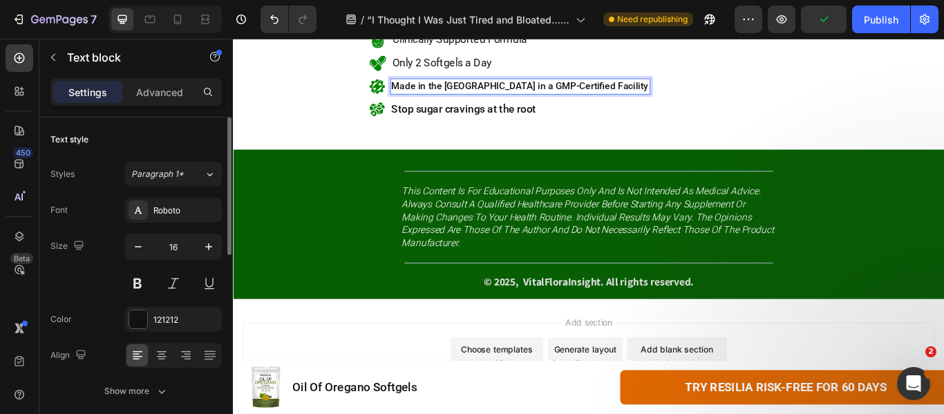
click at [521, 102] on p "Made in the [GEOGRAPHIC_DATA] in a GMP-Certified Facility" at bounding box center [568, 93] width 301 height 15
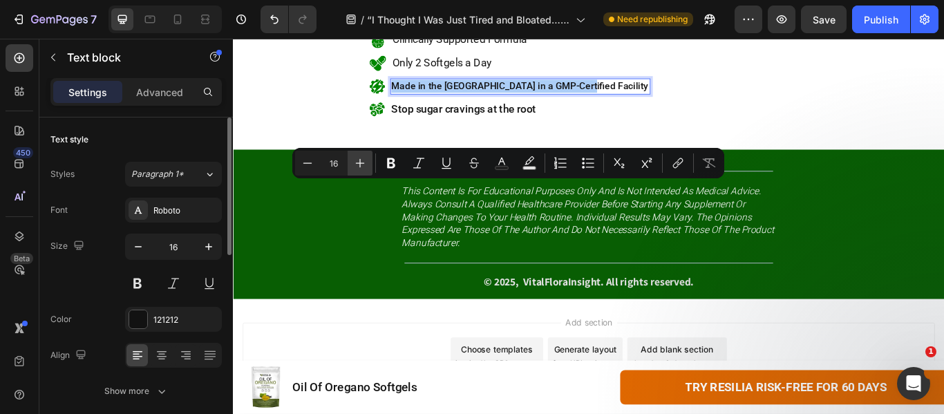
click at [355, 153] on button "Plus" at bounding box center [360, 163] width 25 height 25
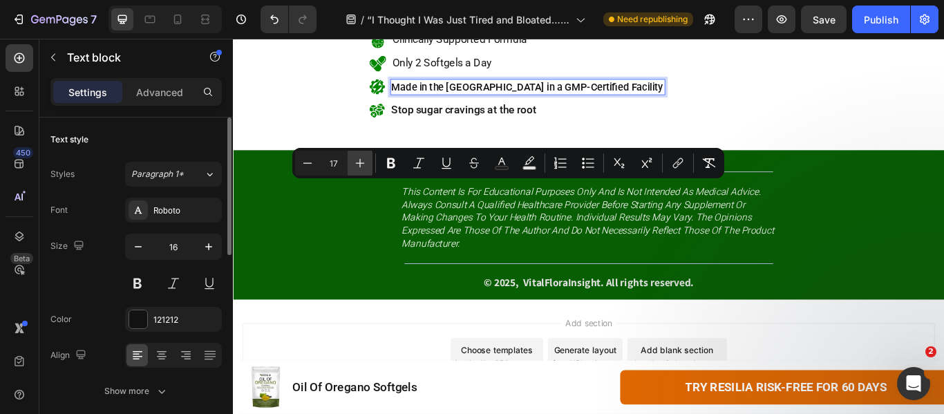
click at [355, 153] on button "Plus" at bounding box center [360, 163] width 25 height 25
type input "18"
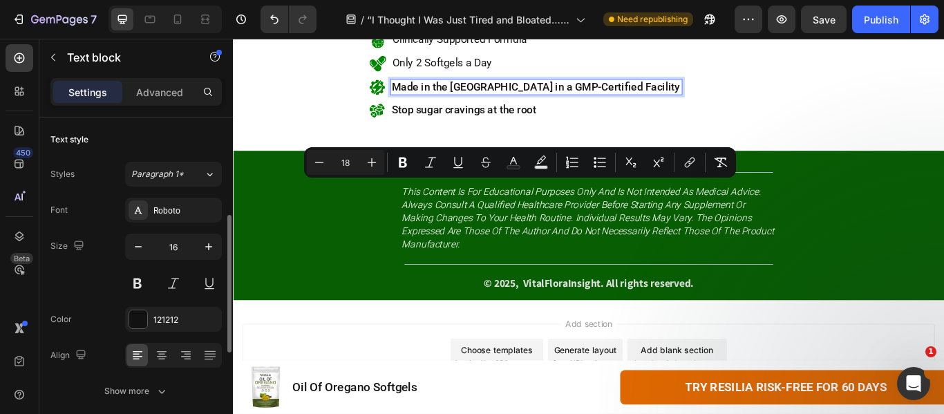
scroll to position [69, 0]
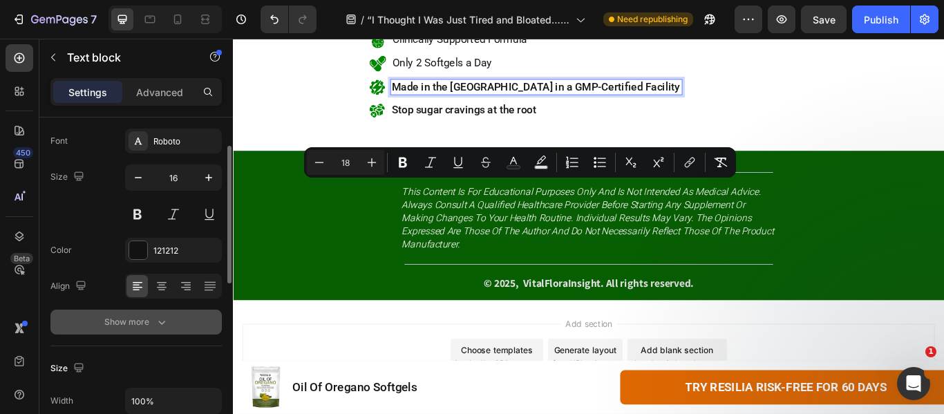
click at [77, 318] on button "Show more" at bounding box center [135, 322] width 171 height 25
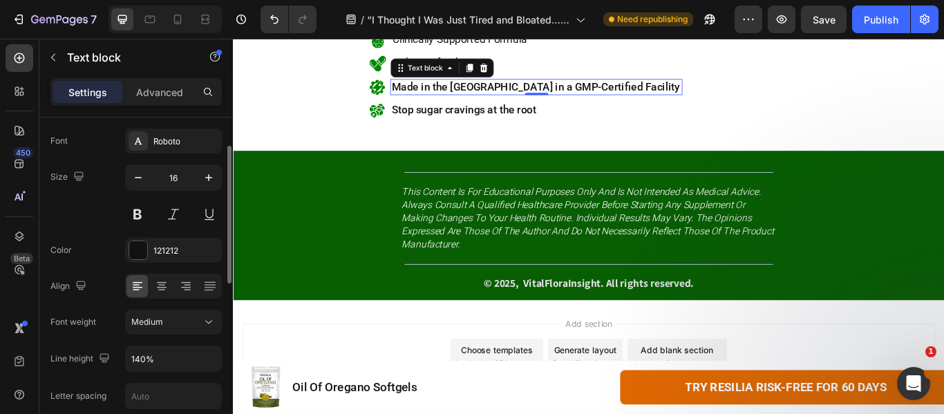
scroll to position [138, 0]
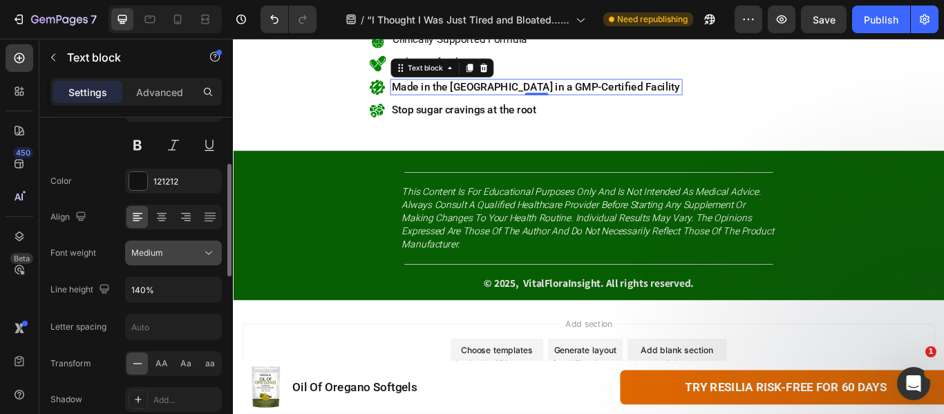
click at [185, 250] on div "Medium" at bounding box center [166, 253] width 71 height 12
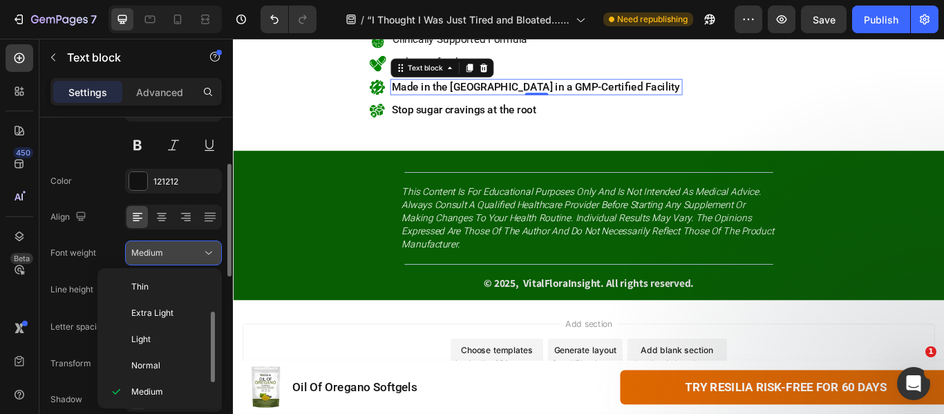
scroll to position [25, 0]
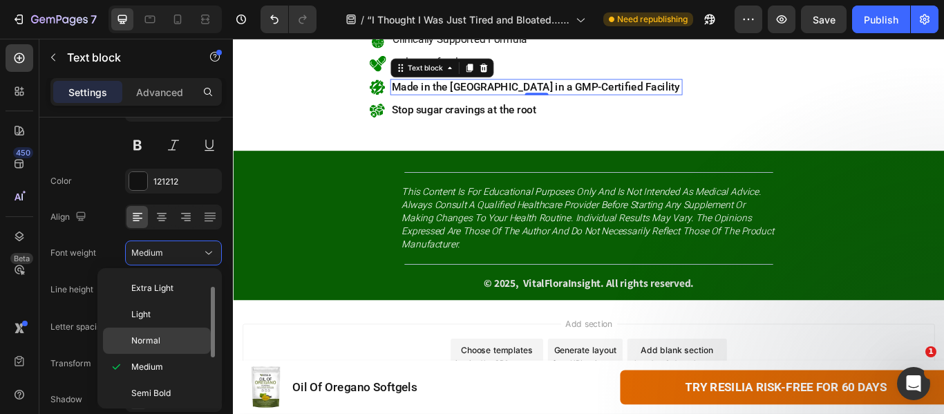
click at [171, 348] on div "Normal" at bounding box center [157, 341] width 108 height 26
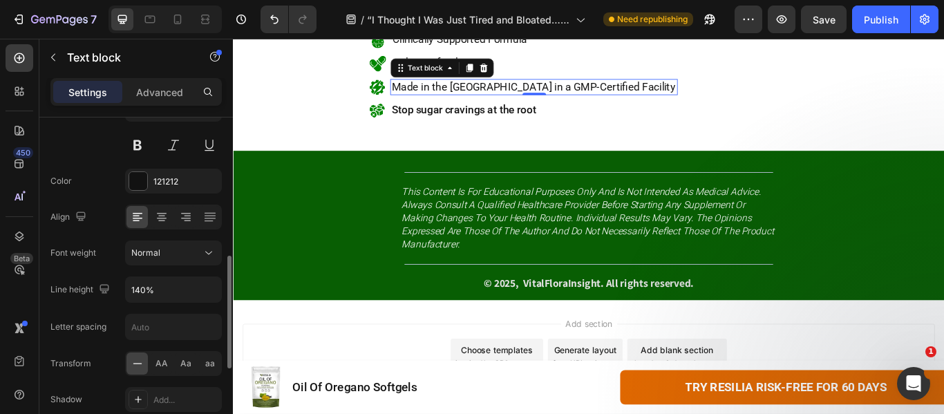
scroll to position [207, 0]
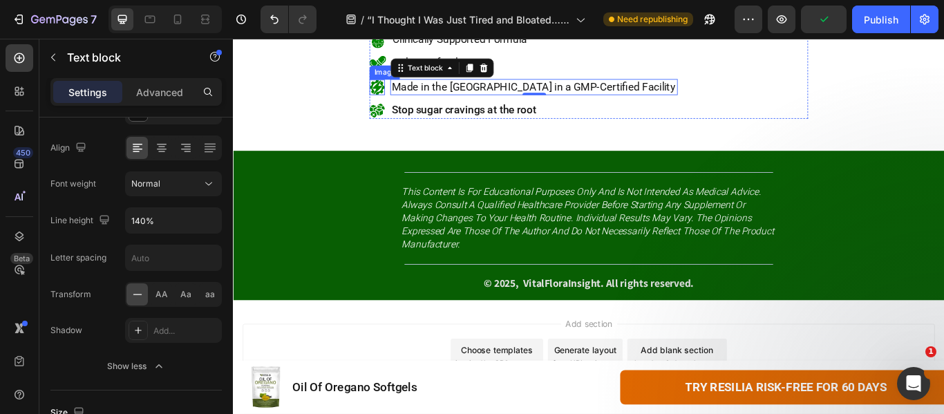
click at [394, 104] on img at bounding box center [401, 95] width 18 height 18
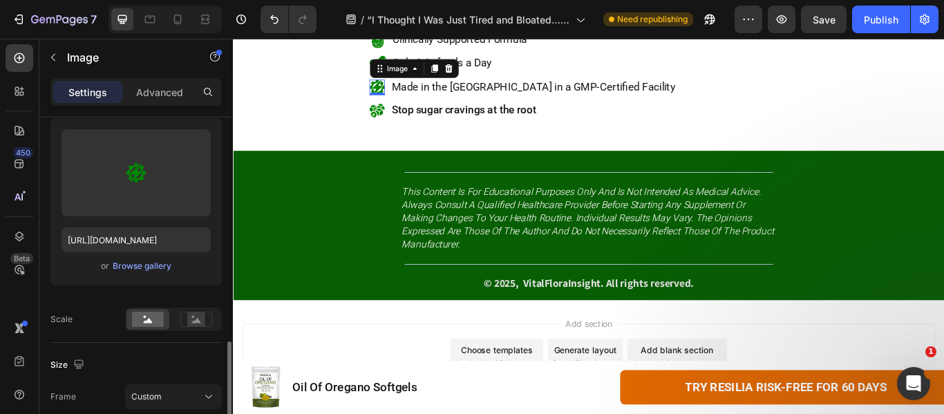
scroll to position [276, 0]
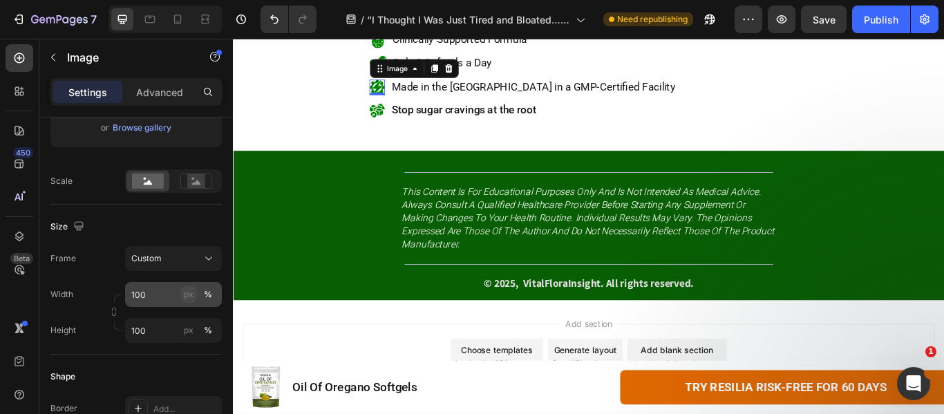
click at [187, 299] on div "px" at bounding box center [189, 294] width 10 height 12
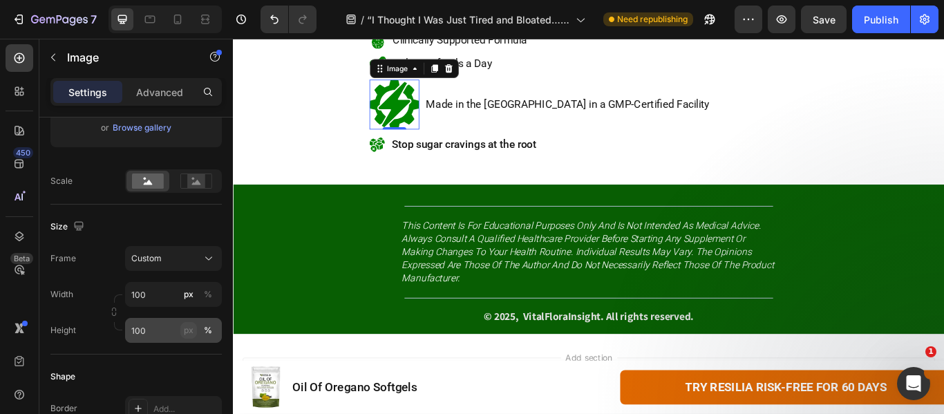
click at [189, 335] on div "px" at bounding box center [189, 330] width 10 height 12
click at [136, 335] on input "100" at bounding box center [173, 330] width 97 height 25
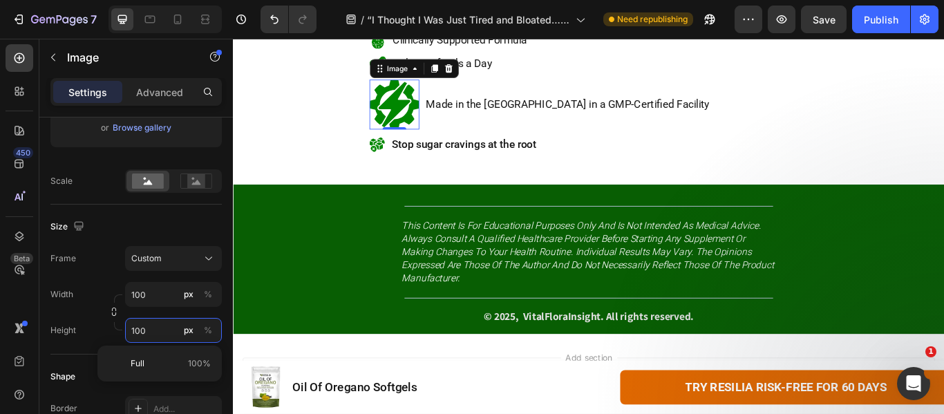
click at [148, 335] on input "100" at bounding box center [173, 330] width 97 height 25
click at [149, 336] on input "100" at bounding box center [173, 330] width 97 height 25
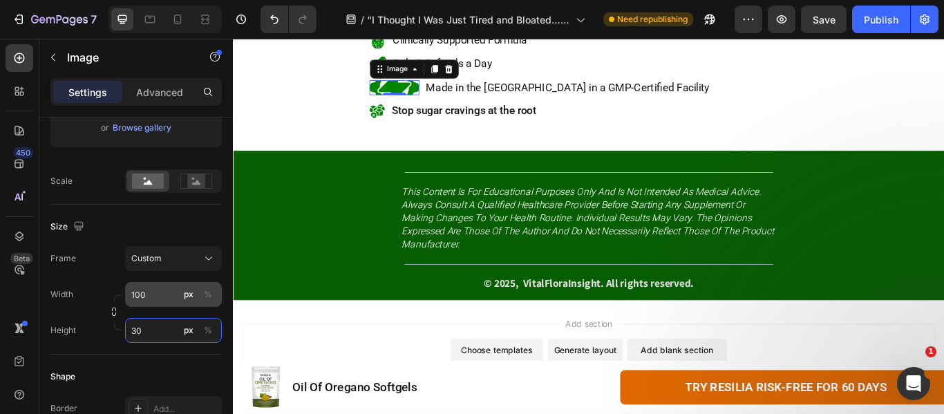
type input "30"
click at [165, 301] on input "100" at bounding box center [173, 294] width 97 height 25
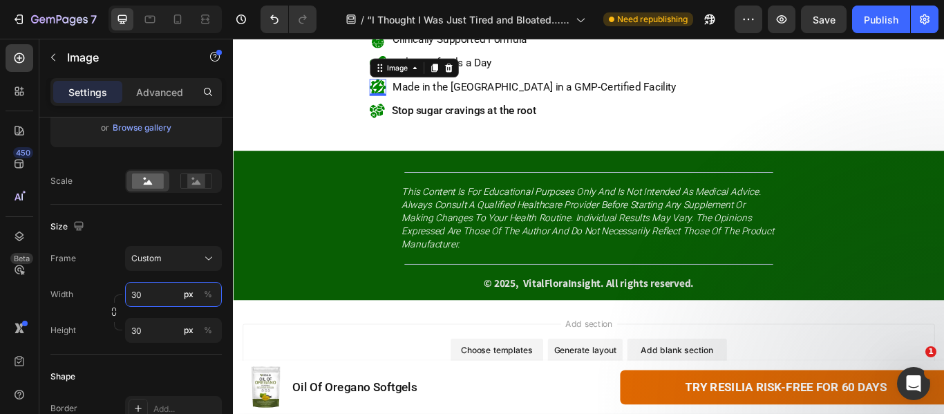
type input "30"
click at [137, 230] on div "Size" at bounding box center [135, 227] width 171 height 22
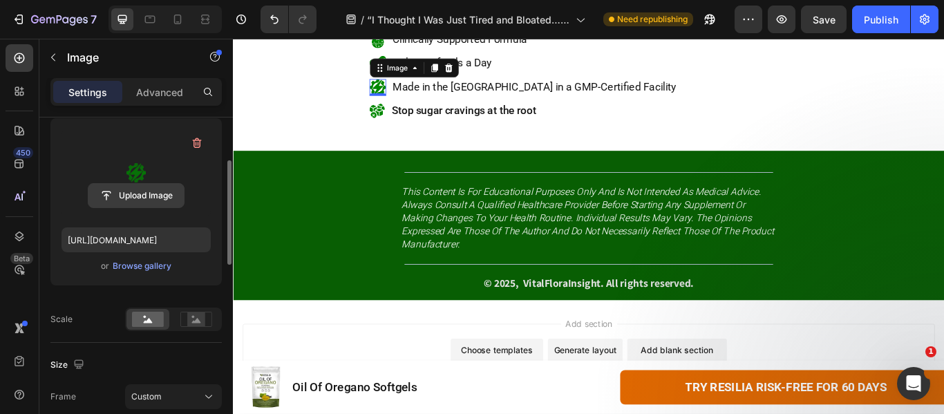
click at [141, 194] on input "file" at bounding box center [135, 196] width 95 height 24
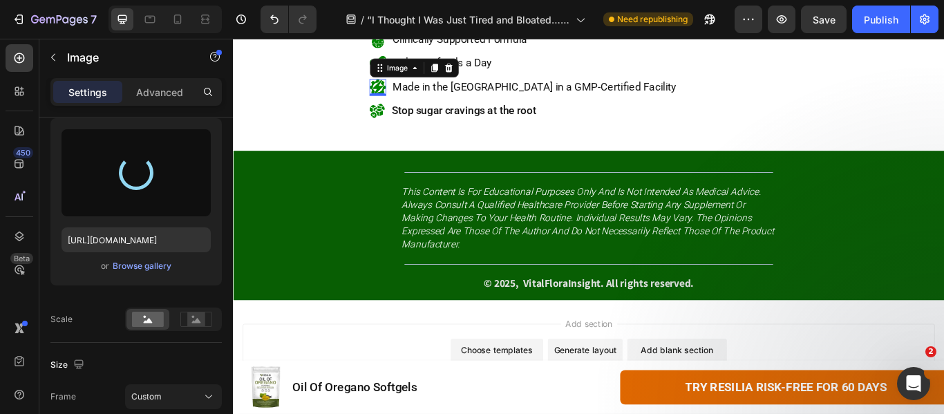
type input "[URL][DOMAIN_NAME]"
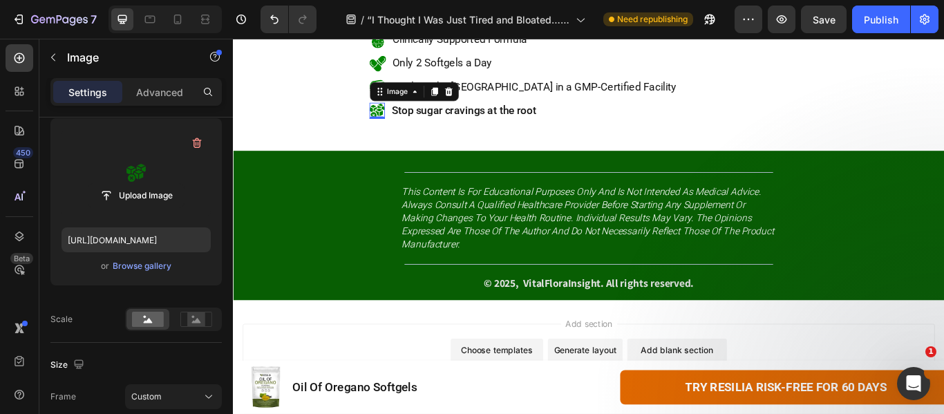
click at [123, 208] on label at bounding box center [136, 172] width 149 height 87
click at [123, 207] on input "file" at bounding box center [135, 196] width 95 height 24
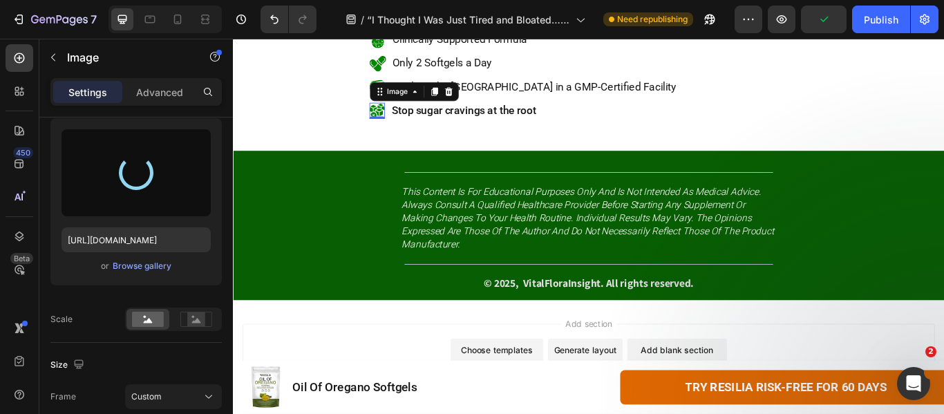
type input "[URL][DOMAIN_NAME]"
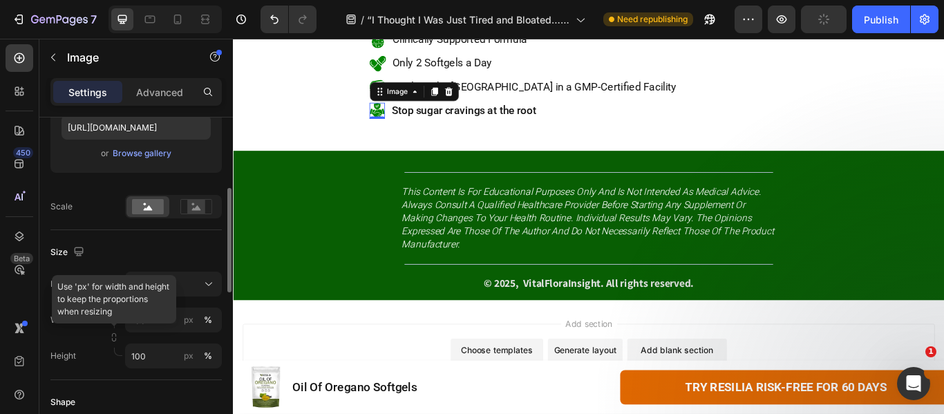
scroll to position [254, 0]
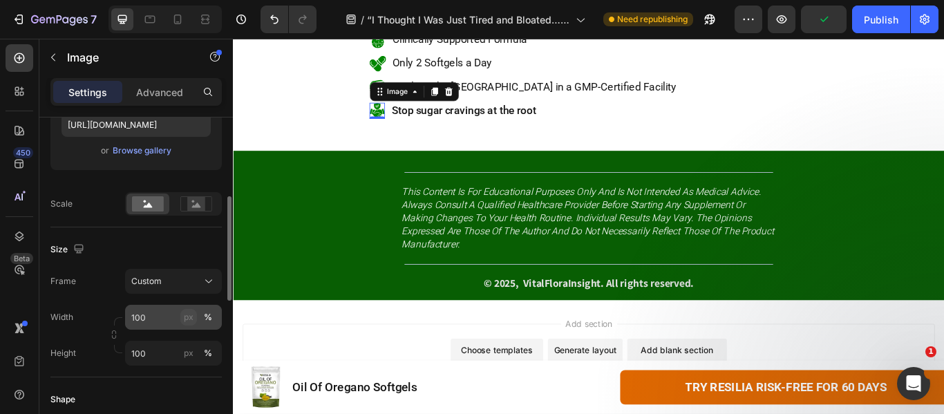
click at [194, 324] on button "px" at bounding box center [188, 317] width 17 height 17
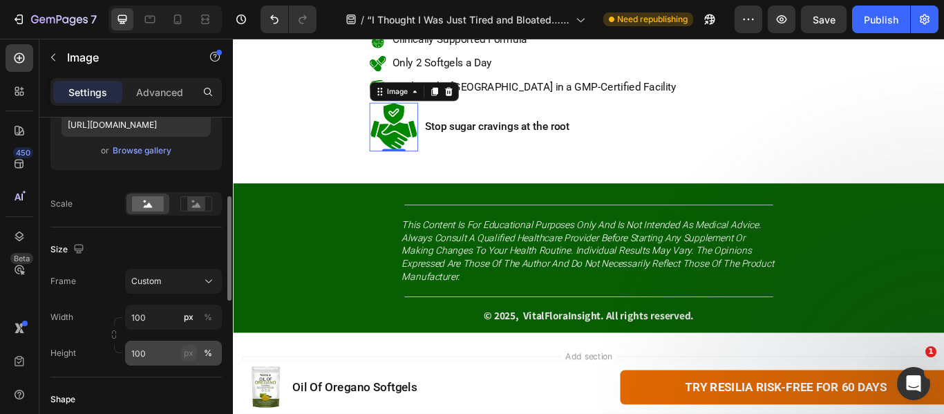
click at [188, 356] on div "px" at bounding box center [189, 353] width 10 height 12
click at [162, 324] on input "100" at bounding box center [173, 317] width 97 height 25
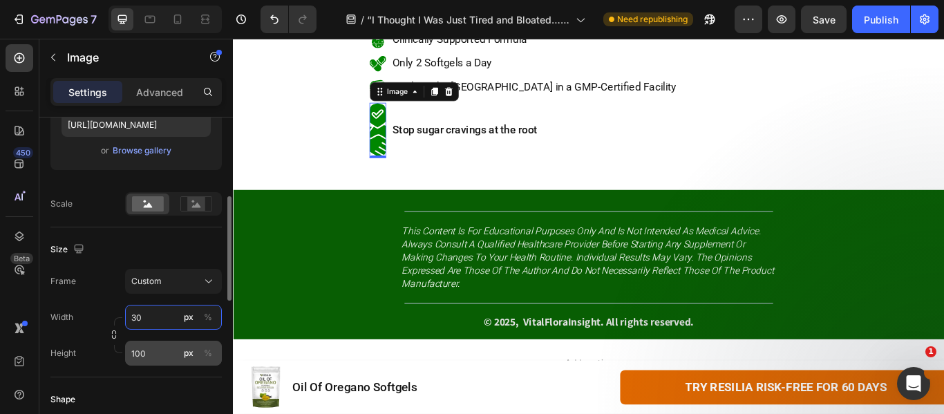
type input "30"
click at [148, 348] on input "100" at bounding box center [173, 353] width 97 height 25
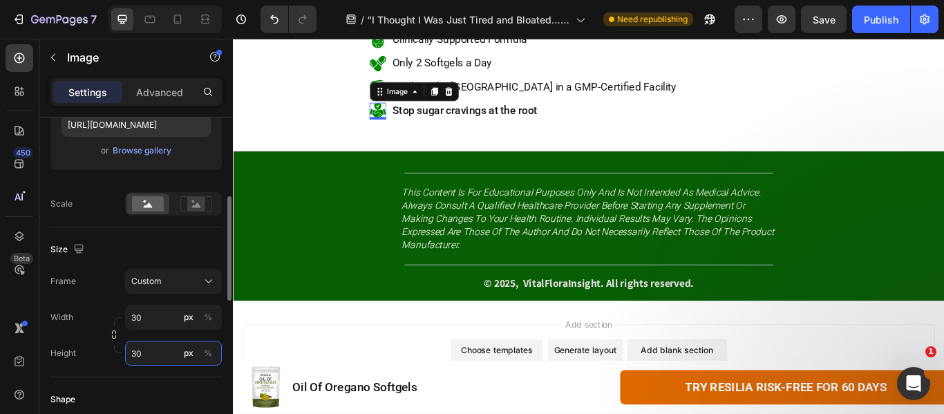
type input "30"
click at [160, 239] on div "Size" at bounding box center [135, 249] width 171 height 22
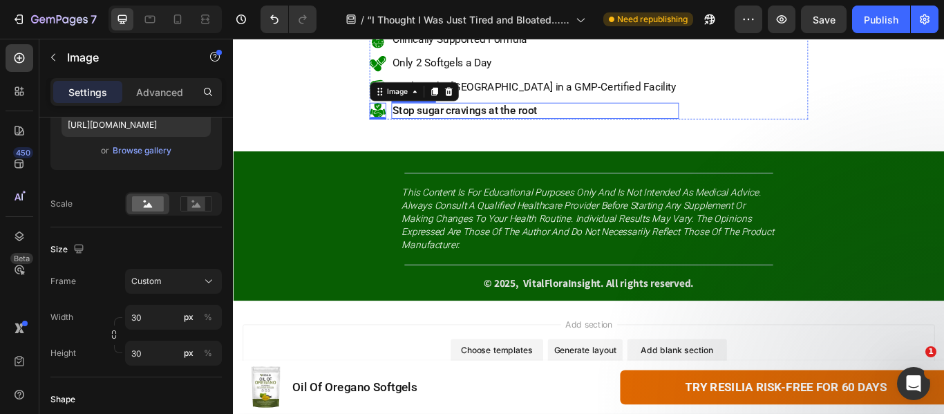
click at [478, 129] on span "Stop sugar cravings at the root" at bounding box center [503, 122] width 169 height 15
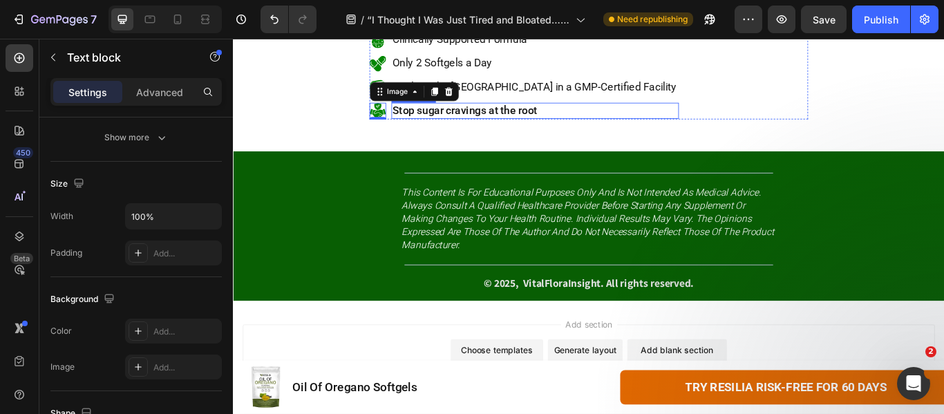
click at [478, 129] on span "Stop sugar cravings at the root" at bounding box center [503, 122] width 169 height 15
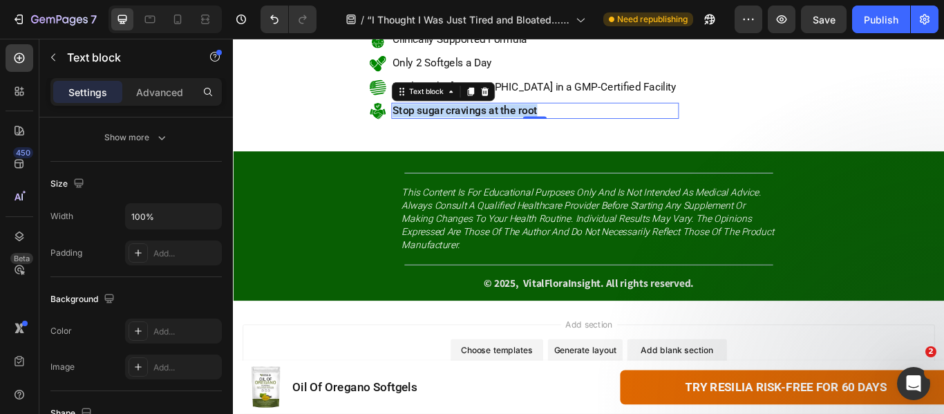
scroll to position [0, 0]
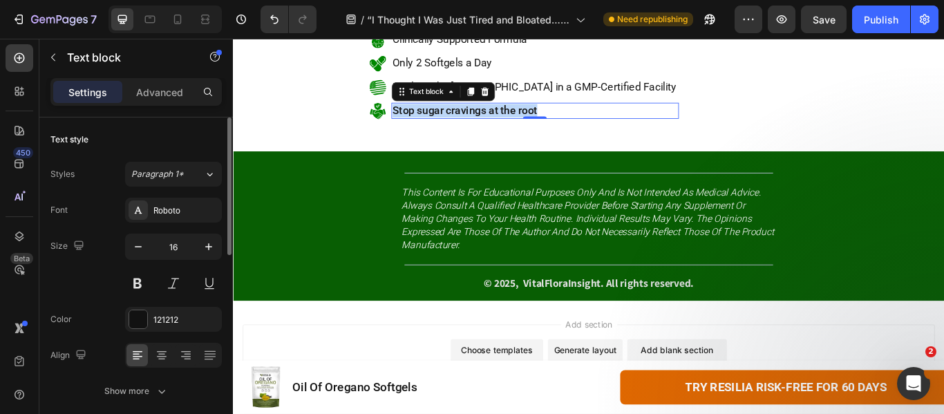
click at [478, 129] on span "Stop sugar cravings at the root" at bounding box center [503, 122] width 169 height 15
drag, startPoint x: 478, startPoint y: 238, endPoint x: 485, endPoint y: 234, distance: 8.7
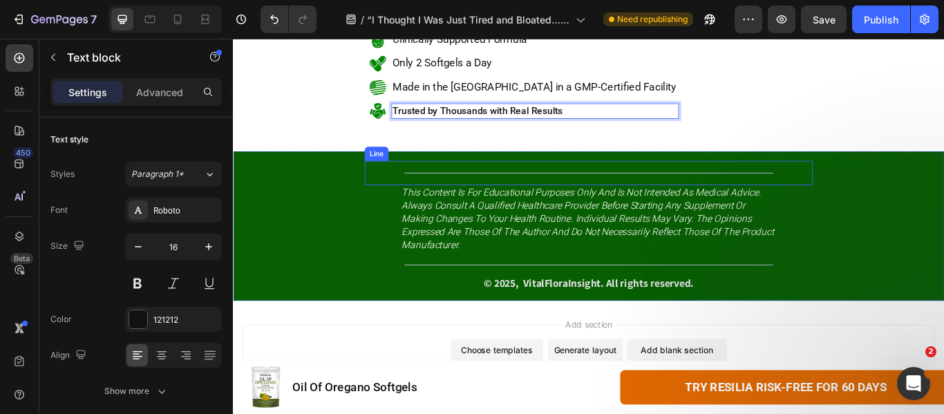
scroll to position [7271, 0]
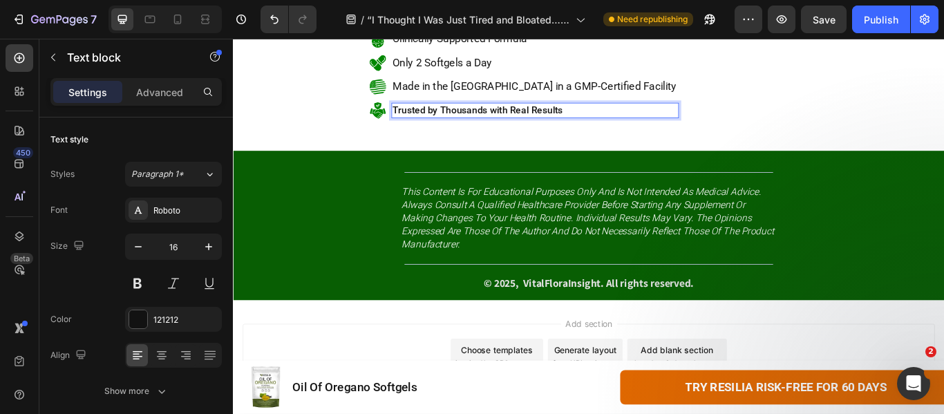
click at [500, 130] on p "Trusted by Thousands with Real Results" at bounding box center [585, 122] width 332 height 15
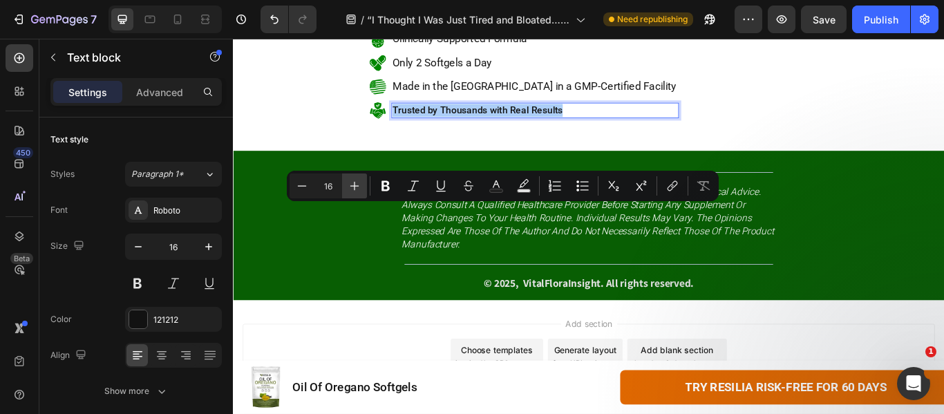
click at [351, 189] on icon "Editor contextual toolbar" at bounding box center [355, 186] width 14 height 14
type input "18"
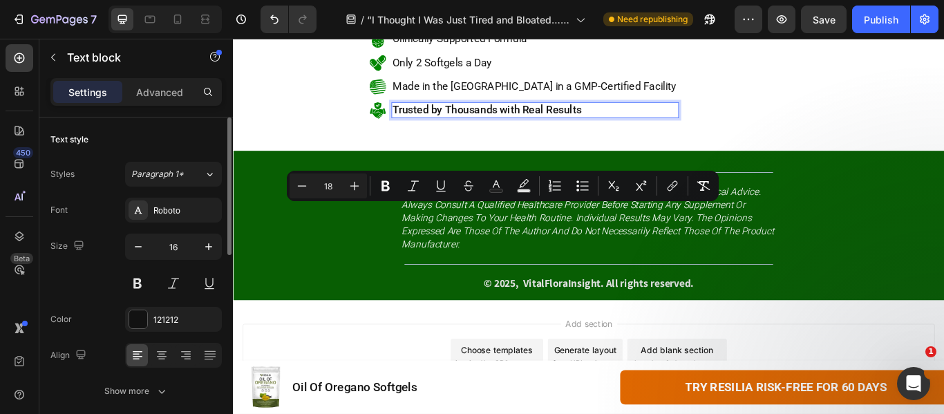
click at [92, 282] on div "Size 16" at bounding box center [135, 265] width 171 height 62
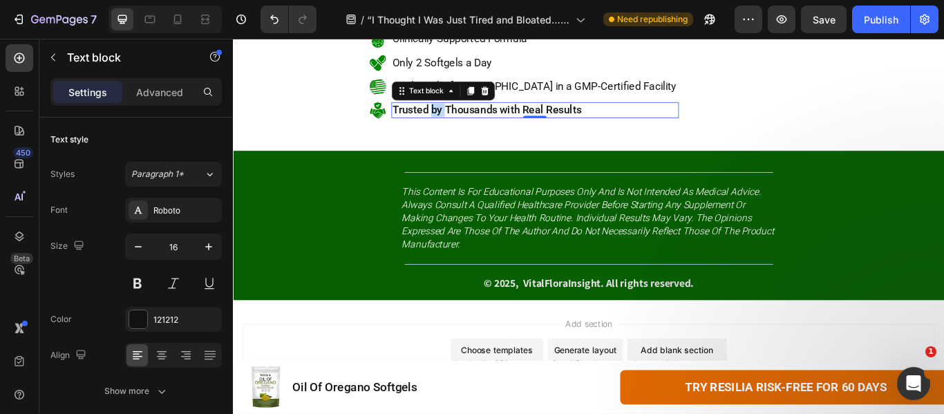
click at [458, 129] on span "Trusted by Thousands with Real Results" at bounding box center [529, 121] width 221 height 15
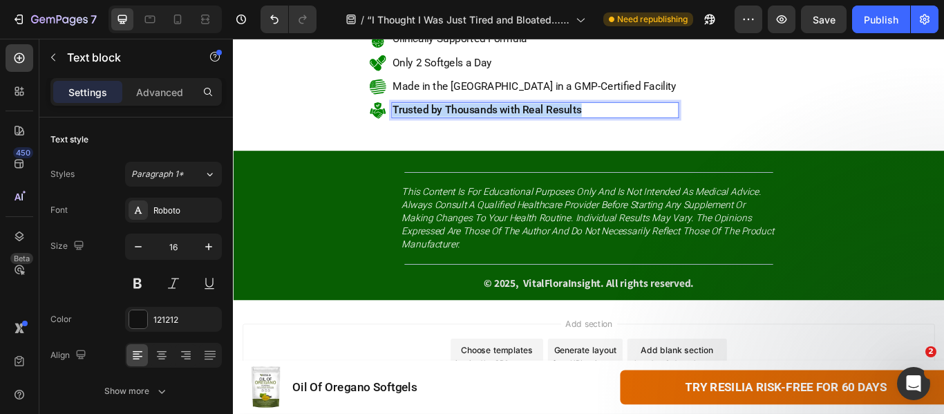
click at [458, 129] on span "Trusted by Thousands with Real Results" at bounding box center [529, 121] width 221 height 15
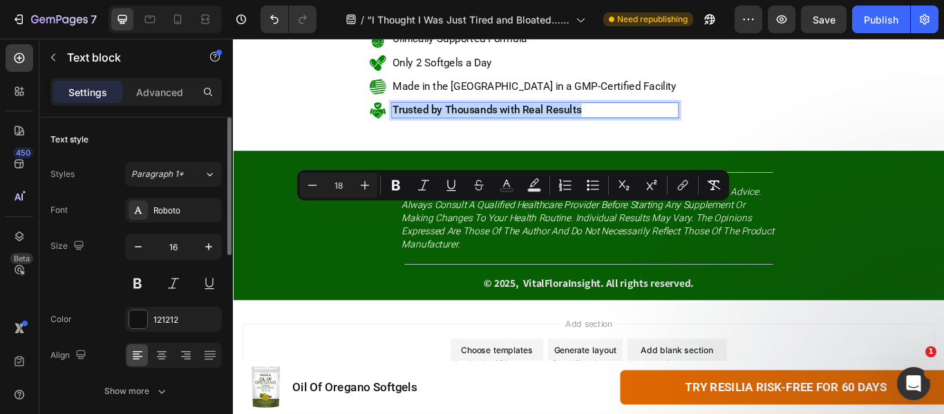
scroll to position [138, 0]
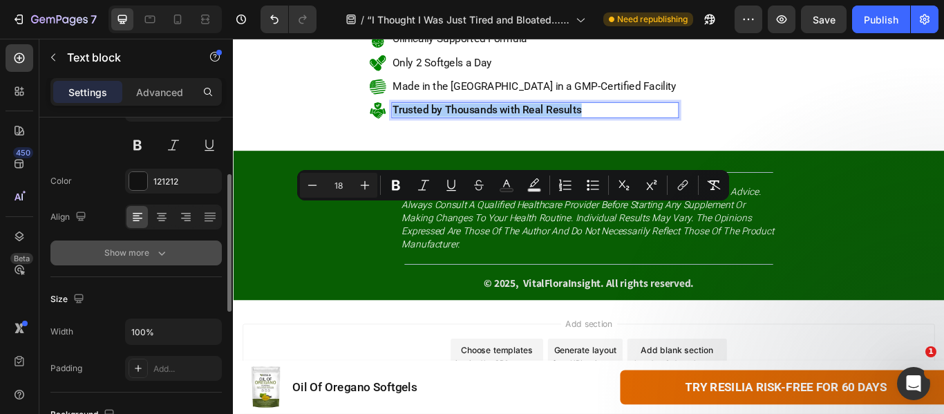
click at [150, 259] on div "Show more" at bounding box center [136, 253] width 64 height 14
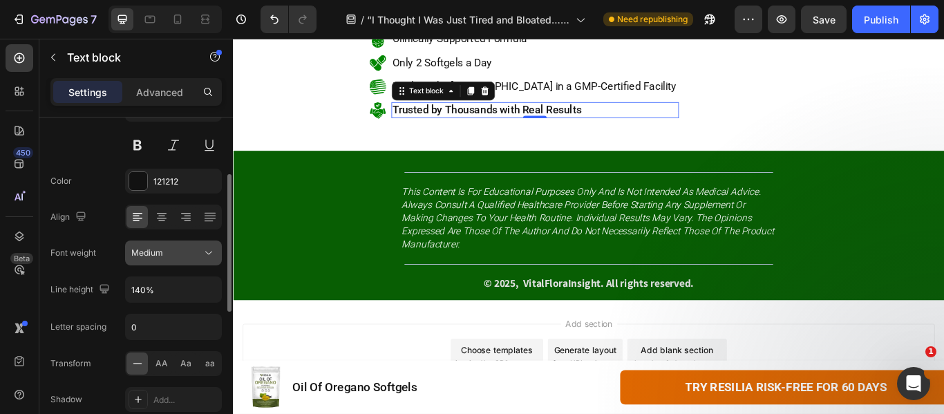
click at [158, 255] on span "Medium" at bounding box center [147, 252] width 32 height 10
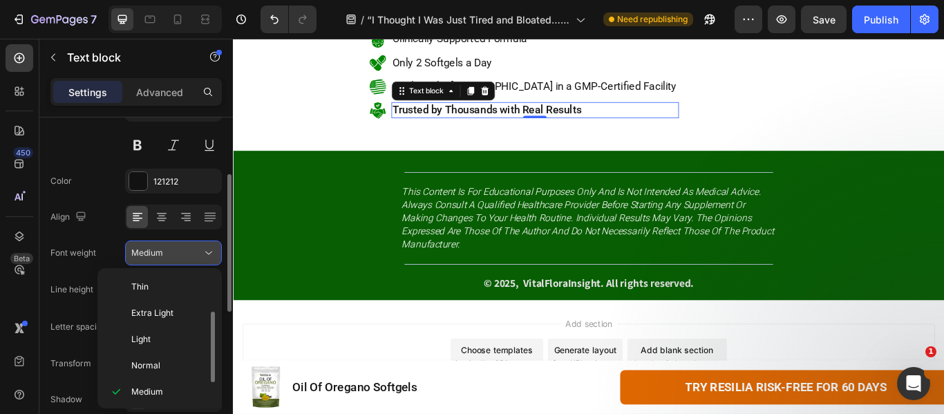
scroll to position [25, 0]
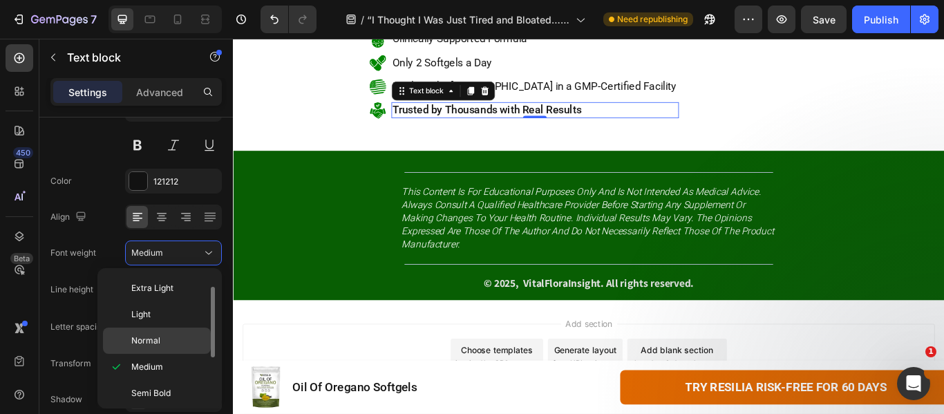
click at [173, 335] on p "Normal" at bounding box center [167, 341] width 73 height 12
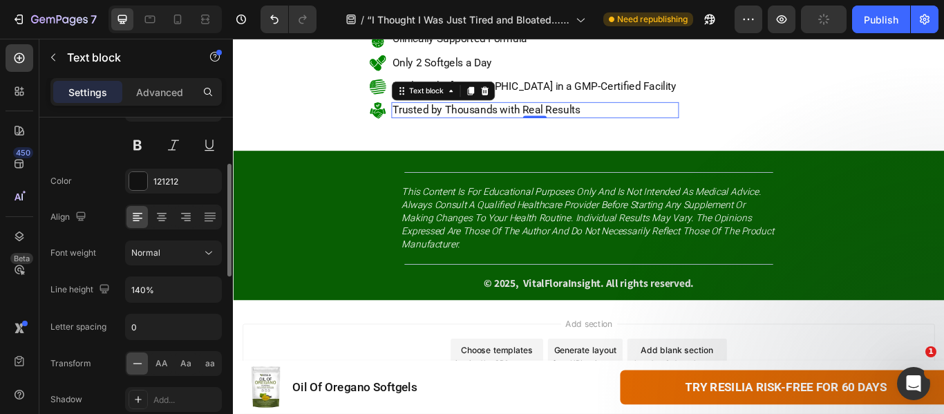
click at [88, 271] on div "Font Roboto Size 16 Color 121212 Align Font weight Normal Line height 140% Lett…" at bounding box center [135, 253] width 171 height 388
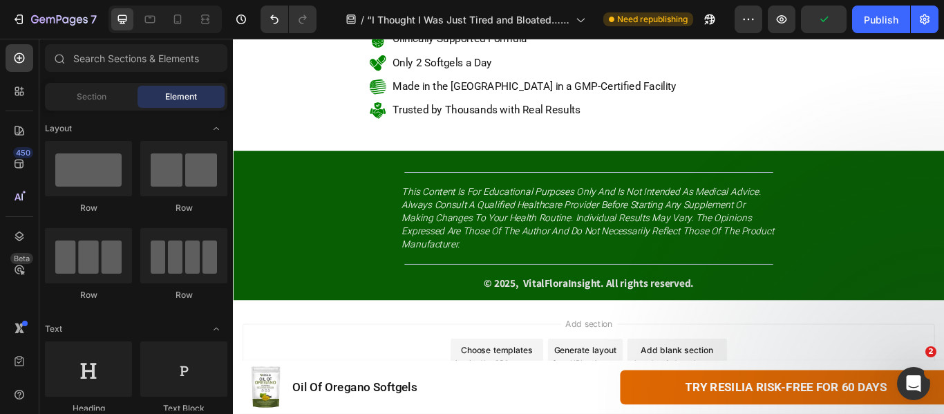
click at [205, 10] on div at bounding box center [205, 19] width 22 height 22
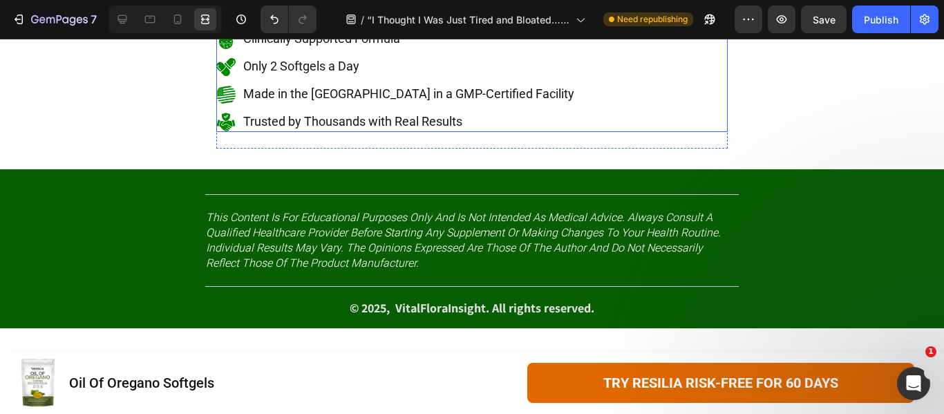
click at [672, 131] on div "Image 100% Natural, Plant-Based Ingredients Text Block Image Clinically Support…" at bounding box center [472, 66] width 512 height 129
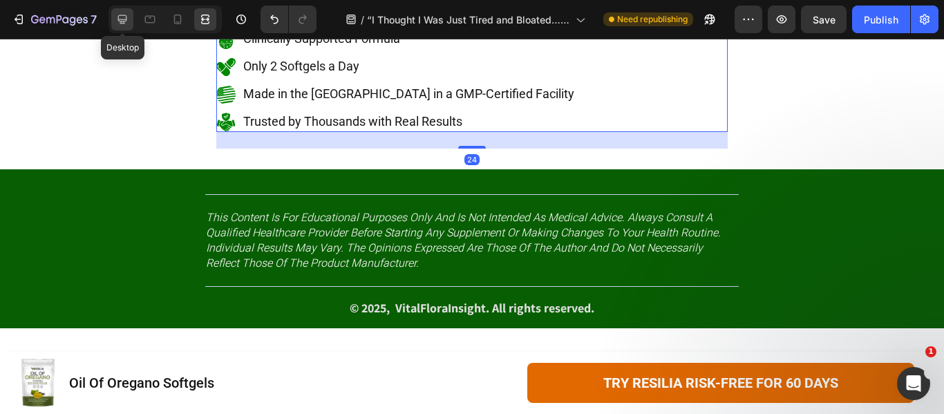
click at [120, 16] on icon at bounding box center [122, 19] width 9 height 9
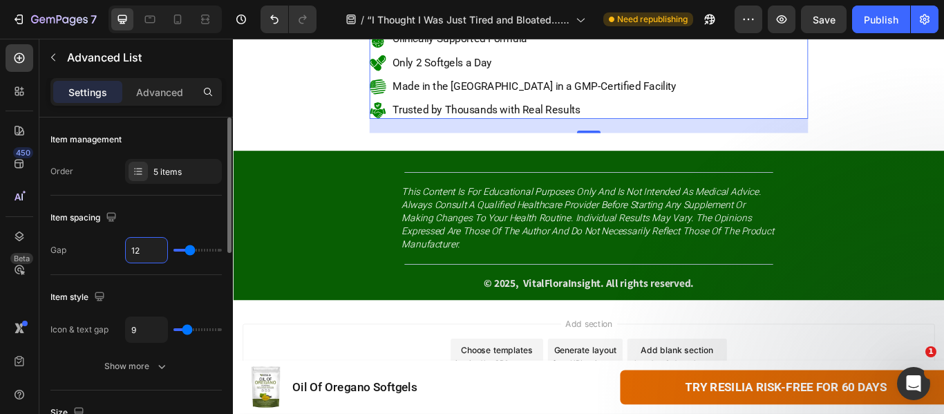
click at [138, 243] on input "12" at bounding box center [146, 250] width 41 height 25
type input "15"
type input "16"
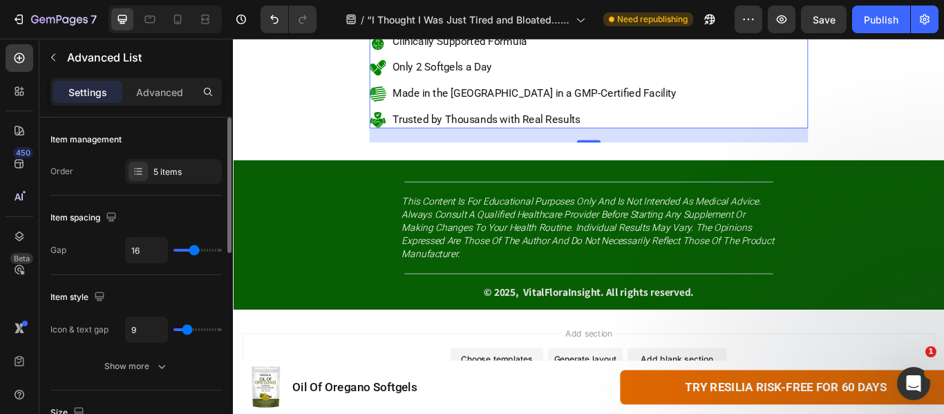
type input "17"
type input "18"
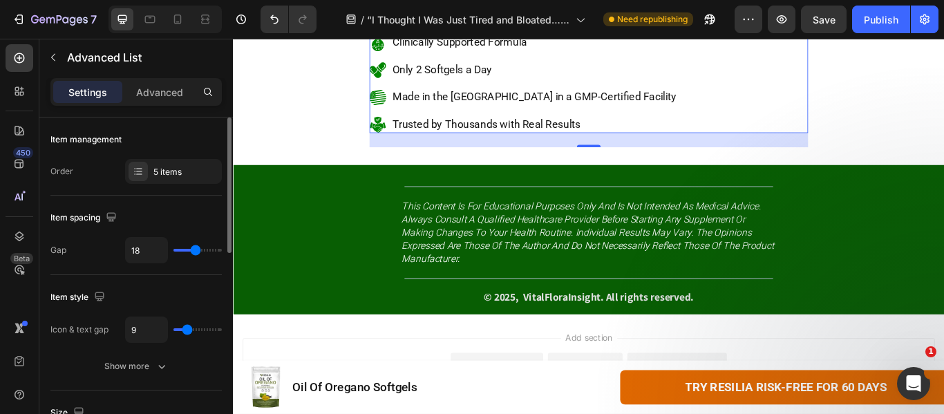
type input "18"
click at [196, 250] on input "range" at bounding box center [198, 250] width 48 height 3
click at [189, 225] on div "Item spacing" at bounding box center [135, 218] width 171 height 22
click at [207, 24] on icon at bounding box center [205, 22] width 8 height 3
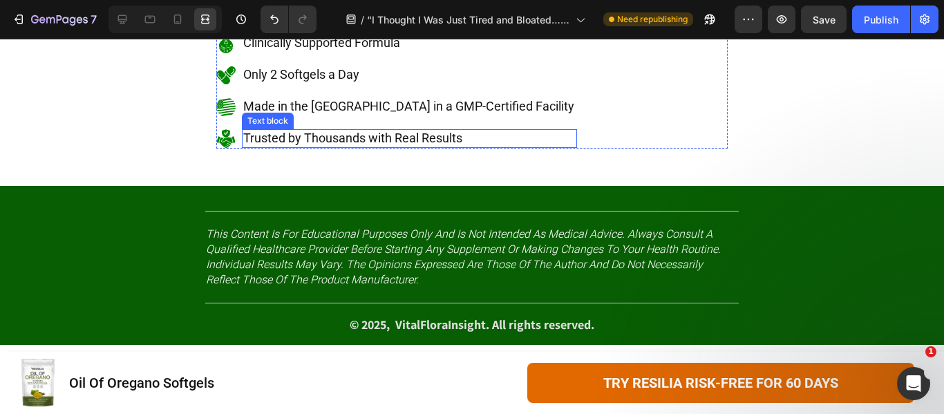
click at [341, 145] on span "Trusted by Thousands with Real Results" at bounding box center [352, 138] width 219 height 15
click at [328, 122] on icon at bounding box center [333, 116] width 11 height 11
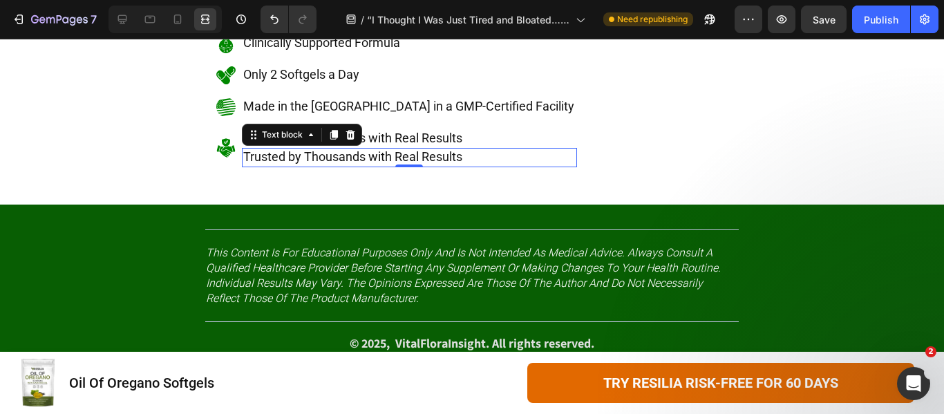
scroll to position [138, 0]
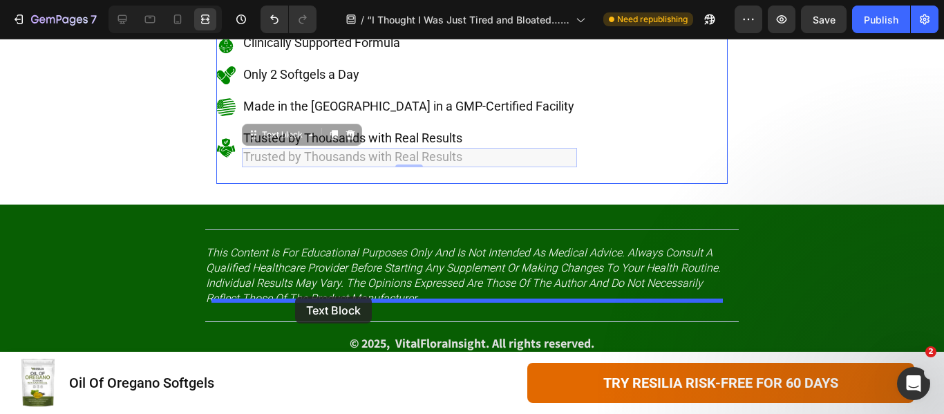
drag, startPoint x: 263, startPoint y: 253, endPoint x: 295, endPoint y: 297, distance: 53.9
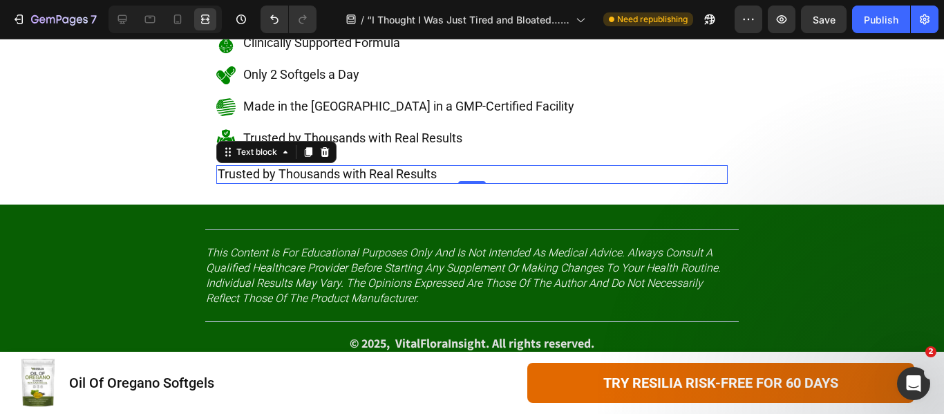
click at [290, 181] on span "Trusted by Thousands with Real Results" at bounding box center [327, 174] width 219 height 15
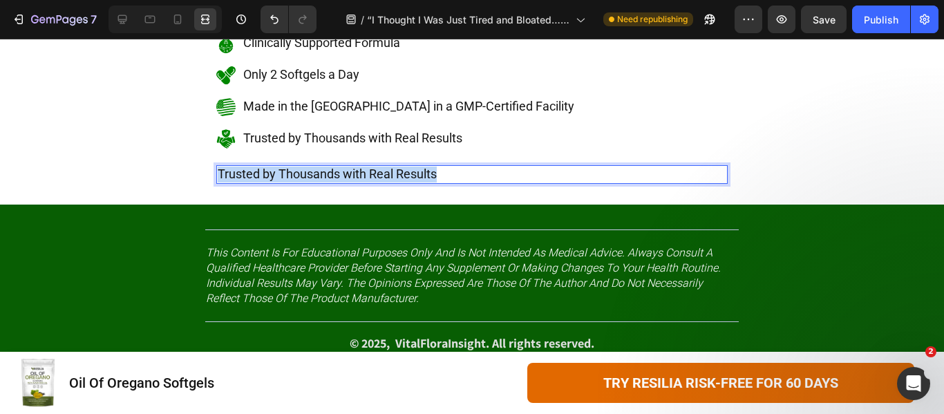
click at [290, 181] on span "Trusted by Thousands with Real Results" at bounding box center [327, 174] width 219 height 15
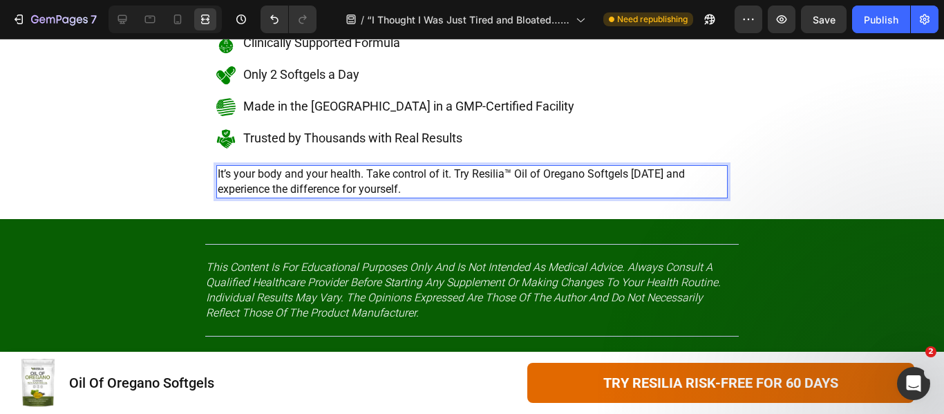
click at [503, 198] on p "It’s your body and your health. Take control of it. Try Resilia™ Oil of Oregano…" at bounding box center [472, 182] width 509 height 31
click at [503, 198] on p "It’s your body and your health. Take control of it. Try Resilia Oil of Oregano …" at bounding box center [472, 182] width 509 height 31
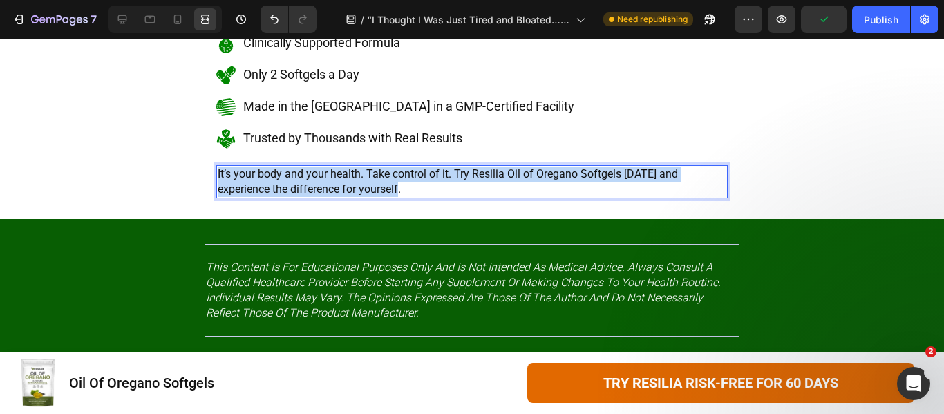
click at [503, 198] on p "It’s your body and your health. Take control of it. Try Resilia Oil of Oregano …" at bounding box center [472, 182] width 509 height 31
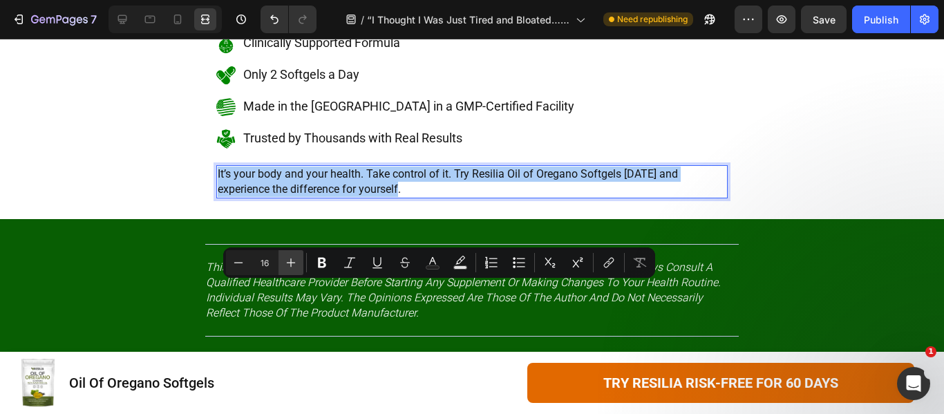
click at [283, 265] on button "Plus" at bounding box center [291, 262] width 25 height 25
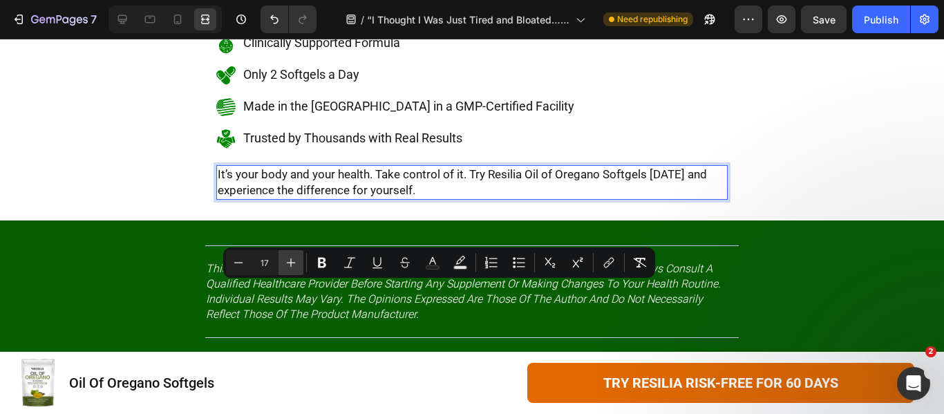
click at [283, 265] on button "Plus" at bounding box center [291, 262] width 25 height 25
type input "18"
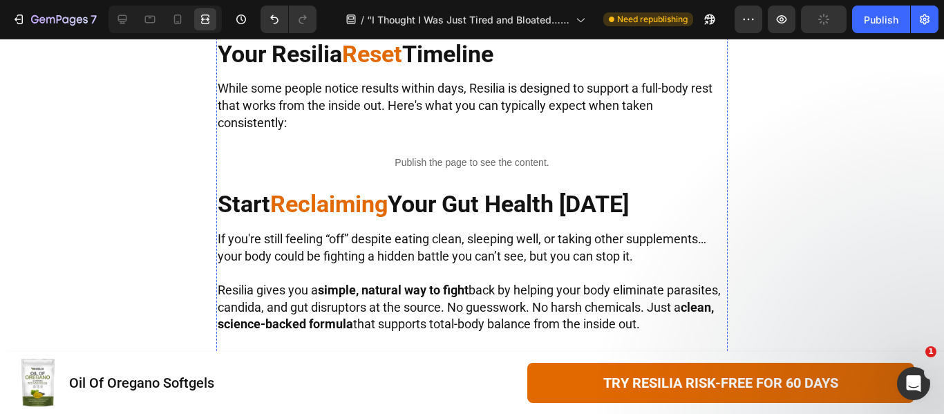
scroll to position [6579, 0]
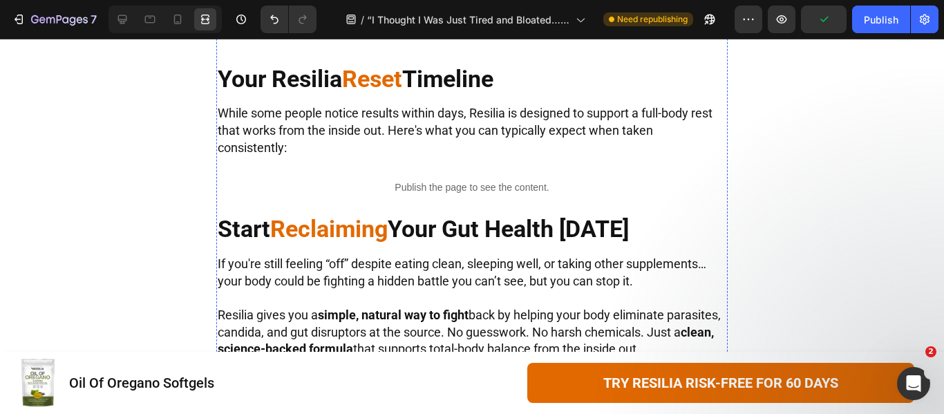
click at [293, 39] on link "TRY RESILIA RISK-FREE" at bounding box center [472, 18] width 512 height 41
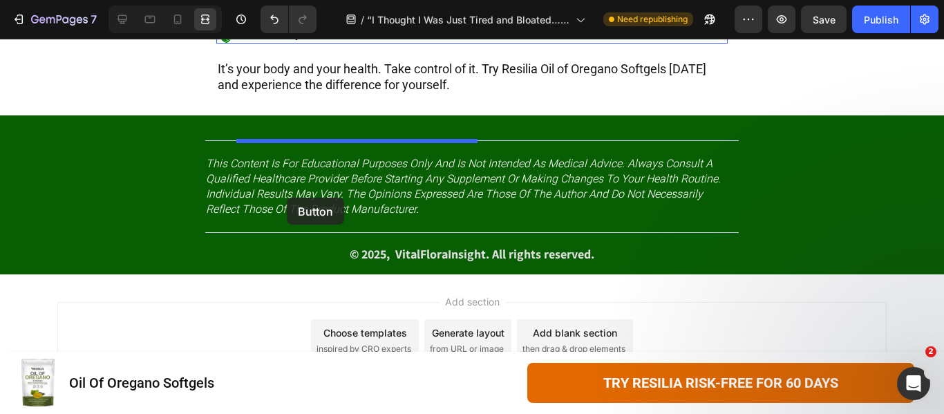
scroll to position [7409, 0]
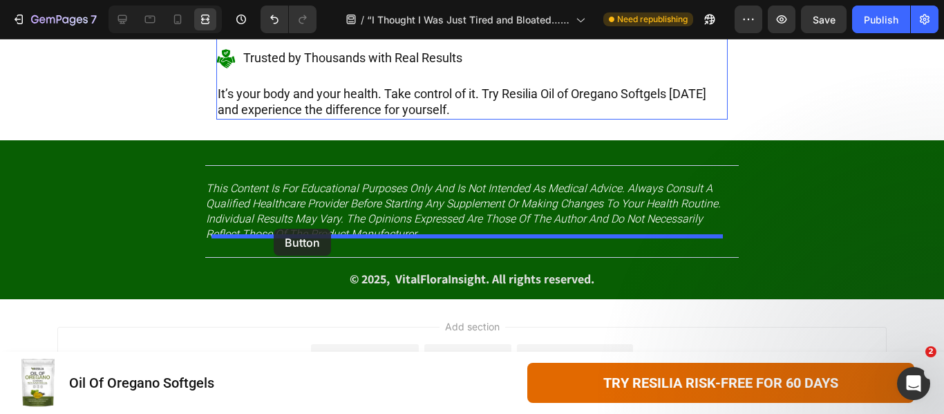
drag, startPoint x: 220, startPoint y: 160, endPoint x: 274, endPoint y: 229, distance: 87.7
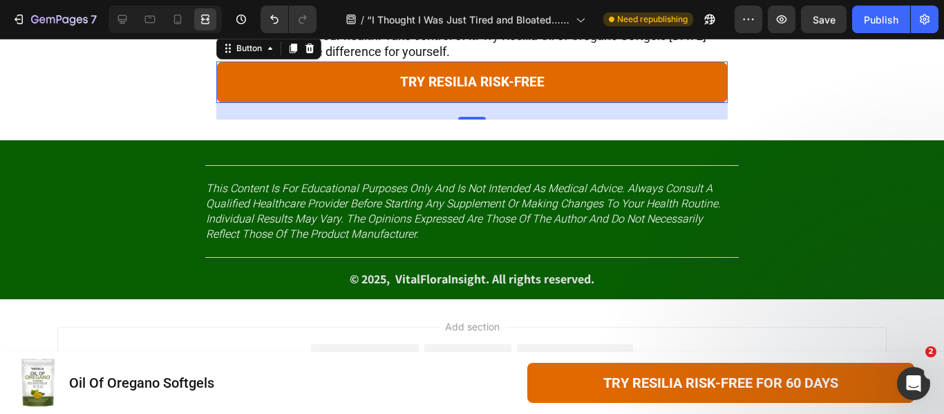
scroll to position [7351, 0]
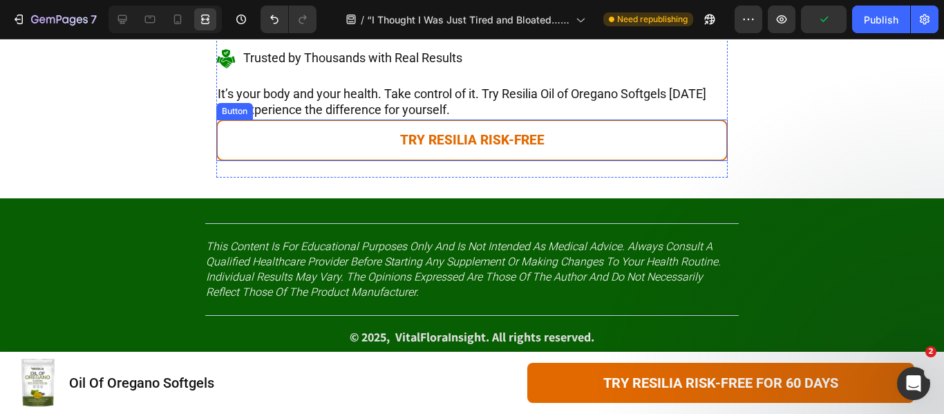
click at [297, 161] on link "TRY RESILIA RISK-FREE" at bounding box center [472, 140] width 512 height 41
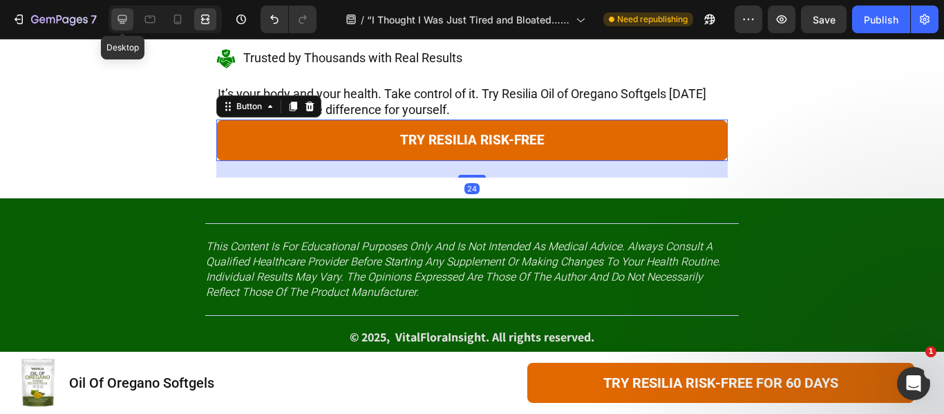
click at [118, 18] on icon at bounding box center [122, 19] width 9 height 9
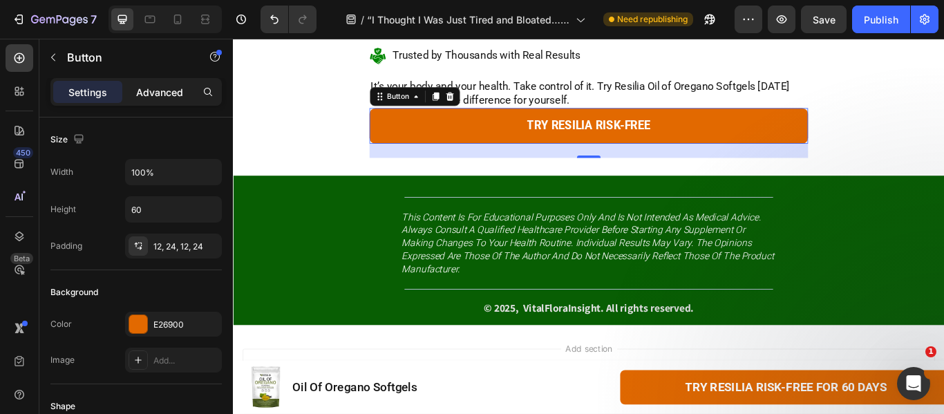
click at [168, 92] on p "Advanced" at bounding box center [159, 92] width 47 height 15
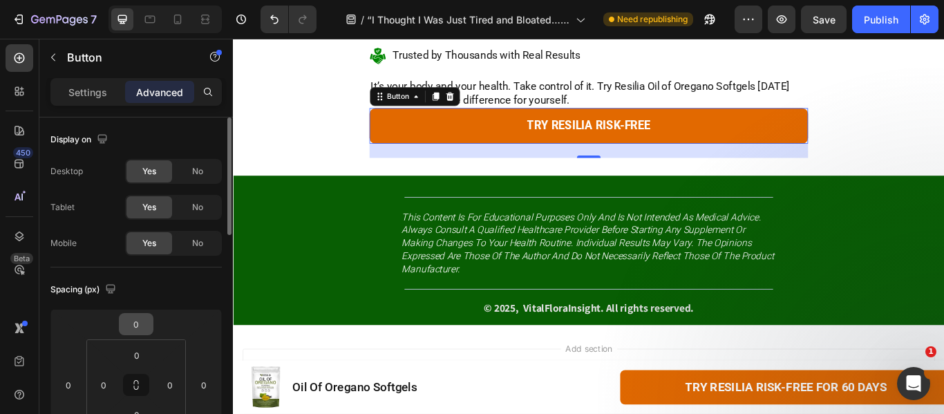
scroll to position [69, 0]
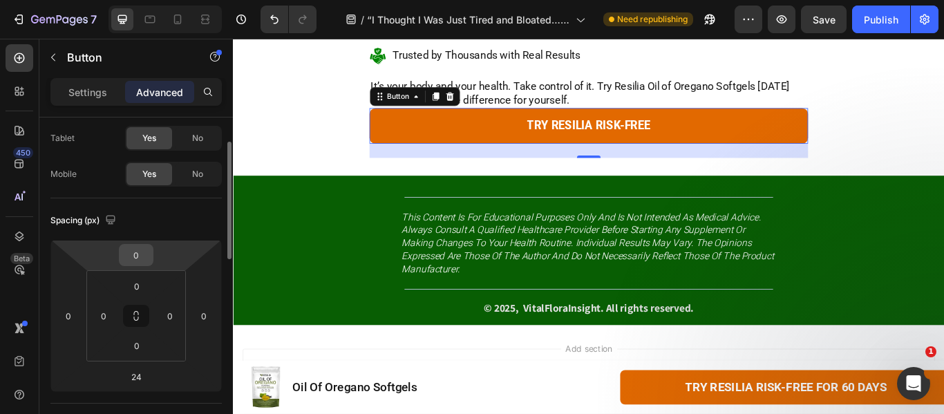
click at [143, 260] on input "0" at bounding box center [136, 255] width 28 height 21
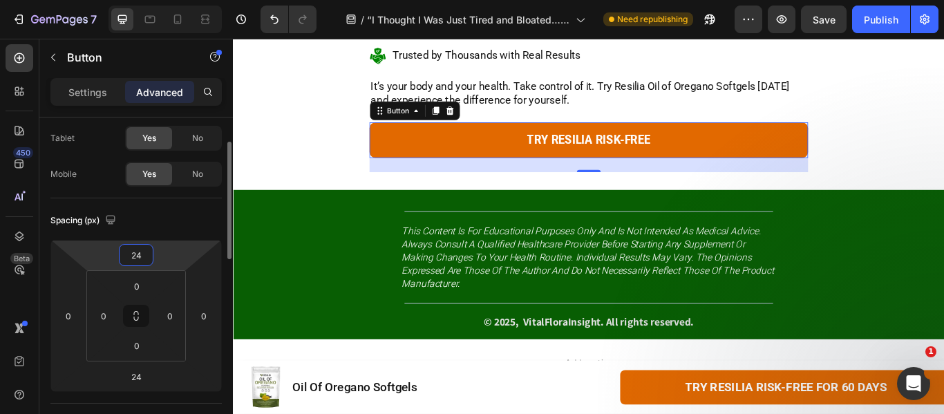
type input "24"
click at [171, 232] on div "Spacing (px) 24 0 24 0 0 0 0 0" at bounding box center [135, 300] width 171 height 205
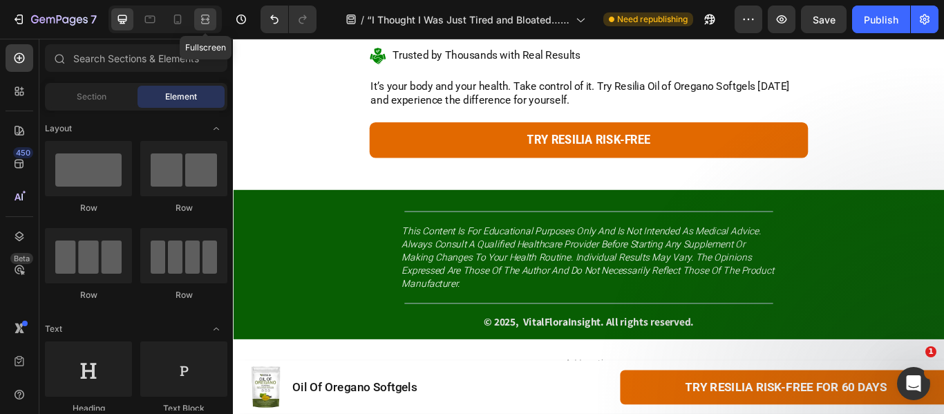
click at [210, 19] on icon at bounding box center [205, 19] width 14 height 14
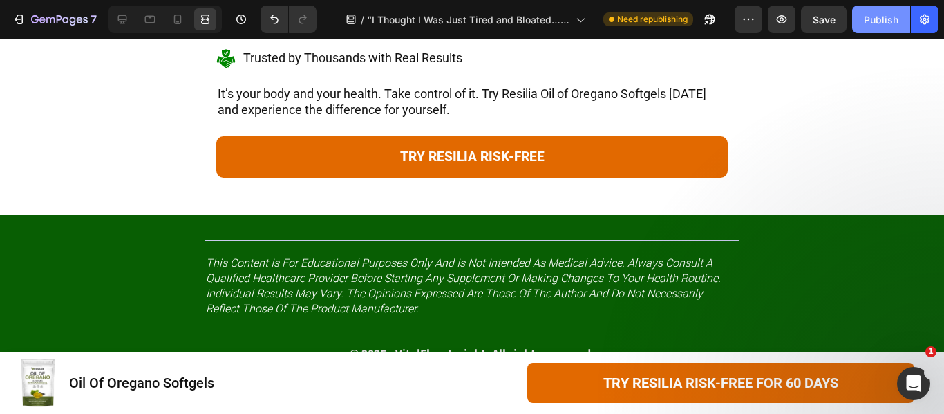
click at [874, 19] on div "Publish" at bounding box center [881, 19] width 35 height 15
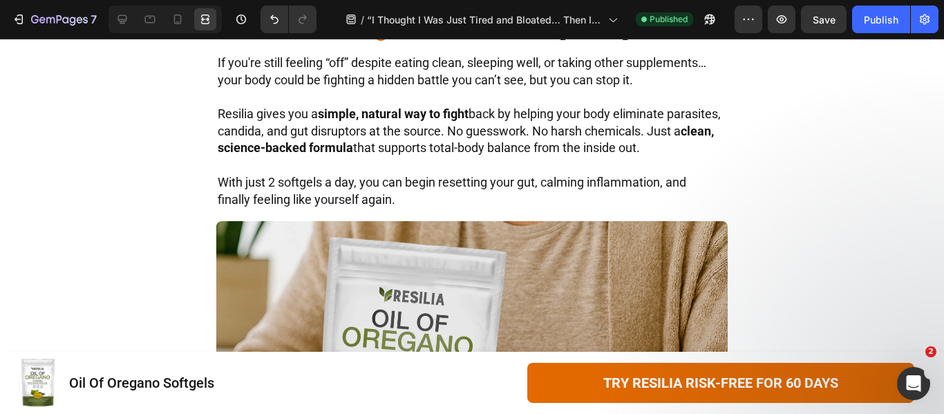
scroll to position [6780, 0]
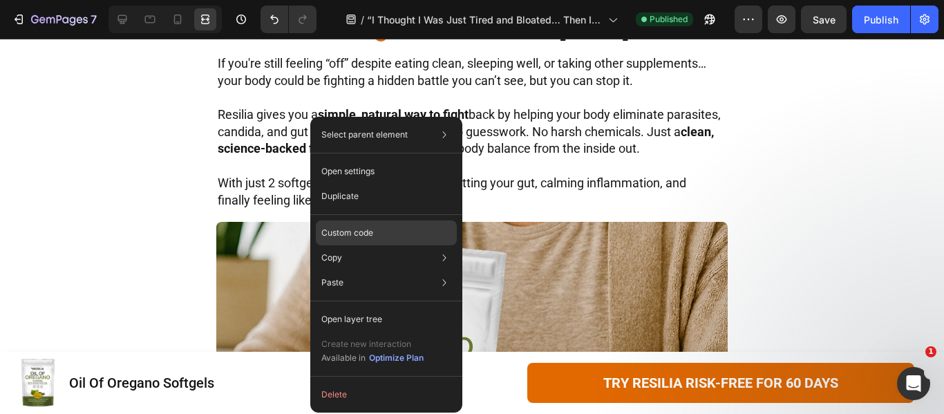
click at [355, 232] on p "Custom code" at bounding box center [347, 233] width 52 height 12
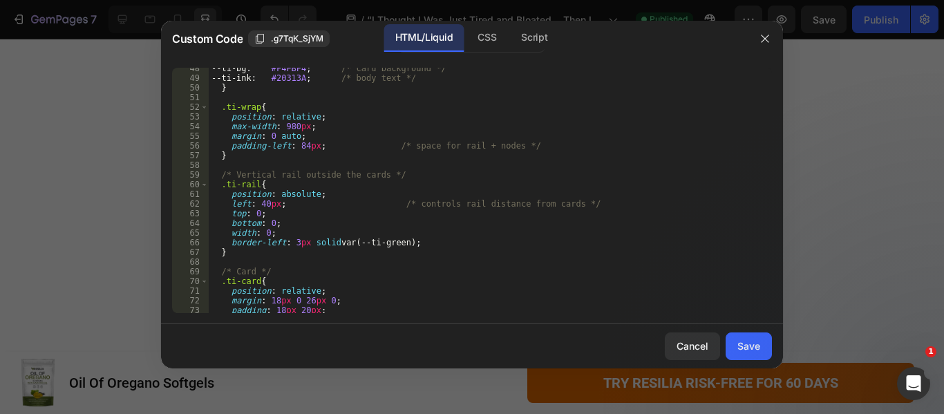
scroll to position [498, 0]
type textarea "border-left: 3px solid var(--ti-green);"
click at [411, 239] on div "--ti-bg : #F4FBF4 ; /* card background */ --ti-ink : #20313A ; /* body text */ …" at bounding box center [485, 196] width 553 height 265
paste textarea "overflow: hidden;"
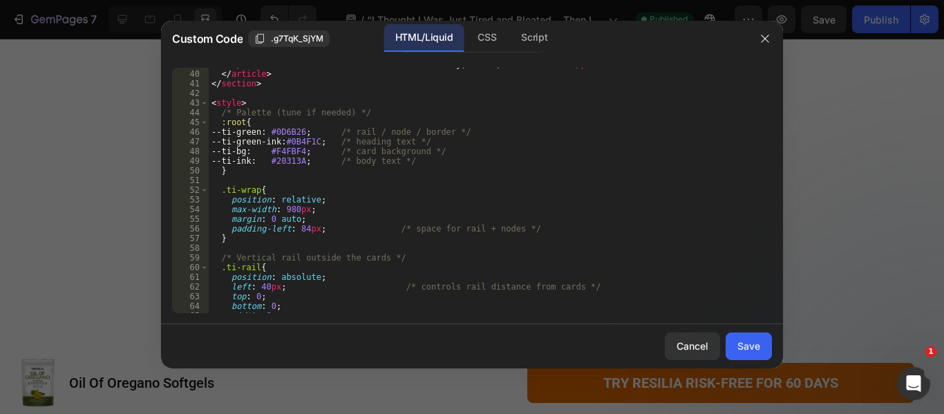
scroll to position [539, 0]
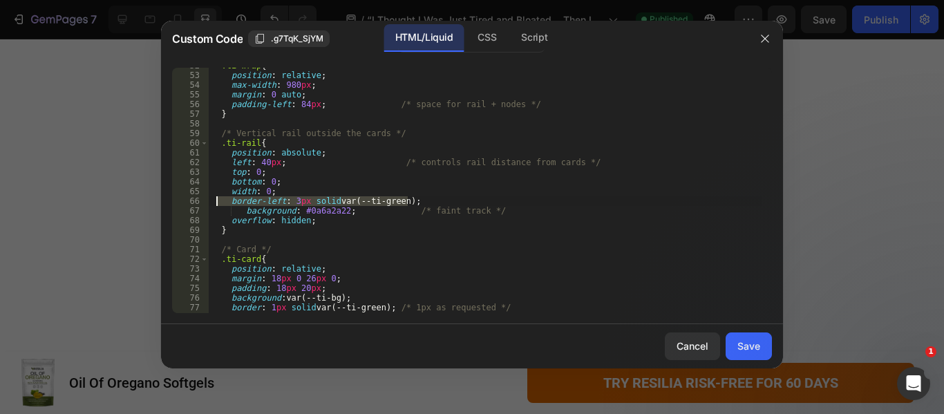
drag, startPoint x: 424, startPoint y: 198, endPoint x: 217, endPoint y: 204, distance: 206.8
click at [217, 204] on div ".ti-wrap { position : relative ; max-width : 980 px ; margin : 0 auto ; padding…" at bounding box center [485, 193] width 553 height 265
type textarea "border-left: 3px solid var(--ti-green);"
click at [272, 236] on div ".ti-wrap { position : relative ; max-width : 980 px ; margin : 0 auto ; padding…" at bounding box center [485, 193] width 553 height 265
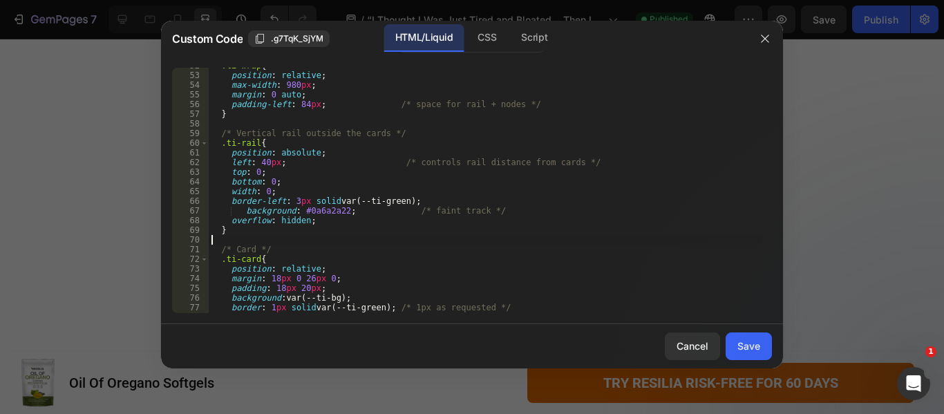
paste textarea "}"
type textarea "}"
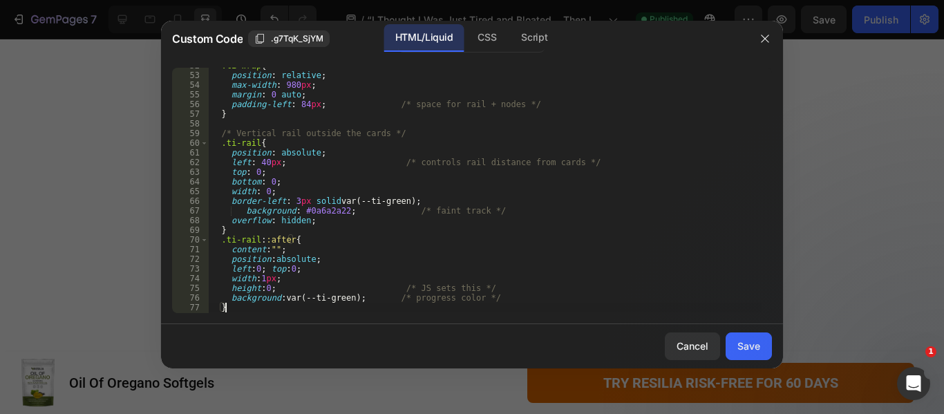
scroll to position [581, 0]
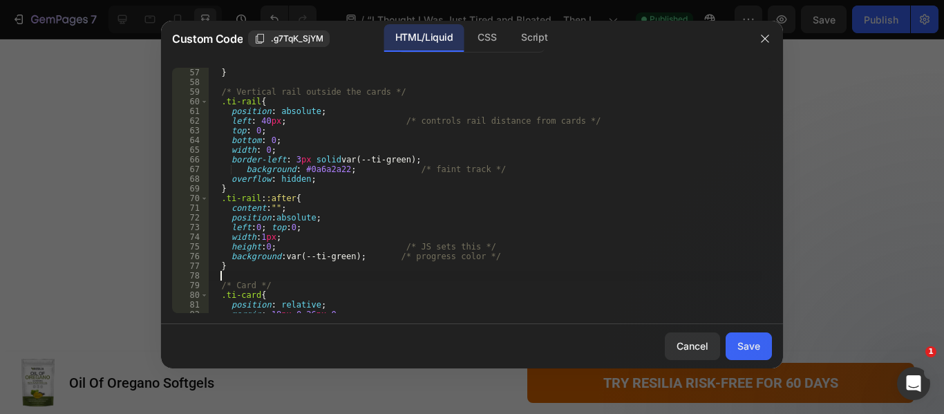
click at [250, 191] on div "} /* Vertical rail outside the cards */ .ti-rail { position : absolute ; left :…" at bounding box center [485, 200] width 553 height 265
type textarea "}"
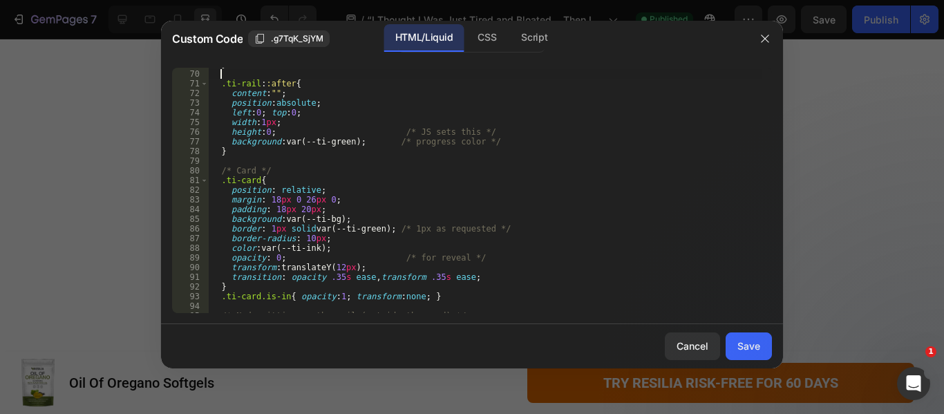
scroll to position [747, 0]
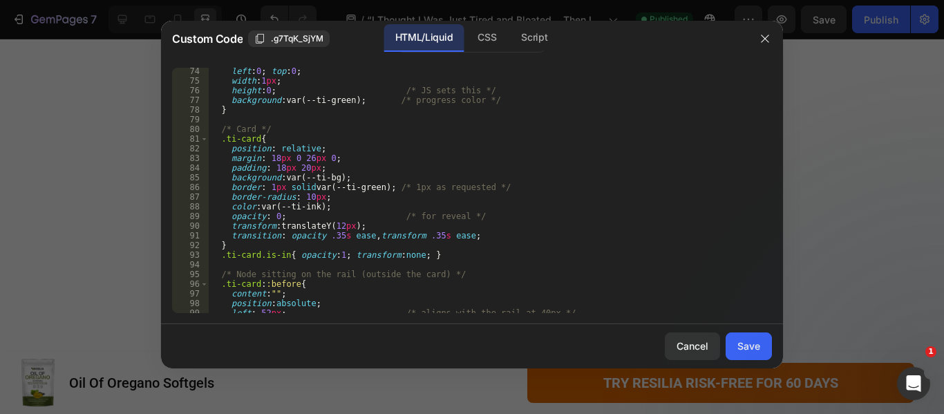
click at [312, 244] on div "left : 0 ; top : 0 ; width : 1 px ; height : 0 ; /* JS sets this */ background …" at bounding box center [485, 198] width 553 height 265
type textarea "}"
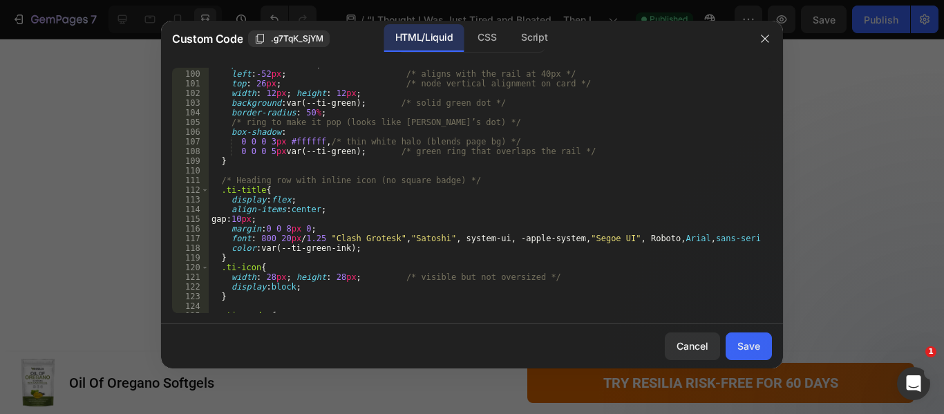
scroll to position [1037, 0]
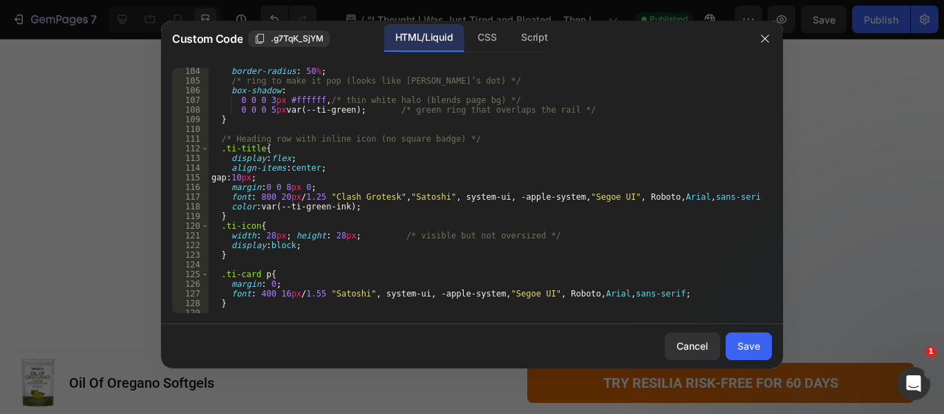
click at [236, 214] on div "border-radius : 50 % ; /* ring to make it pop (looks like Resilia’s dot) */ box…" at bounding box center [485, 198] width 553 height 265
type textarea "}"
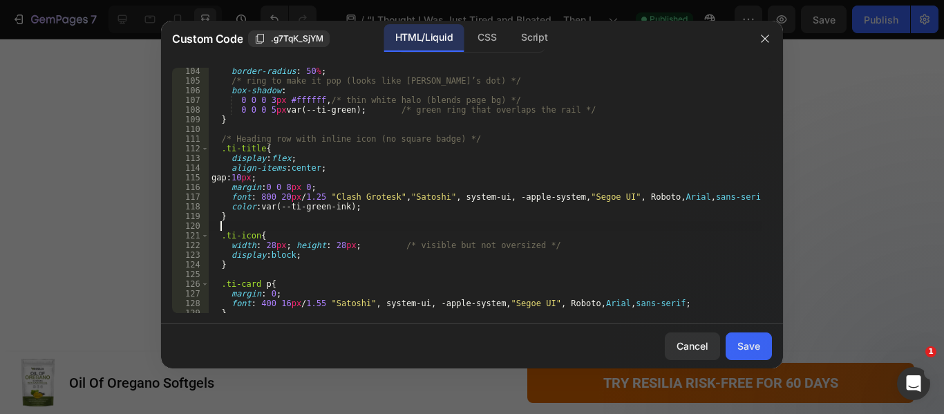
click at [214, 221] on div "border-radius : 50 % ; /* ring to make it pop (looks like Resilia’s dot) */ box…" at bounding box center [485, 198] width 553 height 265
paste textarea "border-bottom: 1px solid #0a6a2a33;"
type textarea "border-bottom: 1px solid #0a6a2a33; }"
click at [749, 353] on div "Save" at bounding box center [749, 346] width 23 height 15
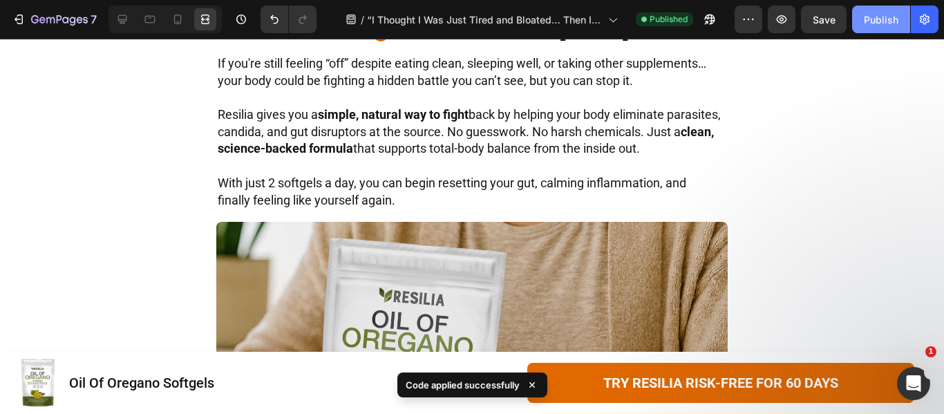
click at [879, 24] on div "Publish" at bounding box center [881, 19] width 35 height 15
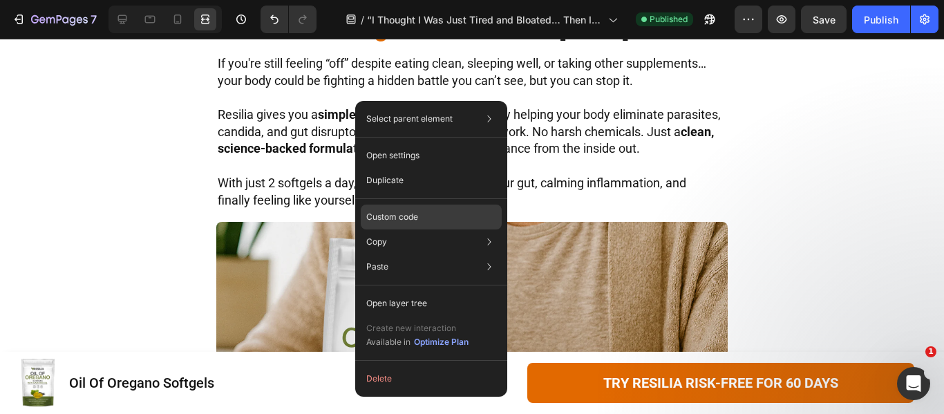
click at [393, 216] on p "Custom code" at bounding box center [392, 217] width 52 height 12
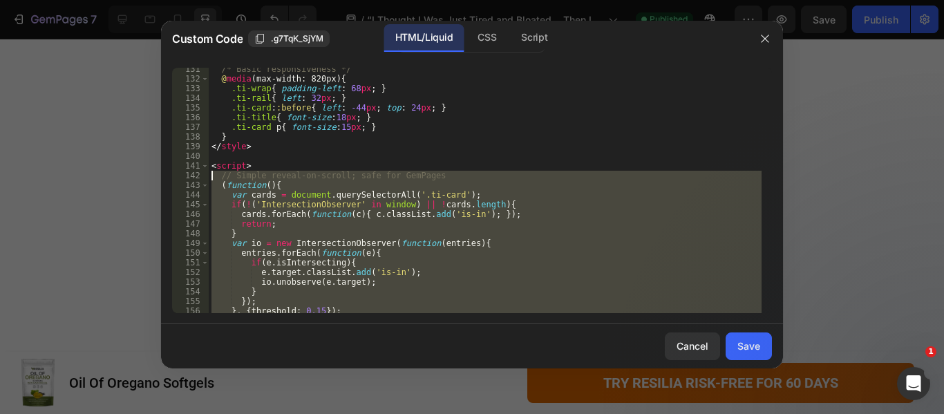
scroll to position [1300, 0]
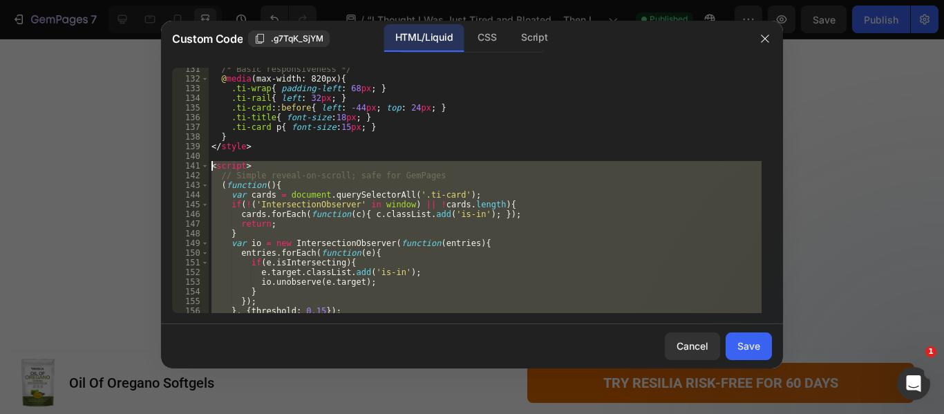
drag, startPoint x: 265, startPoint y: 301, endPoint x: 209, endPoint y: 168, distance: 144.7
click at [209, 168] on div "/* Basic responsiveness */ @ media (max-width: 820px) { .ti-wrap { padding-left…" at bounding box center [485, 196] width 553 height 265
paste textarea "/script>"
type textarea "</script>"
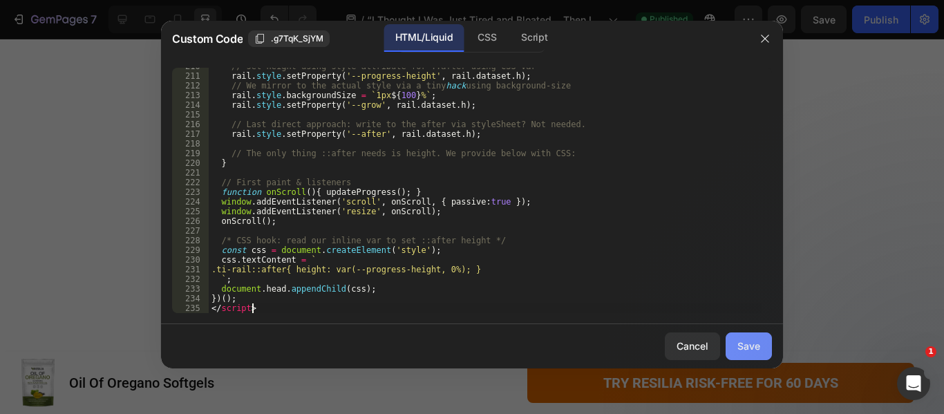
click at [736, 345] on button "Save" at bounding box center [749, 346] width 46 height 28
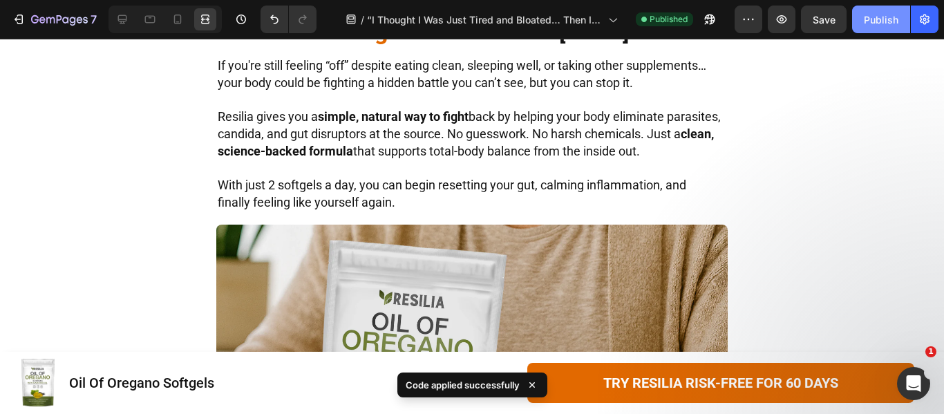
click at [866, 18] on div "Publish" at bounding box center [881, 19] width 35 height 15
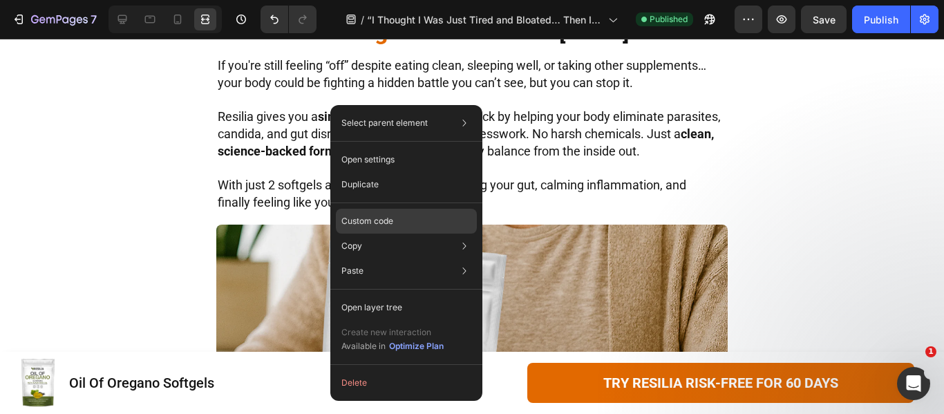
click at [431, 217] on div "Custom code" at bounding box center [406, 221] width 141 height 25
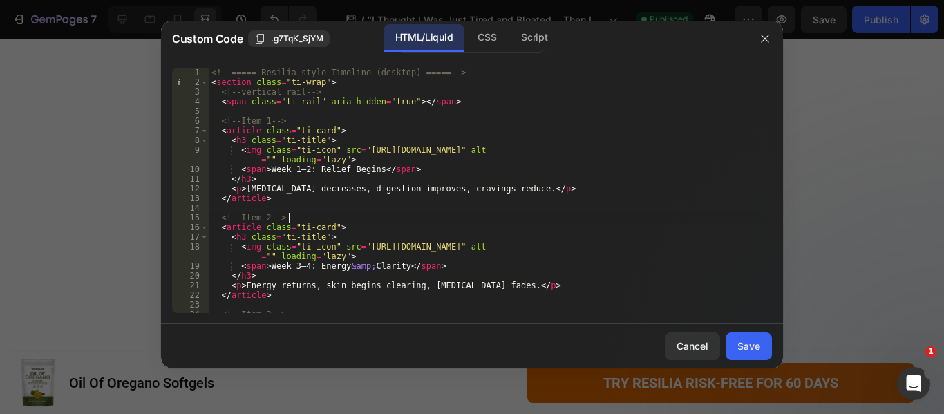
type textarea "</script>"
